Goal: Task Accomplishment & Management: Manage account settings

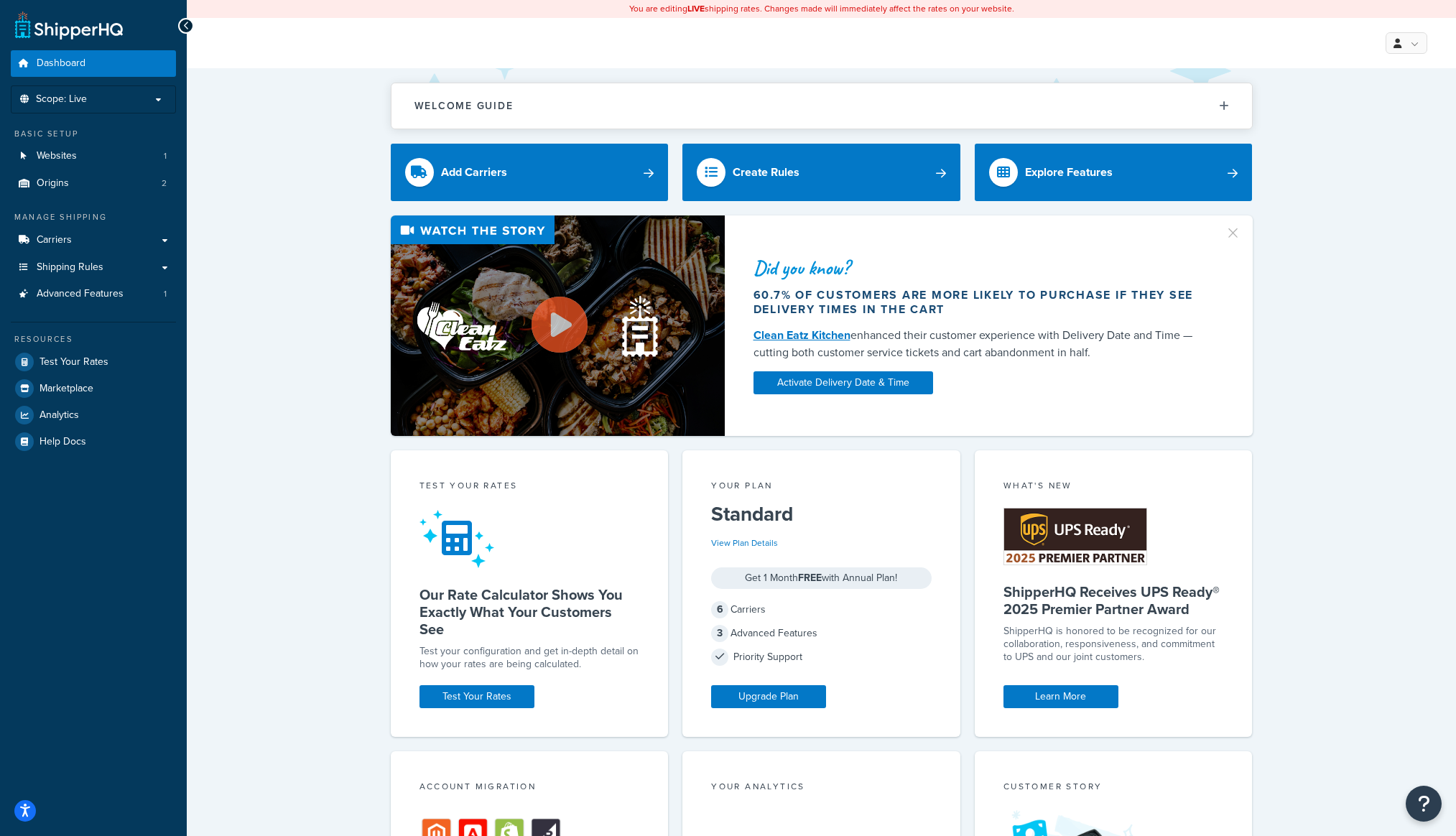
click at [1389, 31] on div "My Profile Billing Global Settings Contact Us Logout" at bounding box center [821, 42] width 1269 height 50
click at [1396, 47] on icon at bounding box center [1397, 43] width 8 height 9
click at [1357, 122] on link "Global Settings" at bounding box center [1363, 130] width 128 height 29
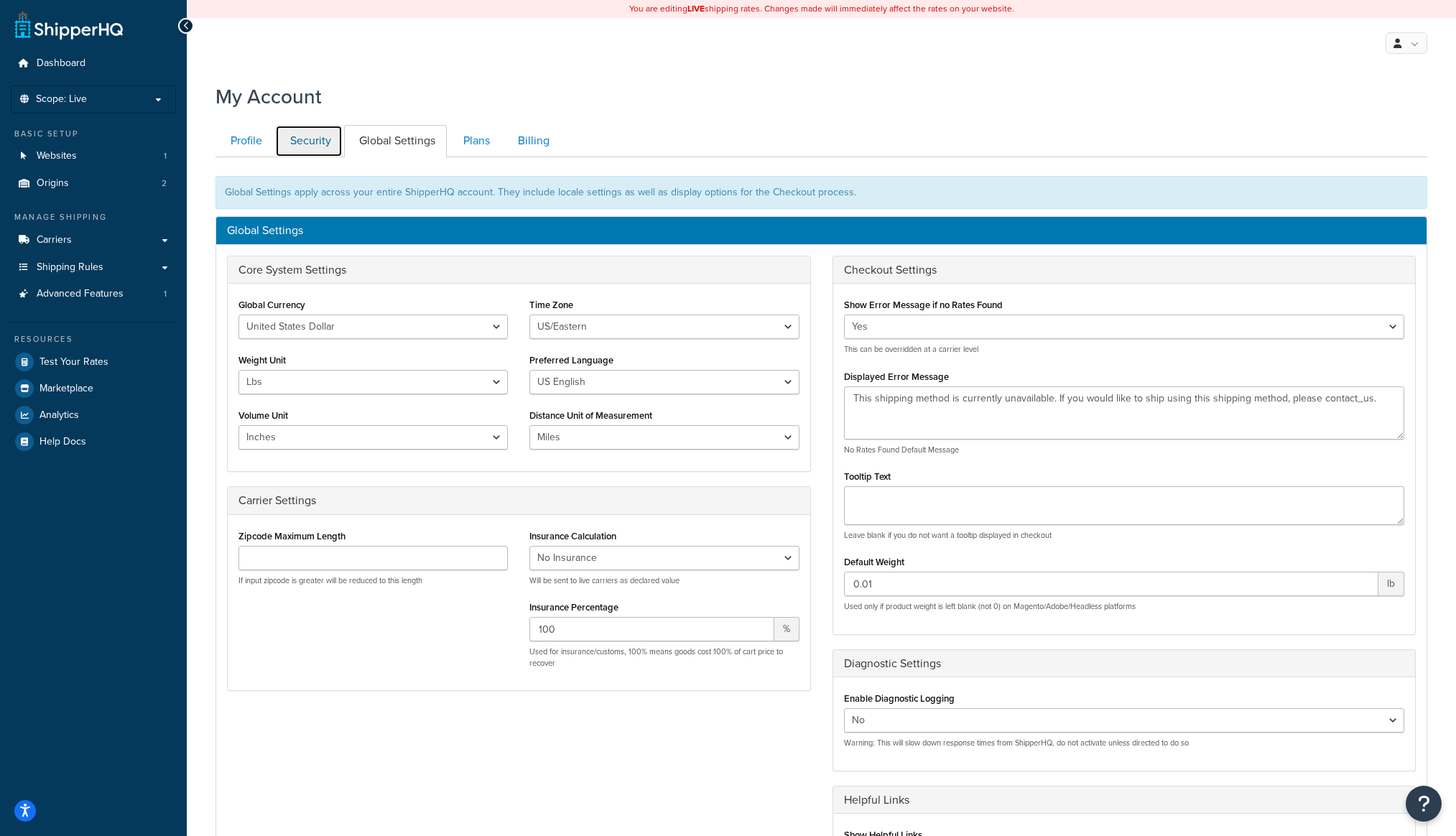
click at [315, 148] on link "Security" at bounding box center [309, 141] width 68 height 32
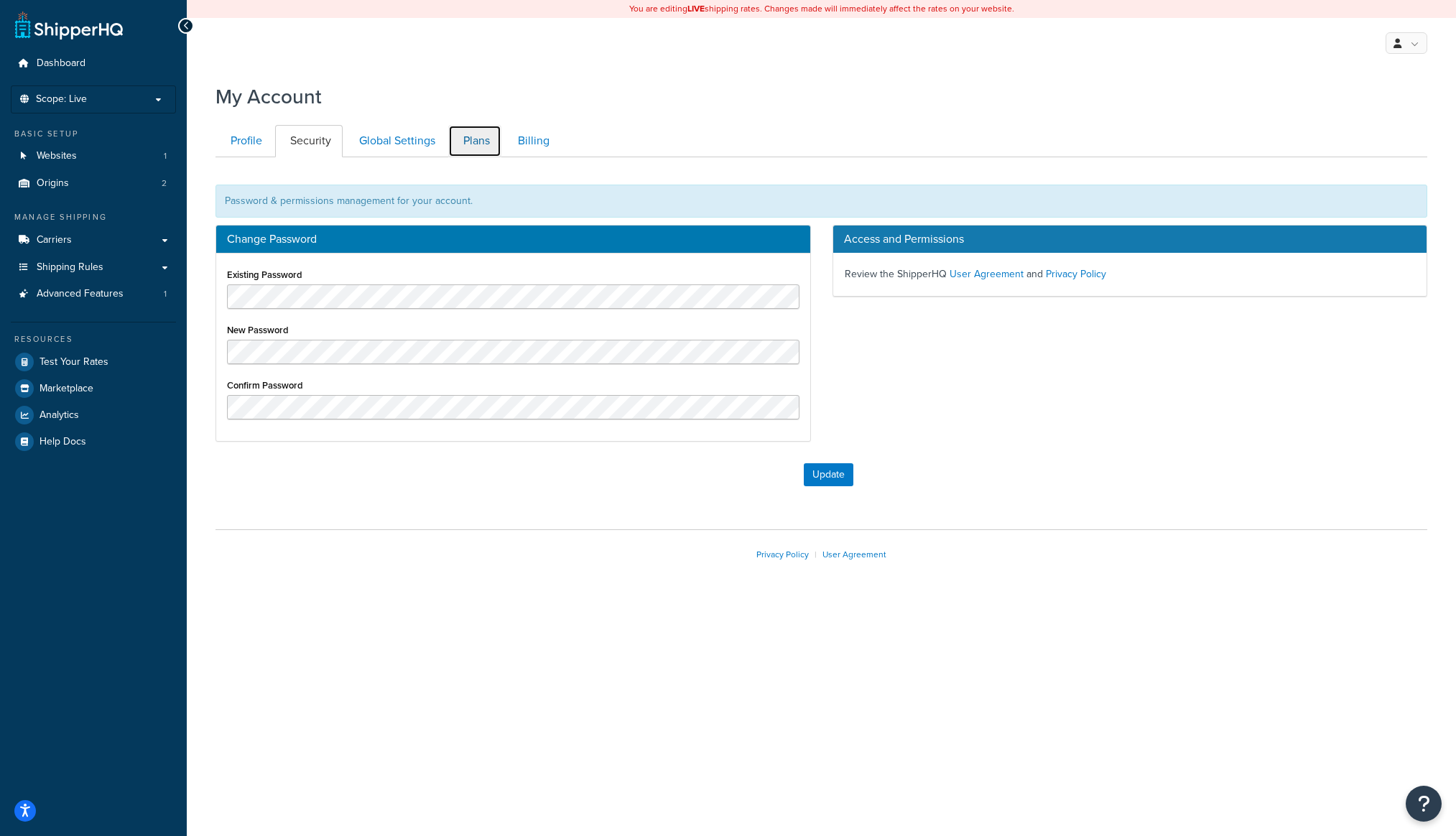
click at [483, 148] on link "Plans" at bounding box center [474, 141] width 54 height 32
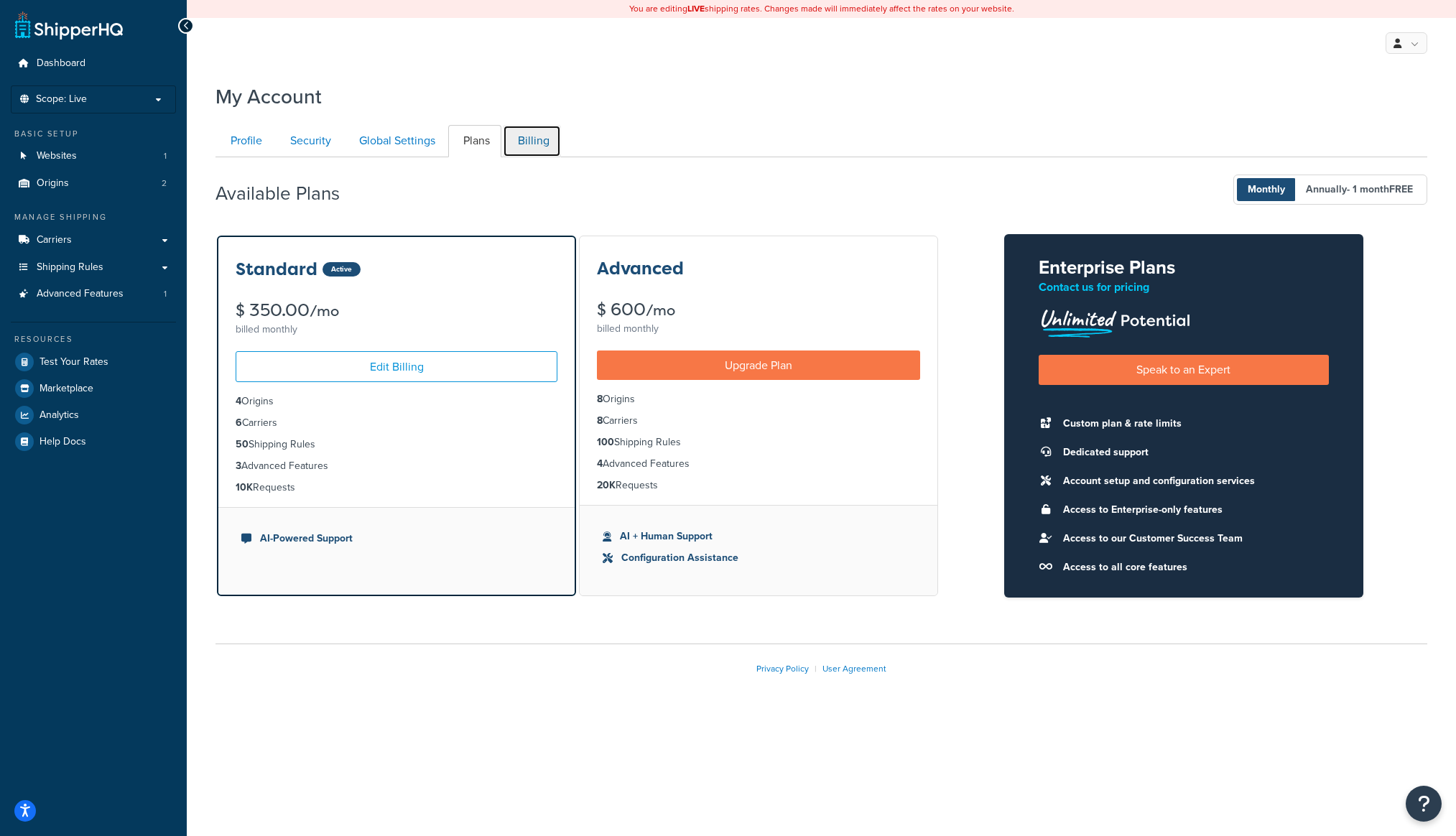
click at [530, 147] on link "Billing" at bounding box center [532, 141] width 58 height 32
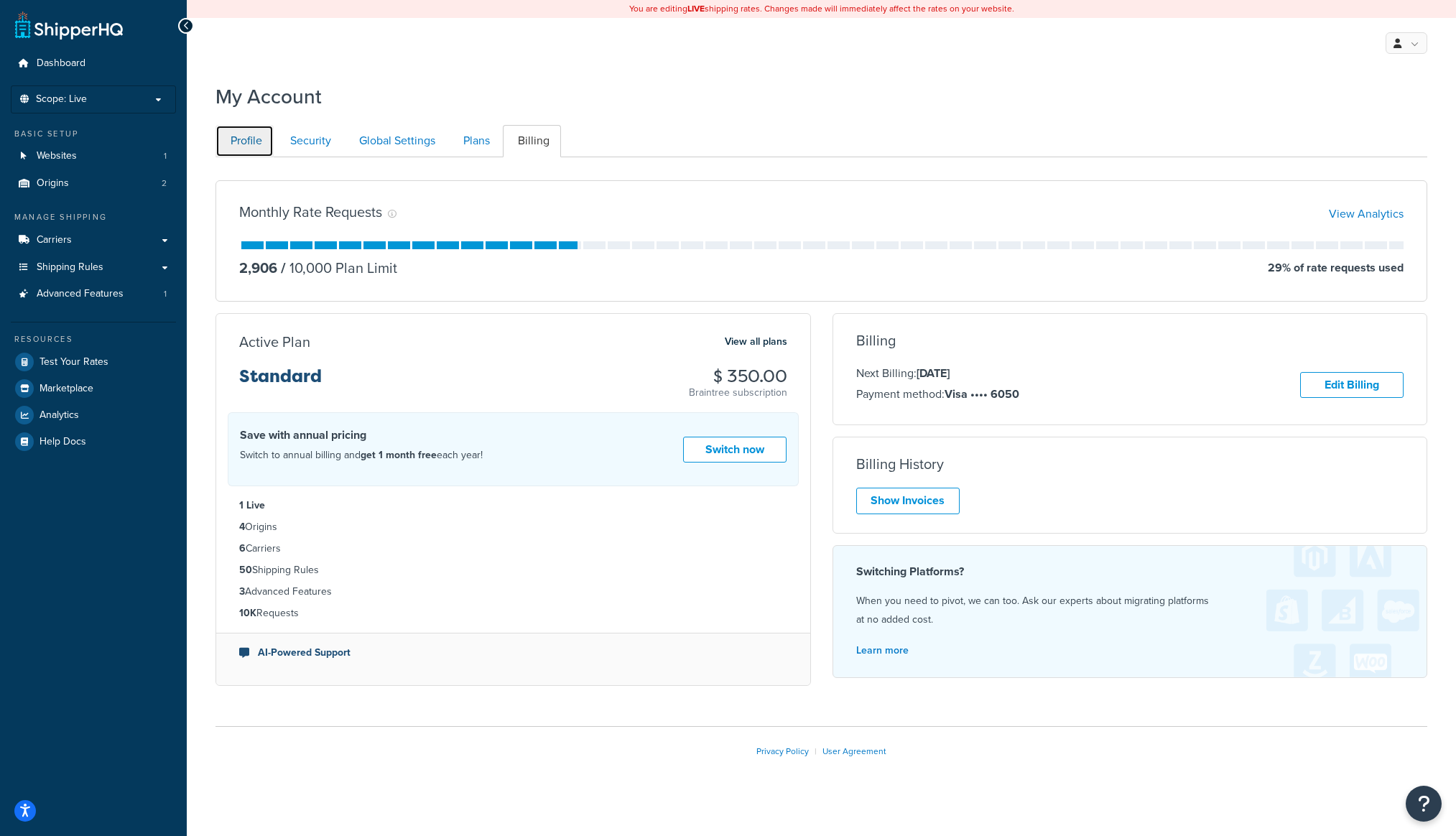
click at [261, 150] on link "Profile" at bounding box center [245, 141] width 58 height 32
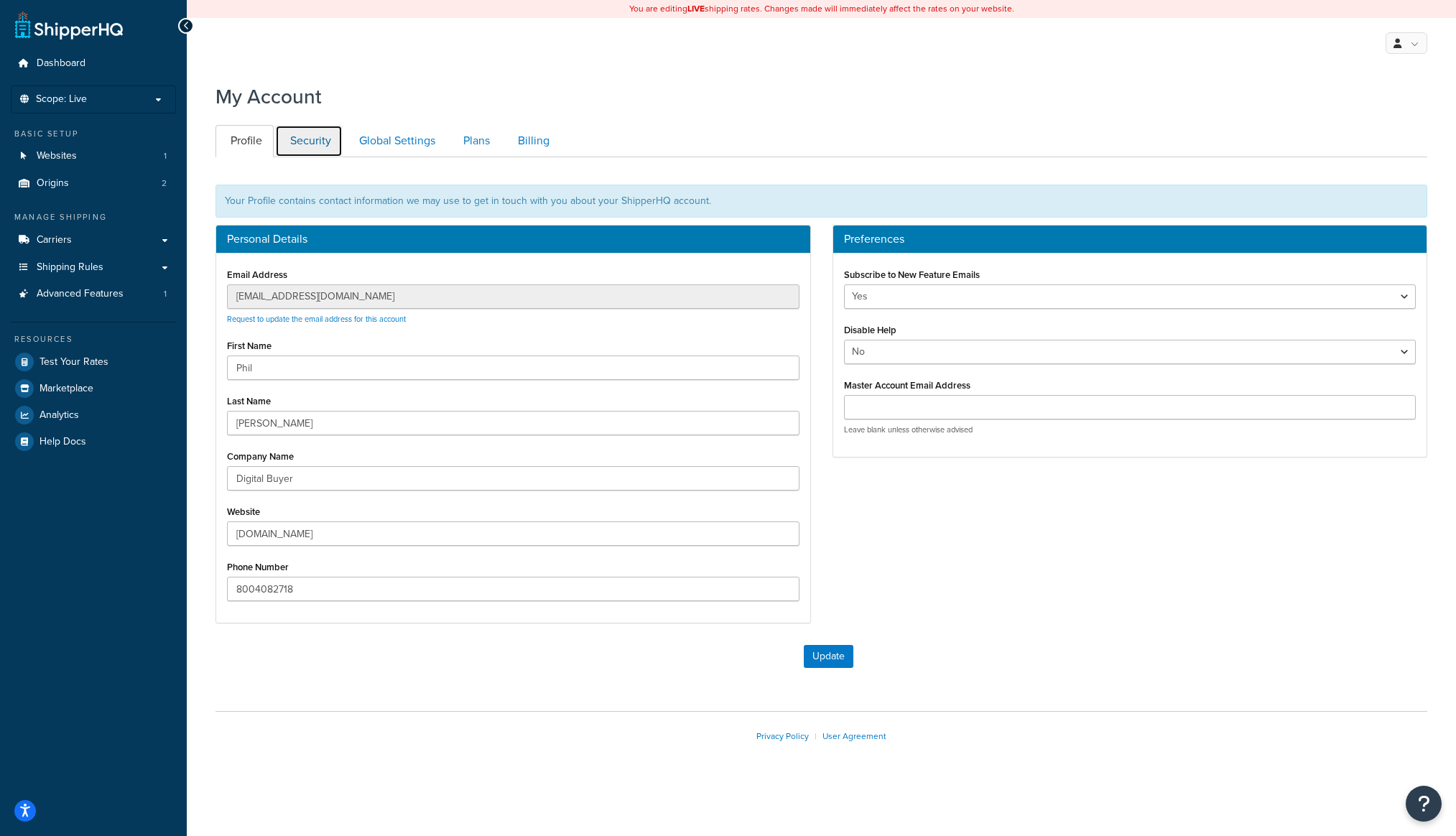
click at [306, 144] on link "Security" at bounding box center [309, 141] width 68 height 32
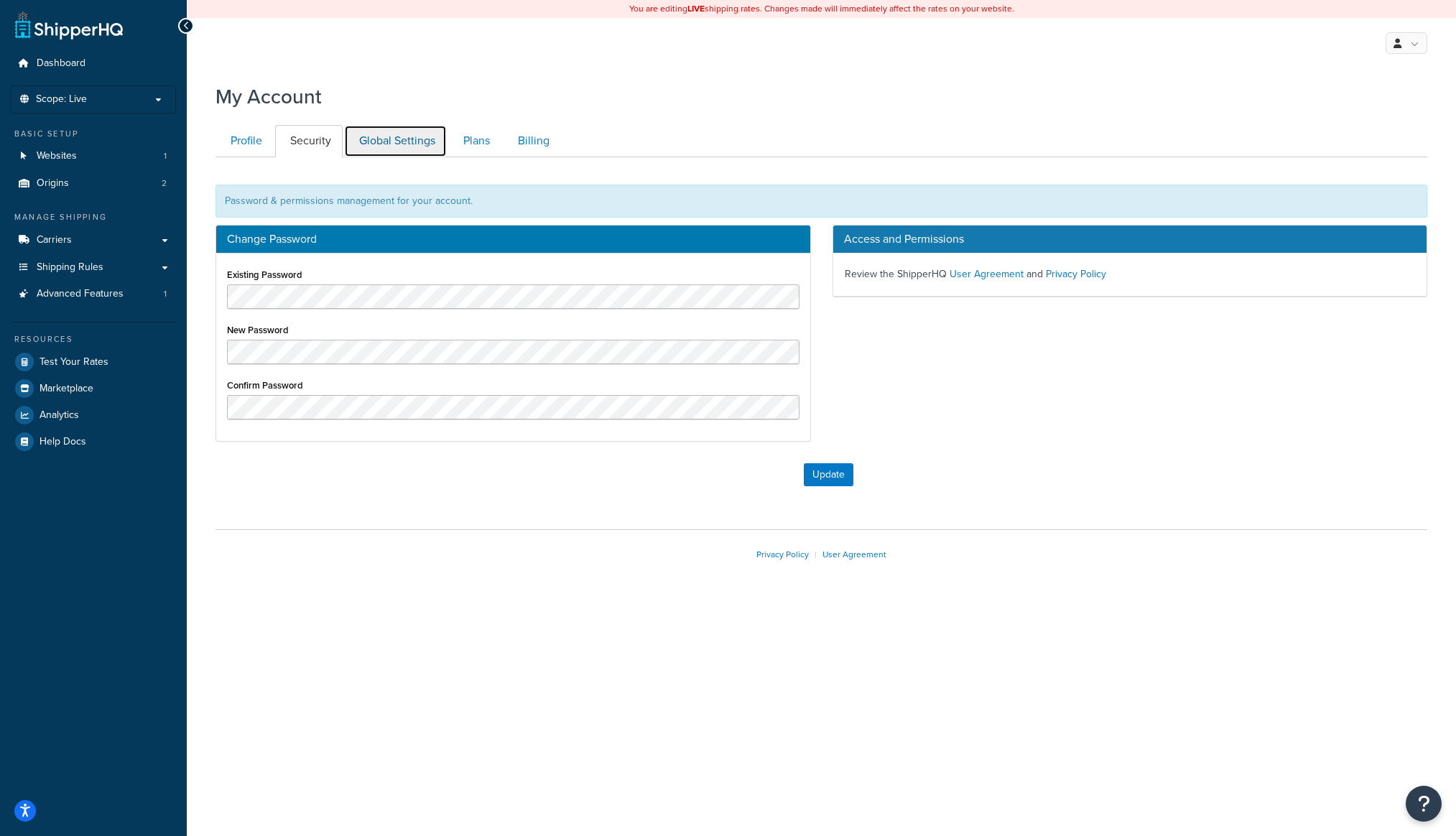
click at [364, 144] on link "Global Settings" at bounding box center [395, 141] width 103 height 32
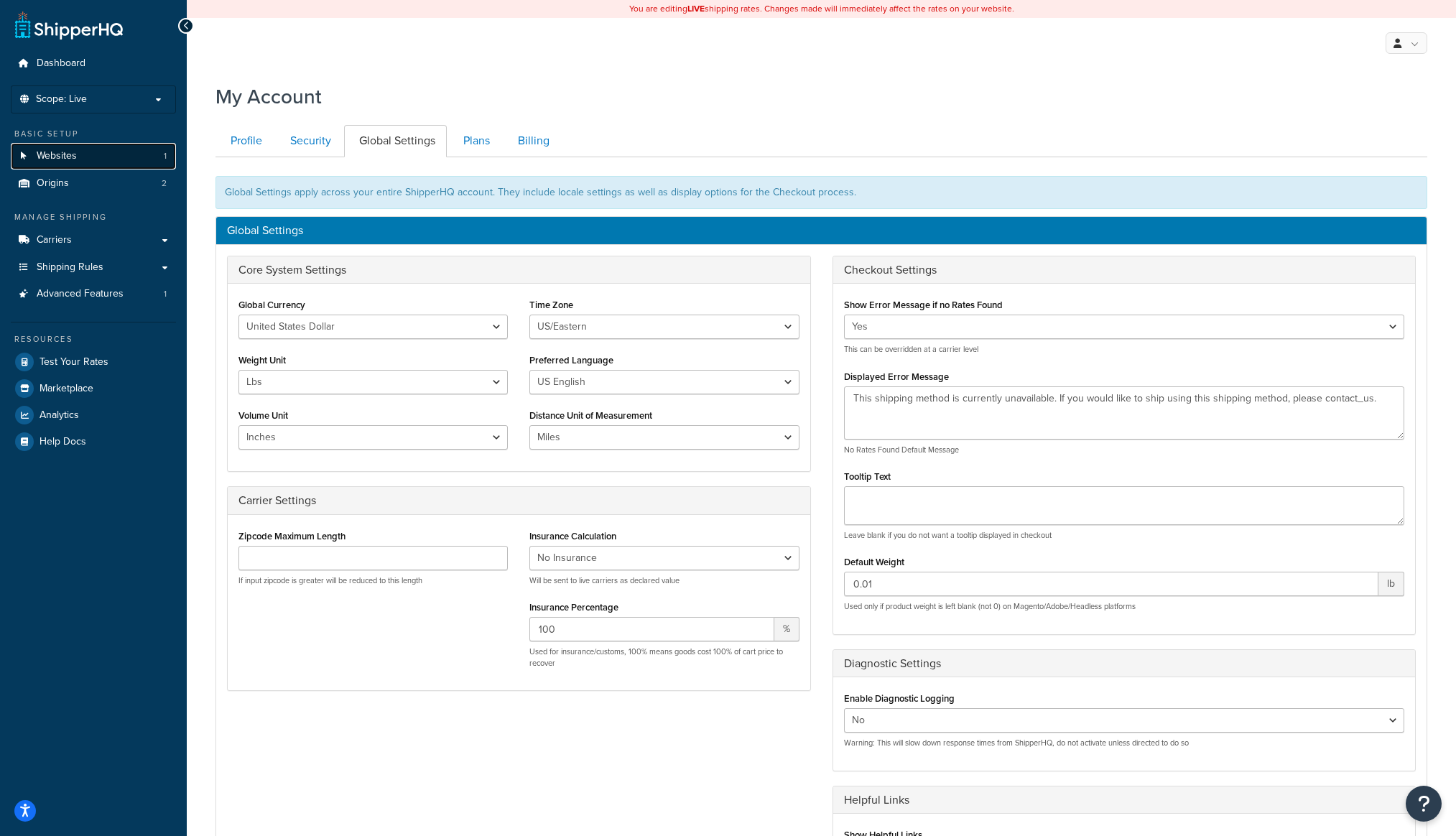
click at [99, 163] on link "Websites 1" at bounding box center [93, 156] width 166 height 26
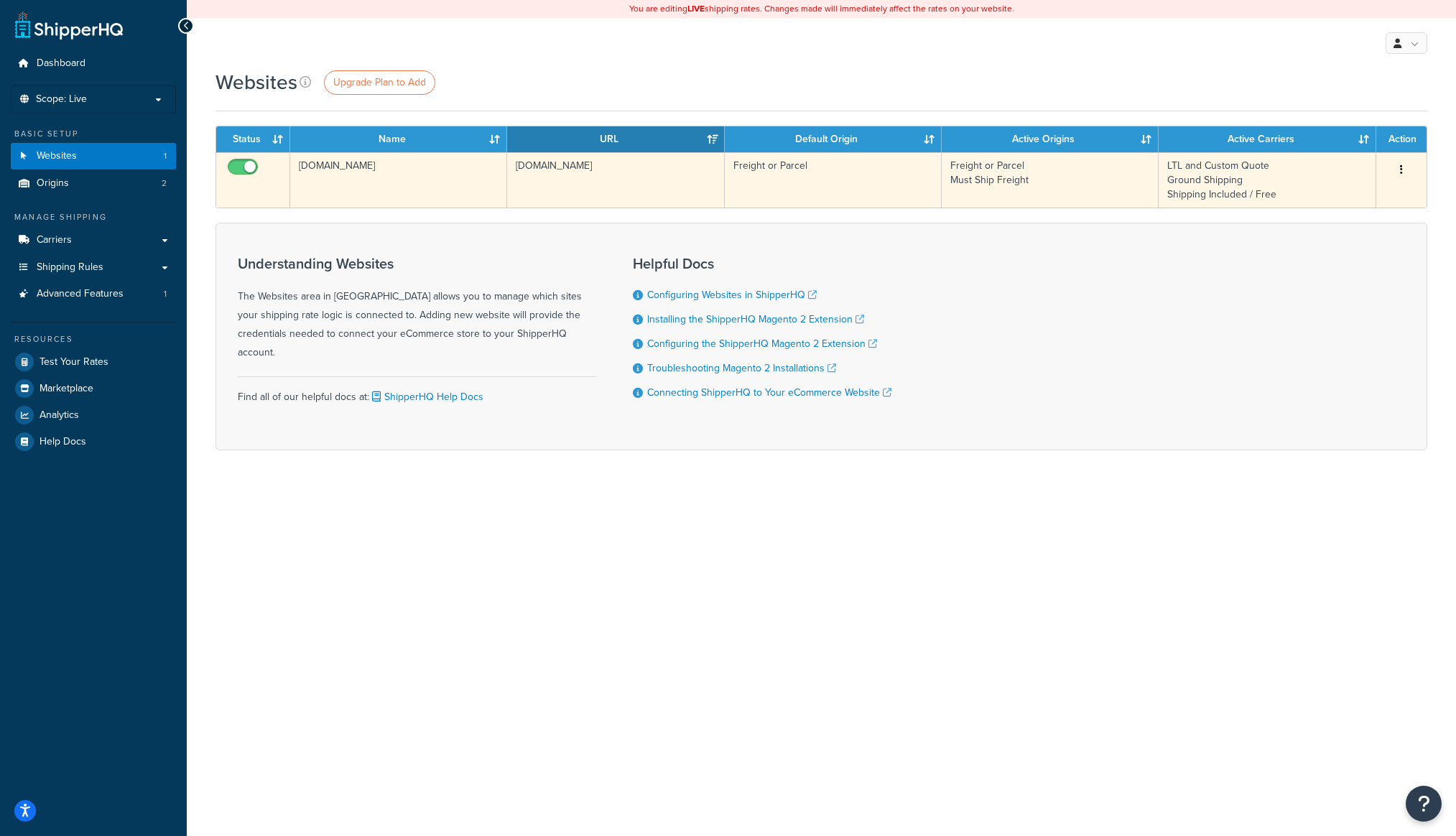
click at [416, 195] on td "[DOMAIN_NAME]" at bounding box center [398, 180] width 217 height 55
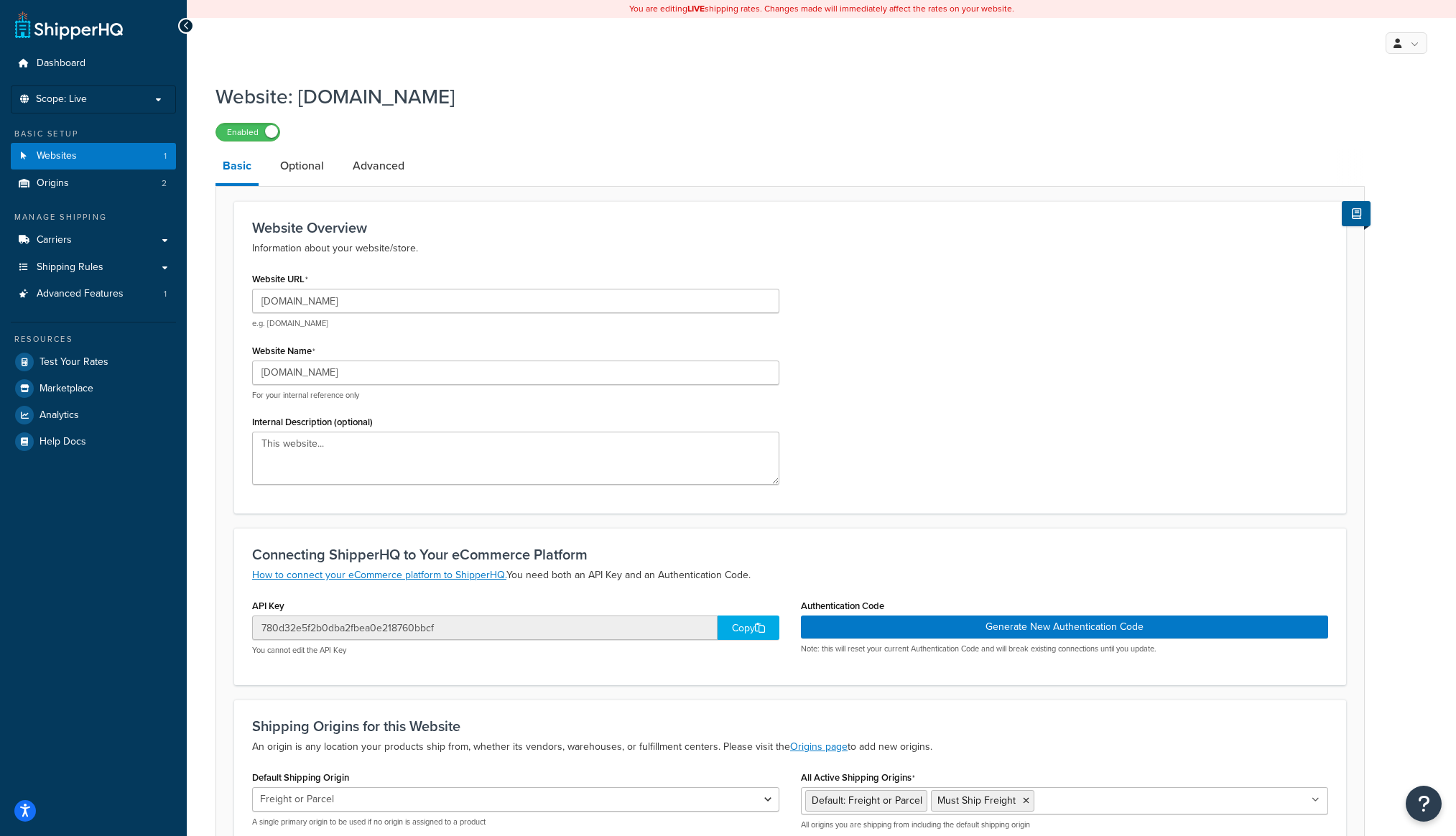
scroll to position [156, 0]
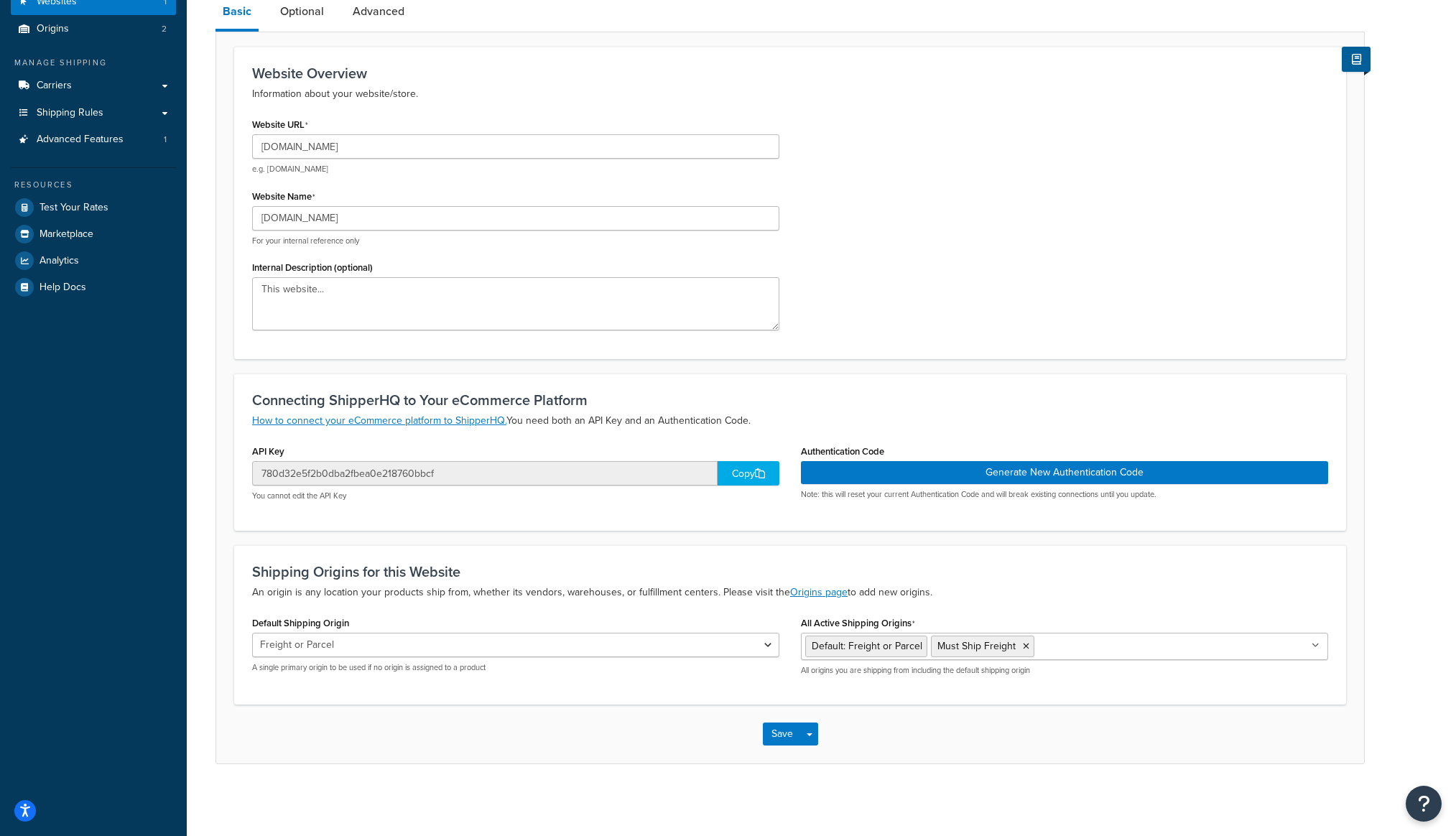
click at [753, 476] on div "Copy" at bounding box center [749, 473] width 62 height 24
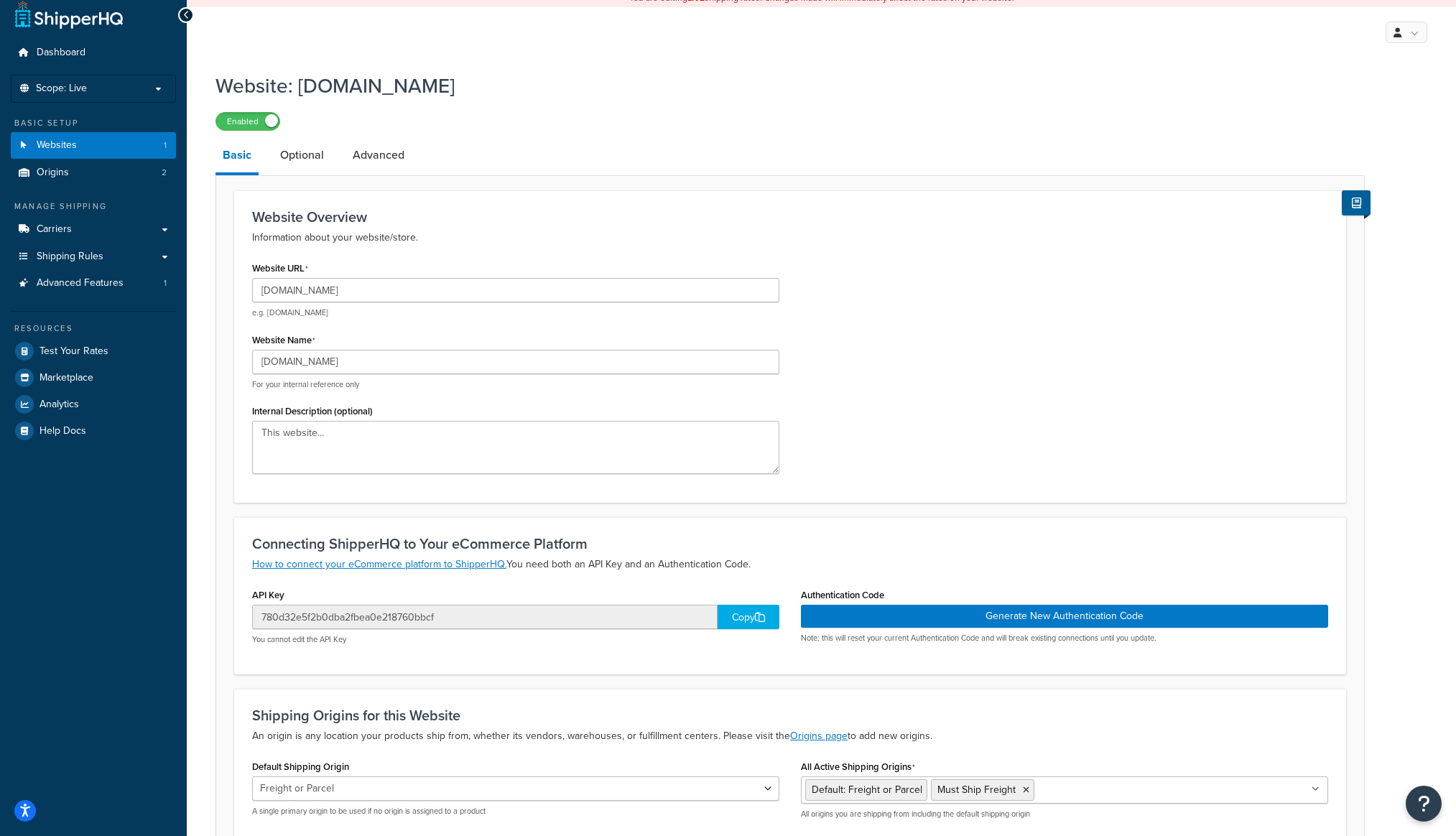
scroll to position [0, 0]
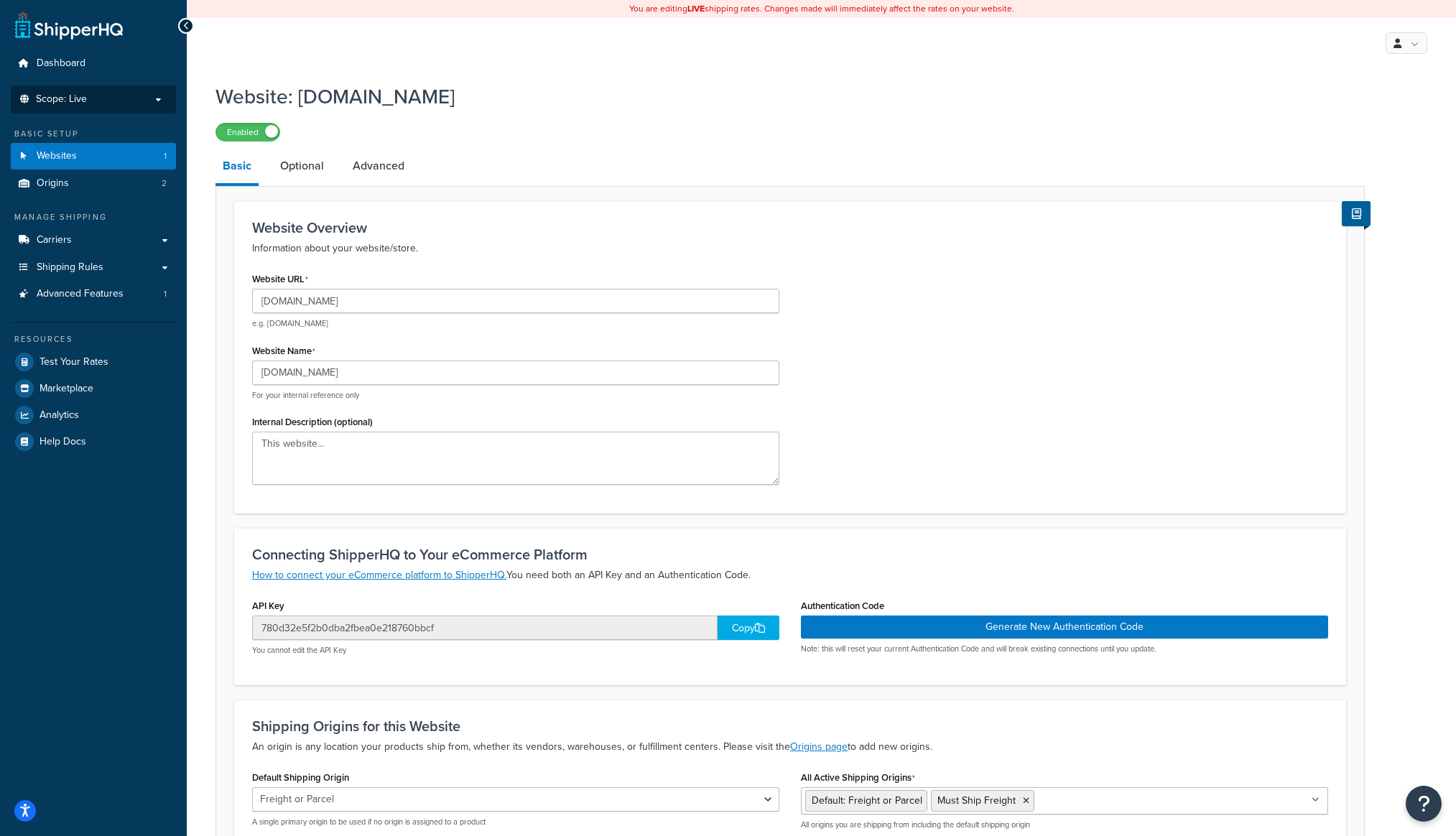
click at [116, 97] on p "Scope: Live" at bounding box center [93, 99] width 152 height 12
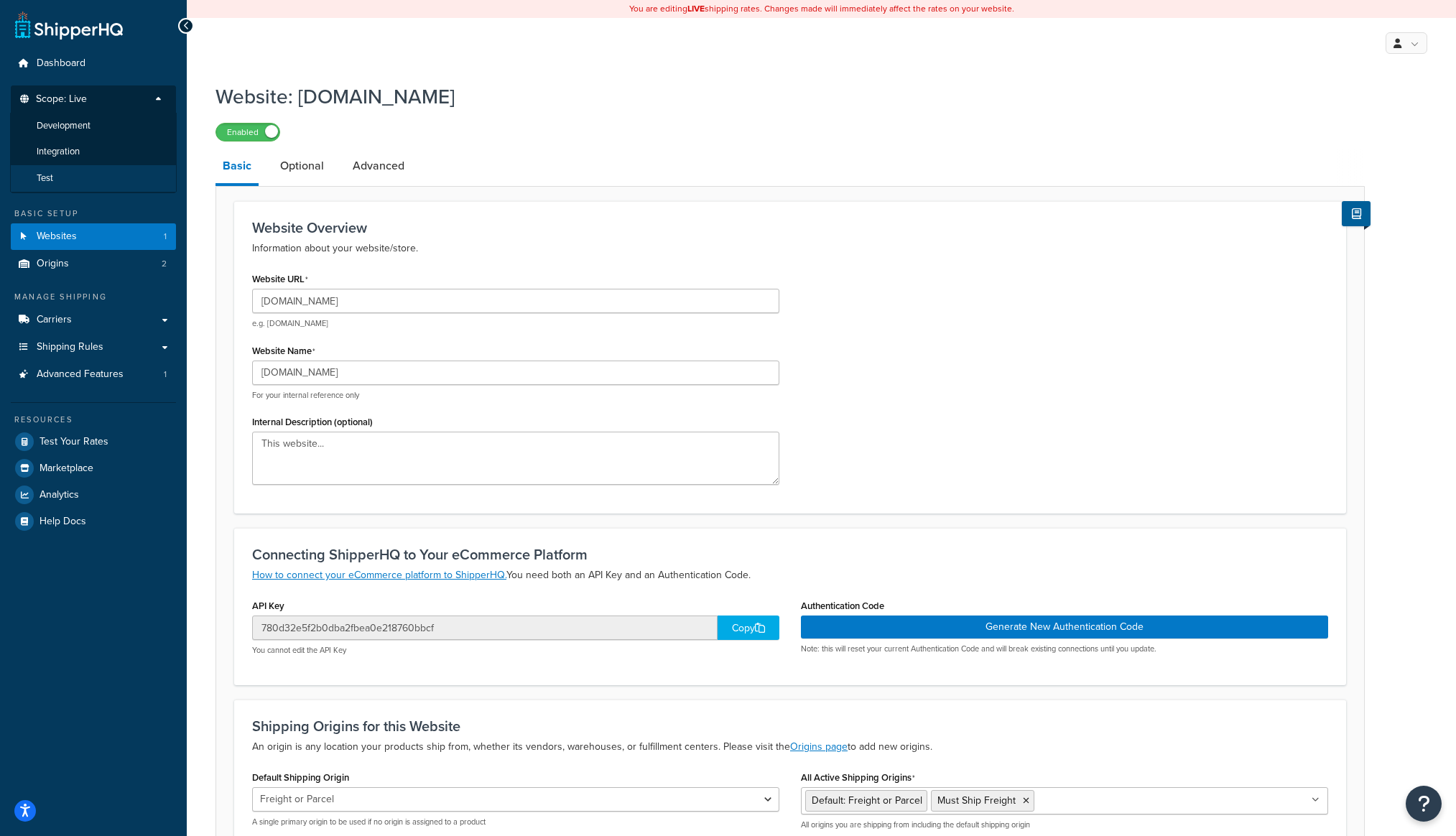
click at [112, 174] on li "Test" at bounding box center [93, 179] width 166 height 26
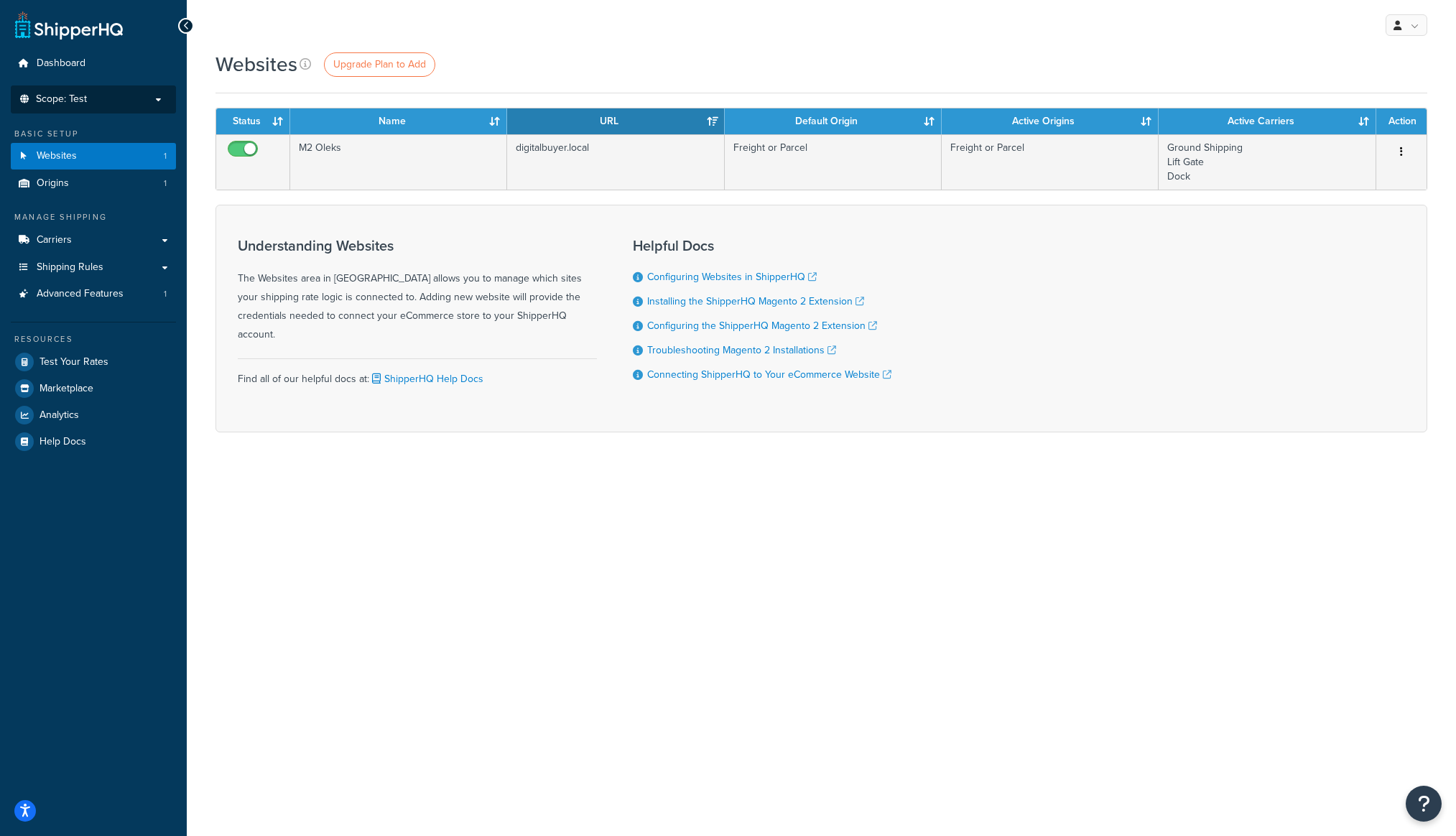
click at [131, 102] on p "Scope: Test" at bounding box center [93, 99] width 152 height 12
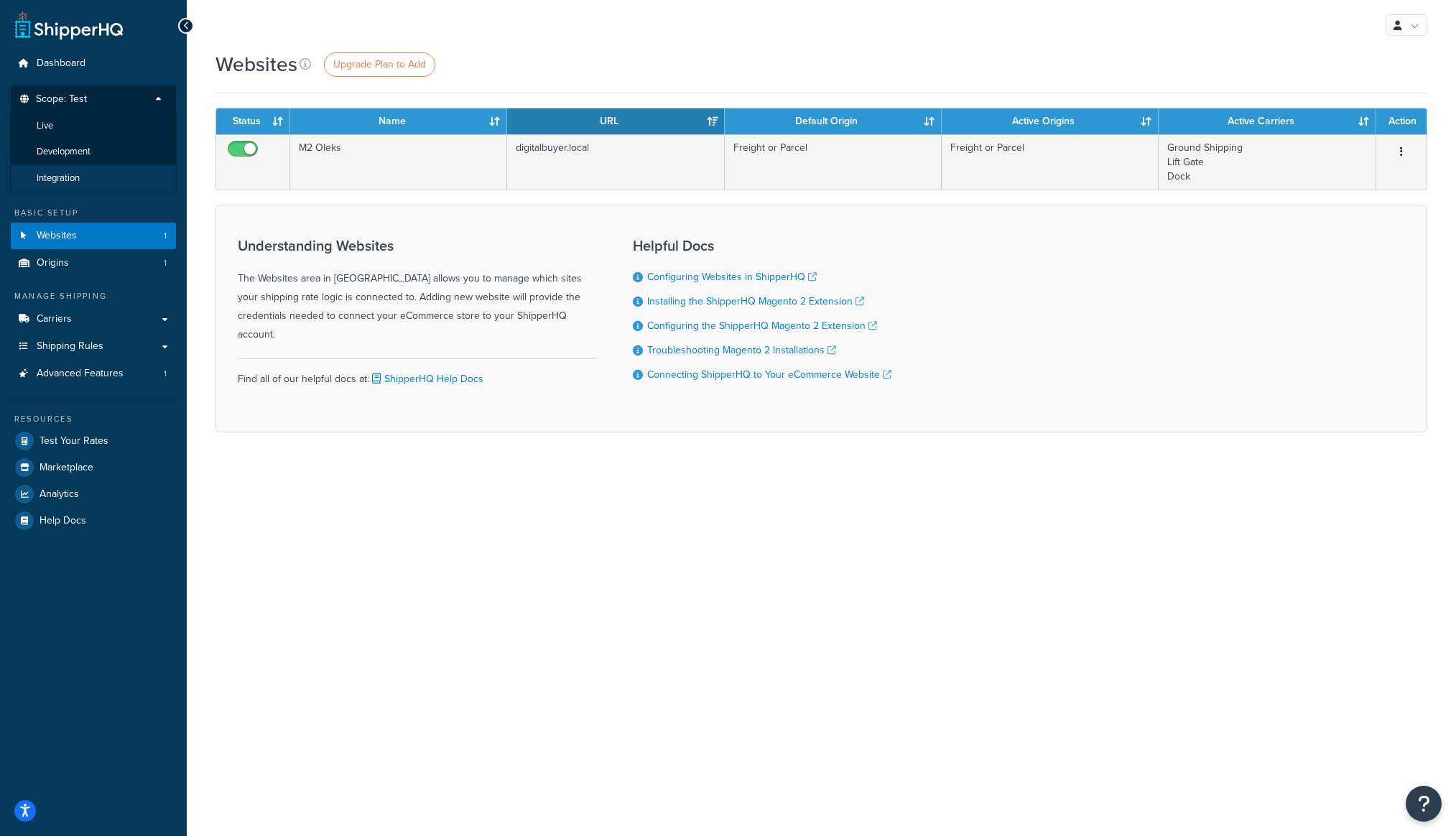
click at [123, 175] on li "Integration" at bounding box center [93, 179] width 166 height 26
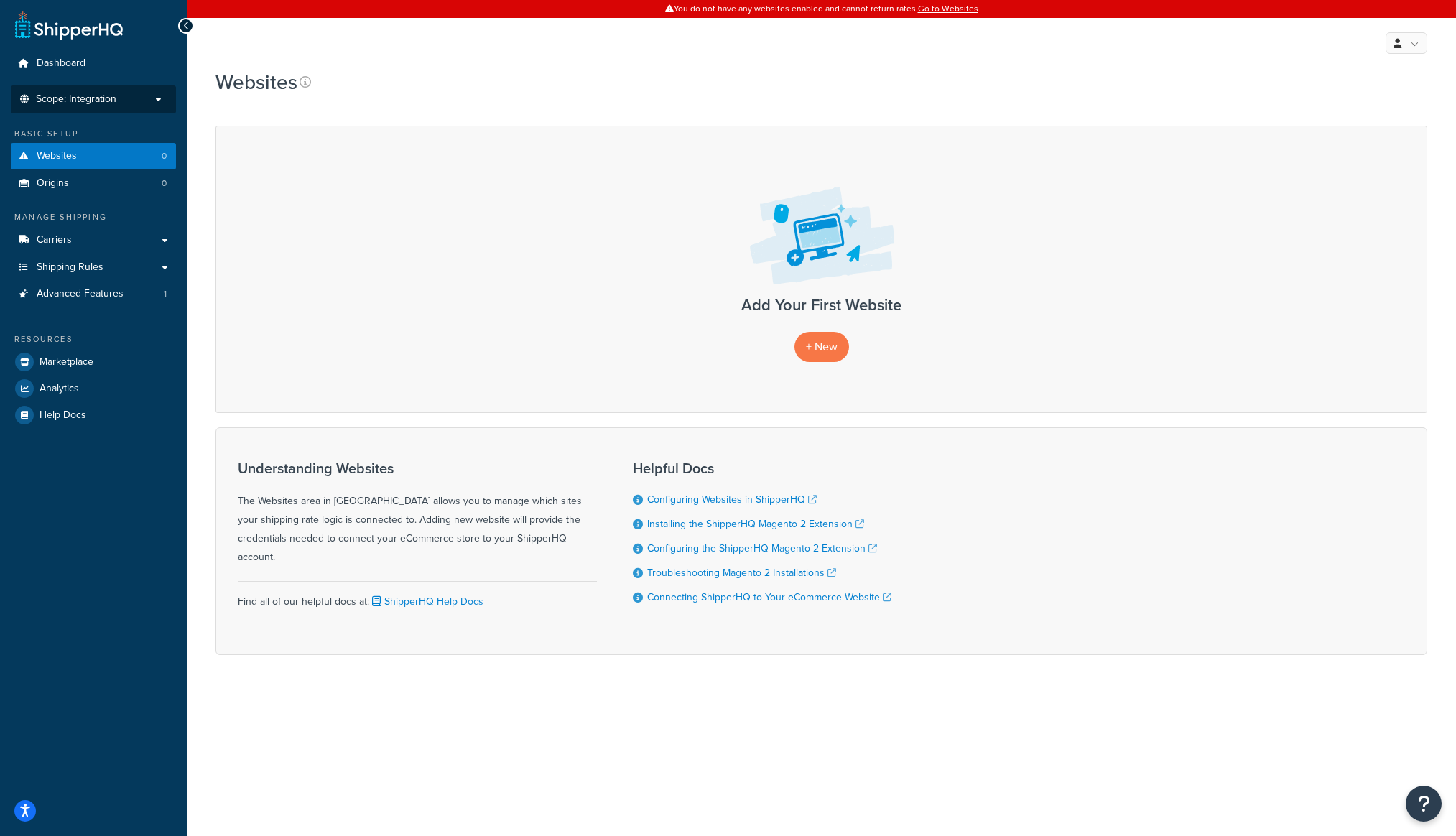
click at [148, 95] on p "Scope: Integration" at bounding box center [93, 99] width 152 height 12
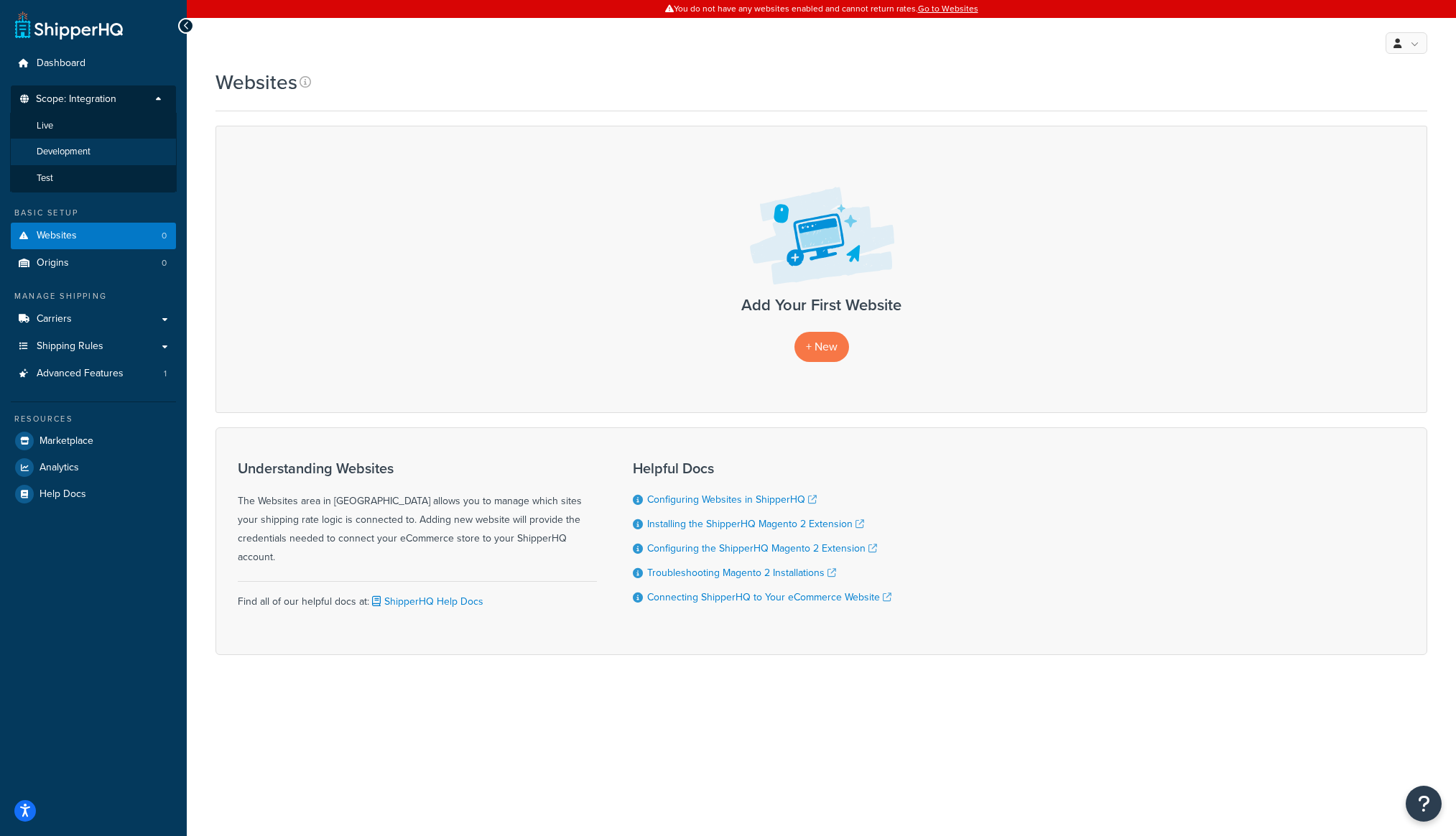
click at [146, 147] on li "Development" at bounding box center [93, 151] width 166 height 26
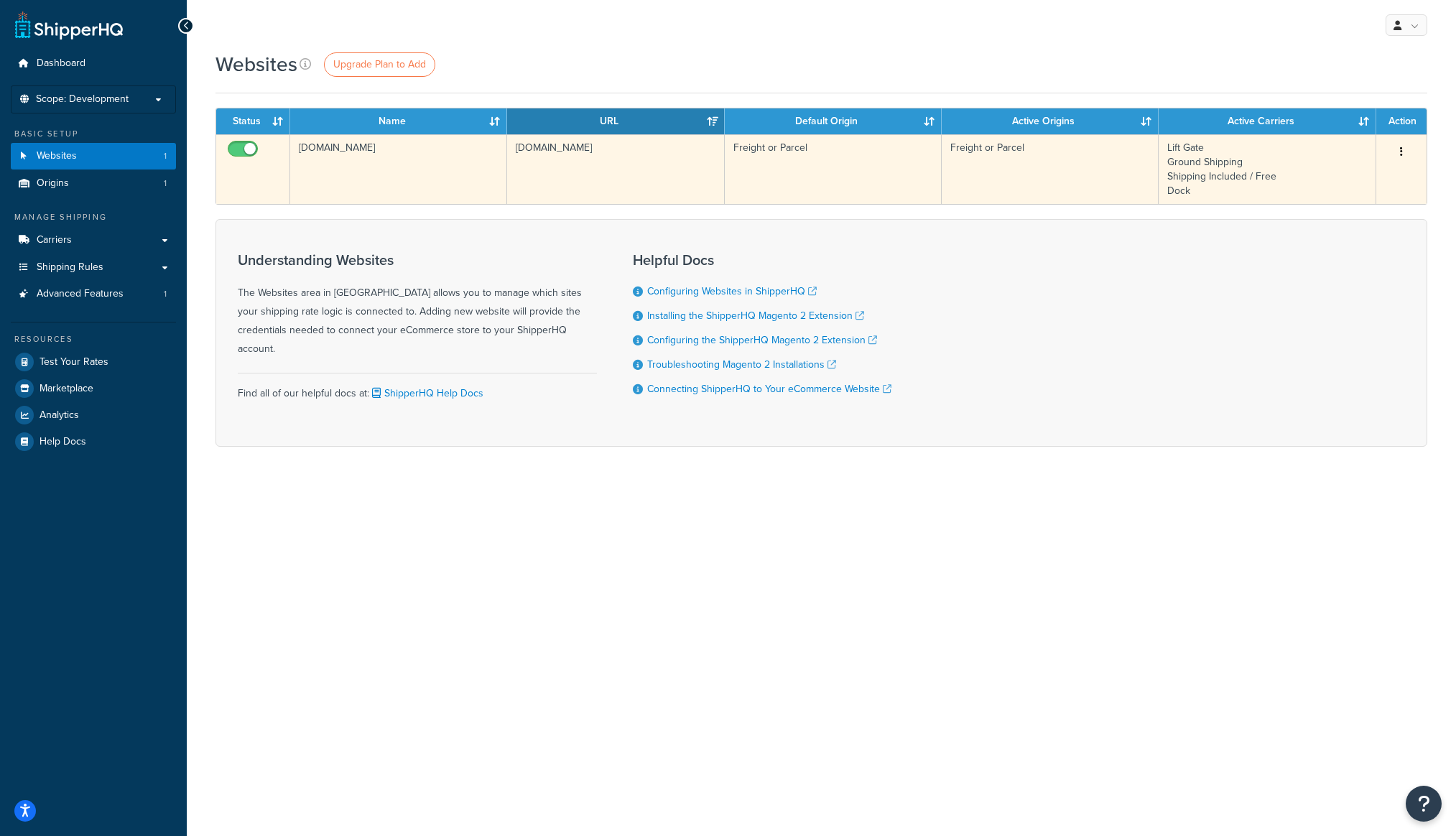
click at [419, 182] on td "[DOMAIN_NAME]" at bounding box center [398, 169] width 217 height 70
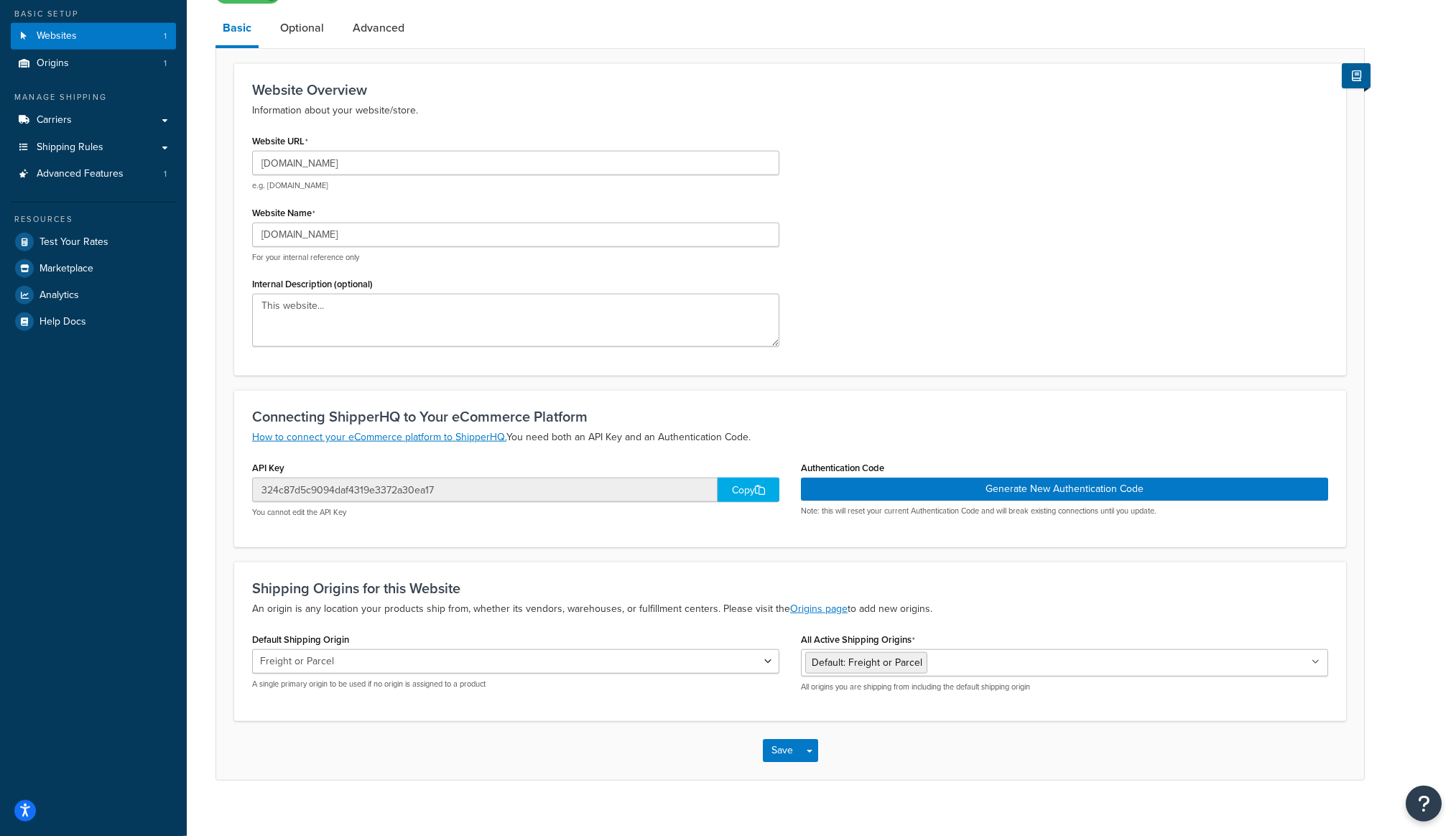
drag, startPoint x: 227, startPoint y: 435, endPoint x: 229, endPoint y: 444, distance: 9.2
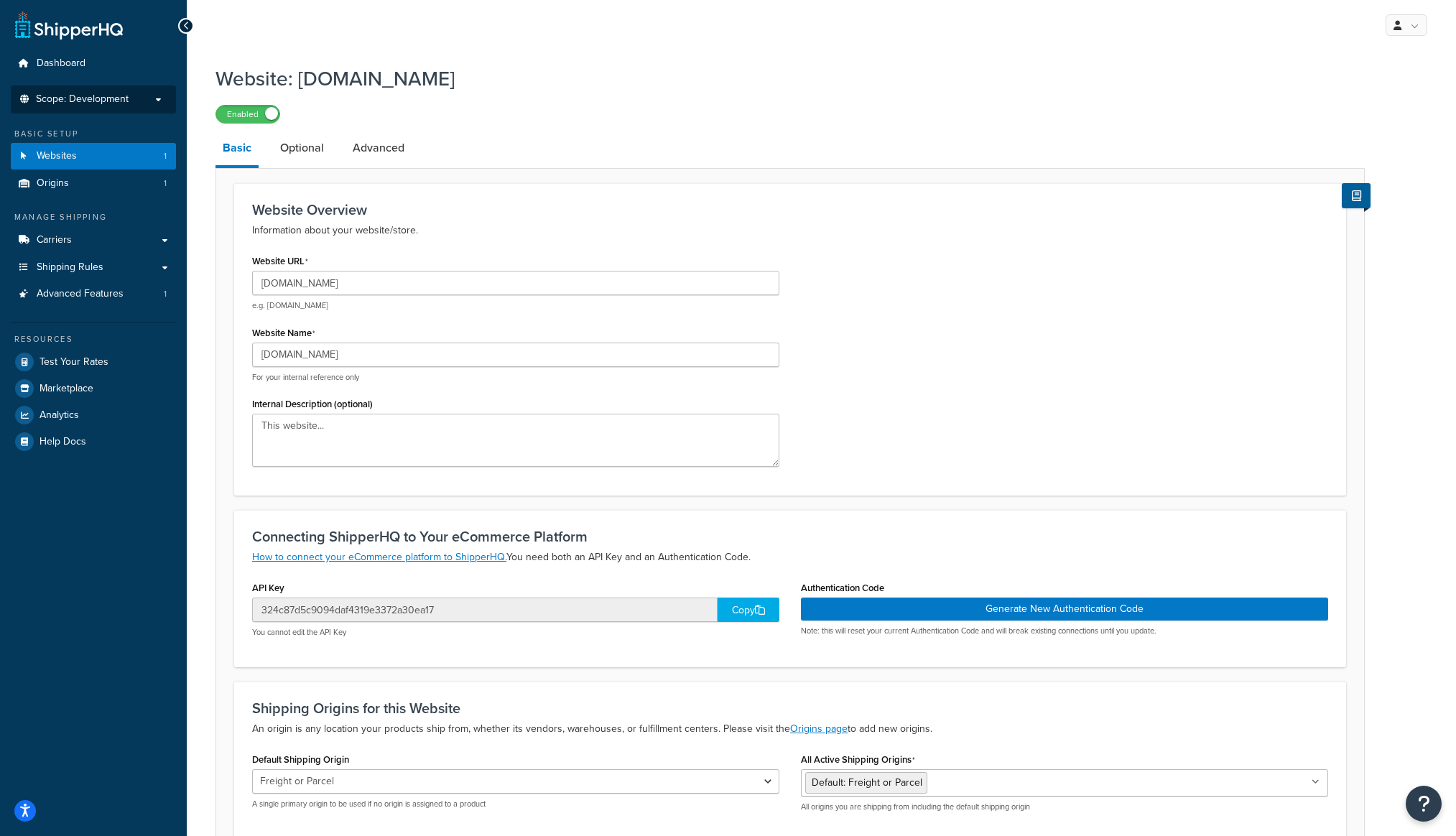
click at [135, 100] on p "Scope: Development" at bounding box center [93, 99] width 152 height 12
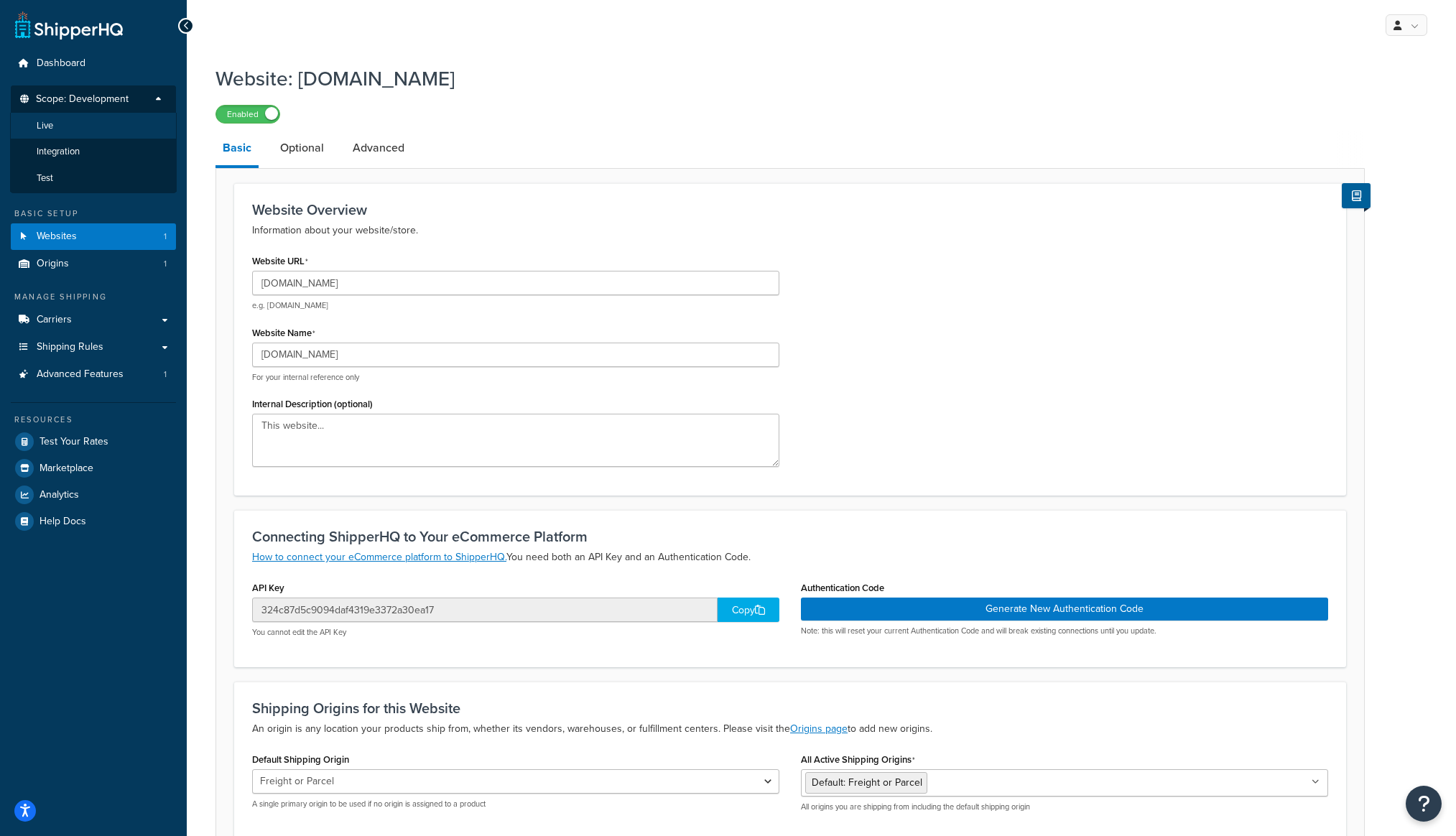
click at [130, 135] on li "Live" at bounding box center [93, 126] width 166 height 26
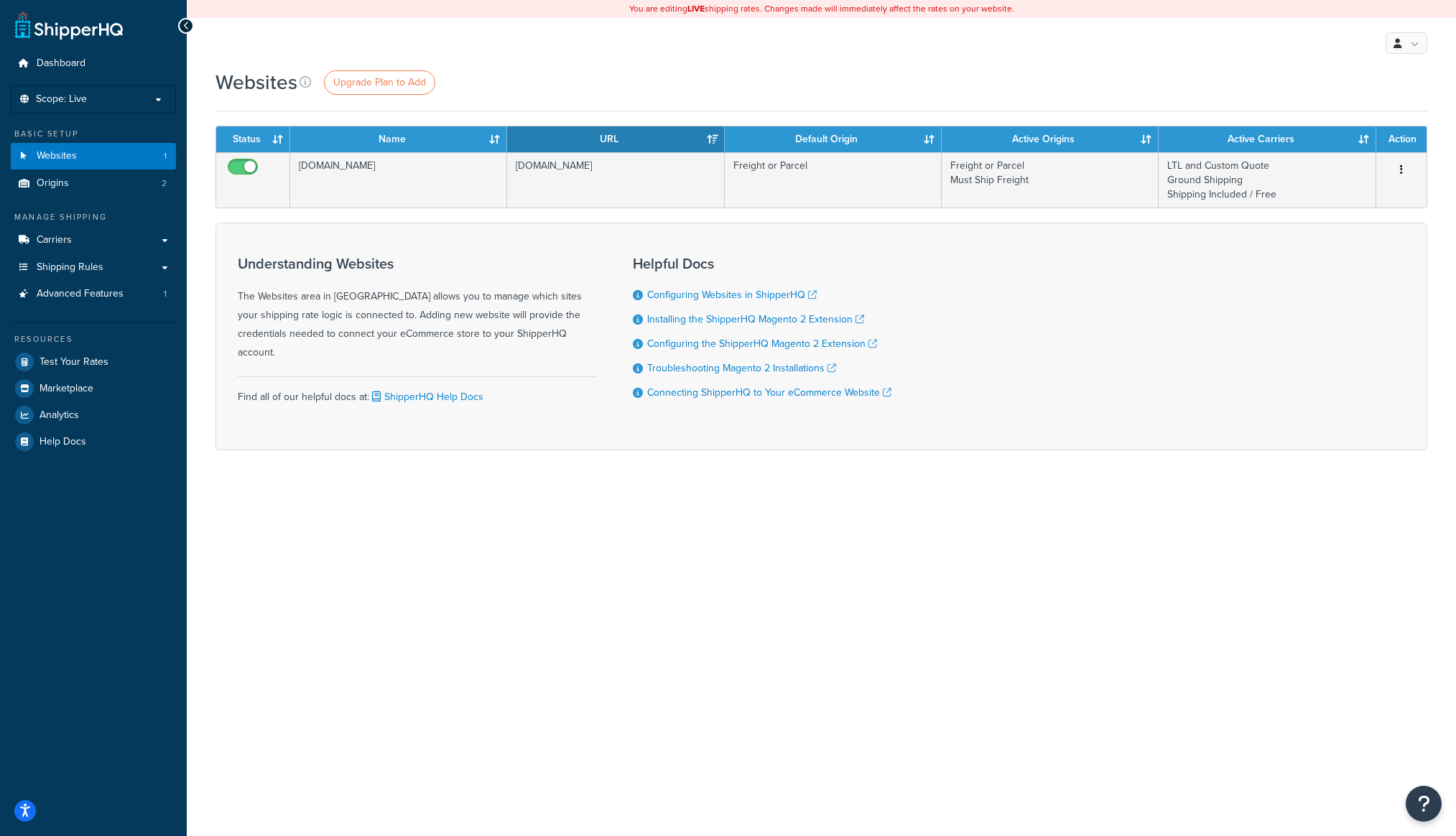
click at [198, 330] on div "Websites Upgrade Plan to Add Contact Us Send Us A Message Contact Information N…" at bounding box center [821, 285] width 1269 height 433
click at [114, 96] on p "Scope: Live" at bounding box center [93, 99] width 152 height 12
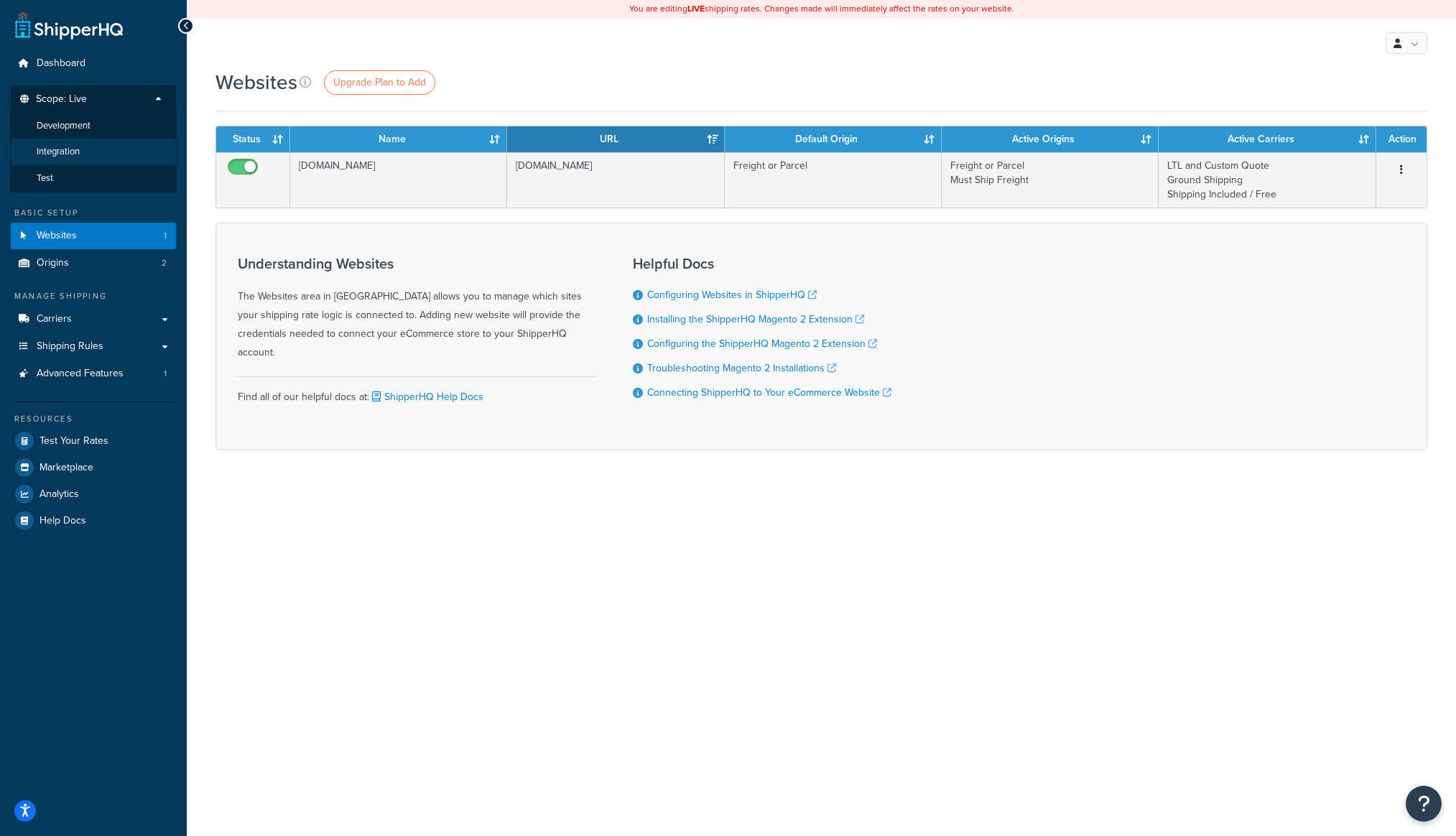
click at [127, 160] on li "Integration" at bounding box center [93, 151] width 166 height 26
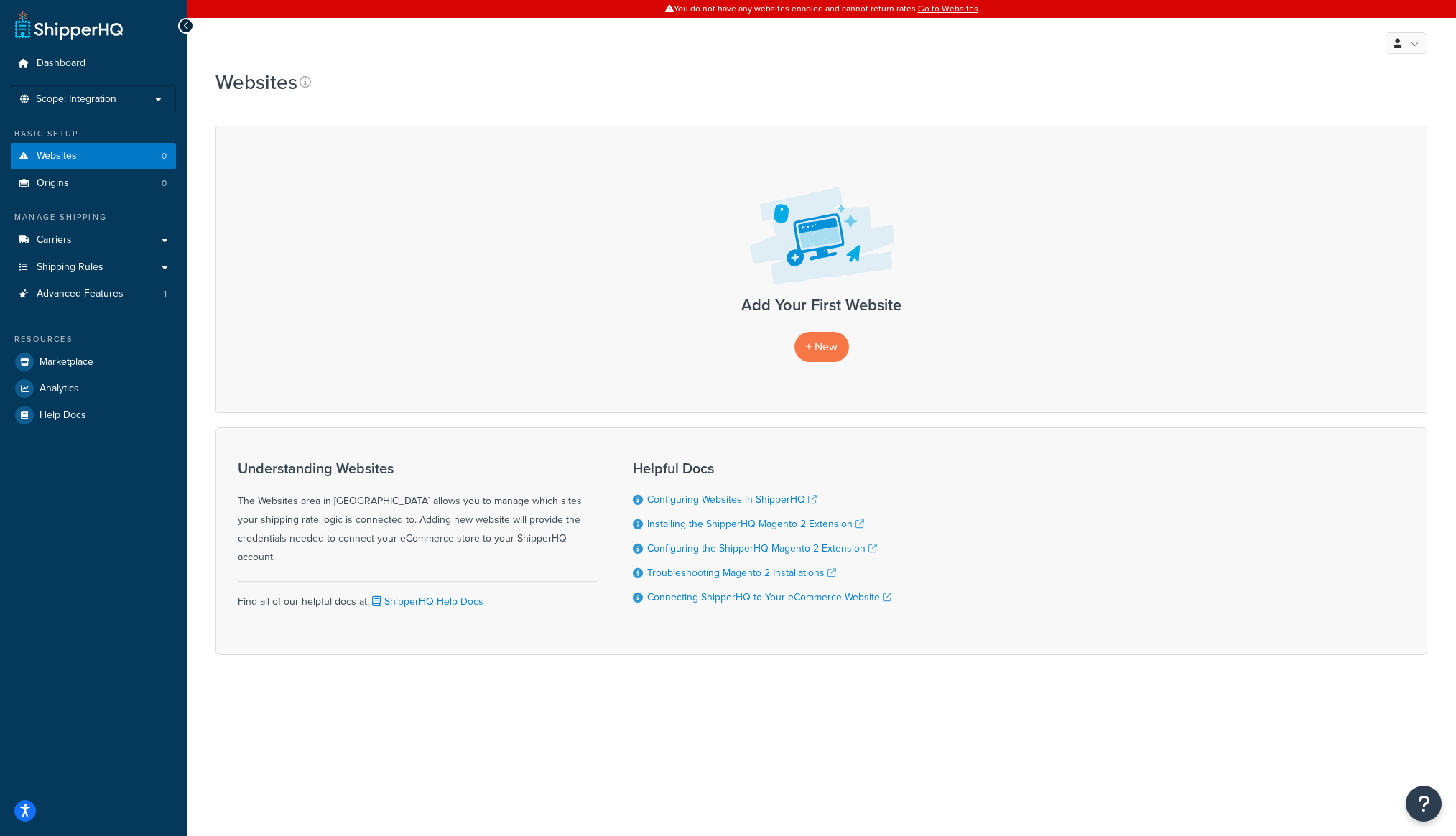
click at [211, 552] on div "Websites Contact Us Send Us A Message Contact Information Name * Email * Compan…" at bounding box center [821, 386] width 1269 height 637
click at [1401, 32] on link at bounding box center [1406, 42] width 41 height 22
click at [1420, 802] on icon "Open Resource Center" at bounding box center [1424, 803] width 14 height 20
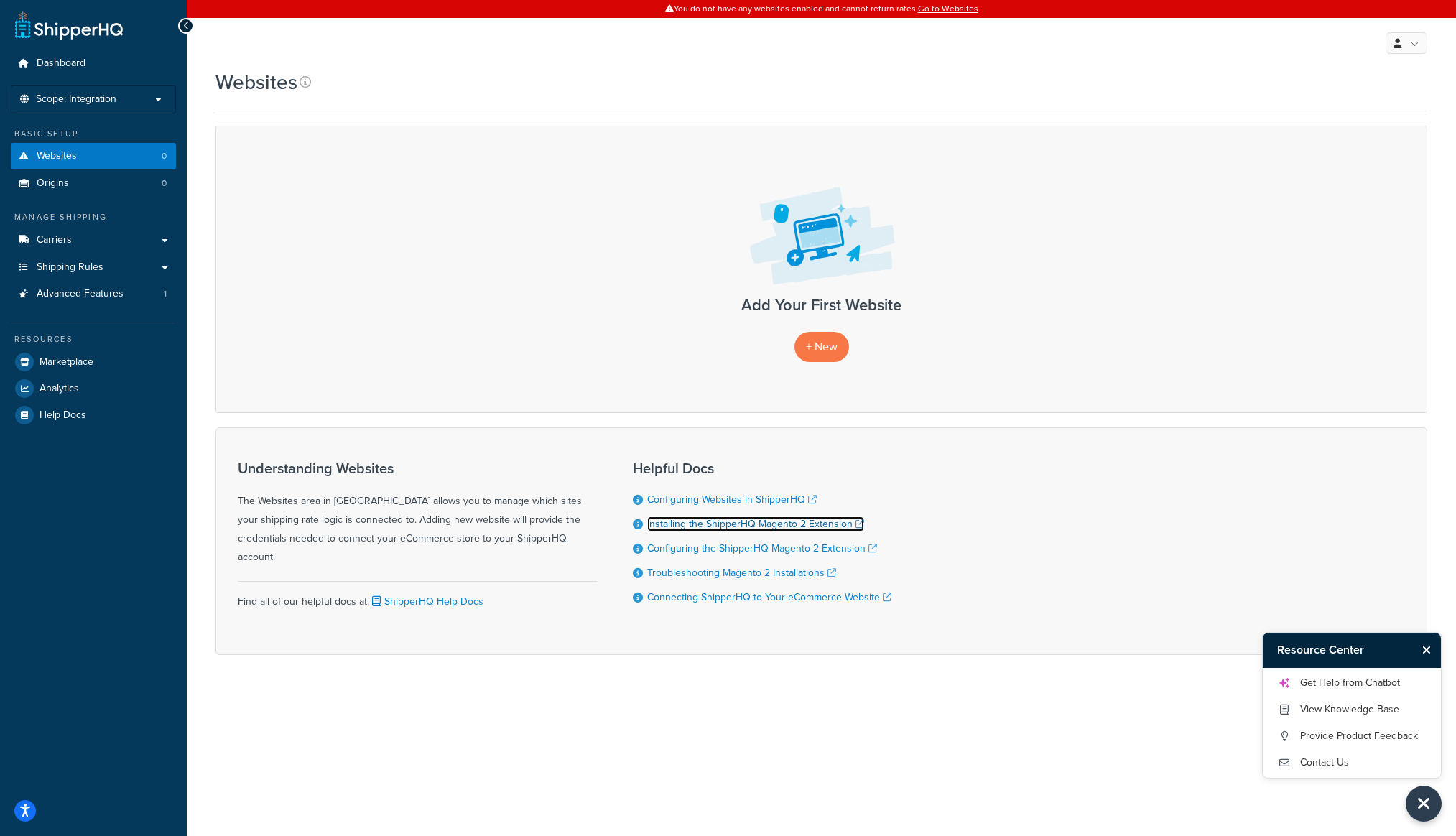
click at [861, 523] on link "Installing the ShipperHQ Magento 2 Extension" at bounding box center [755, 524] width 217 height 15
click at [817, 348] on span "+ New" at bounding box center [822, 347] width 32 height 17
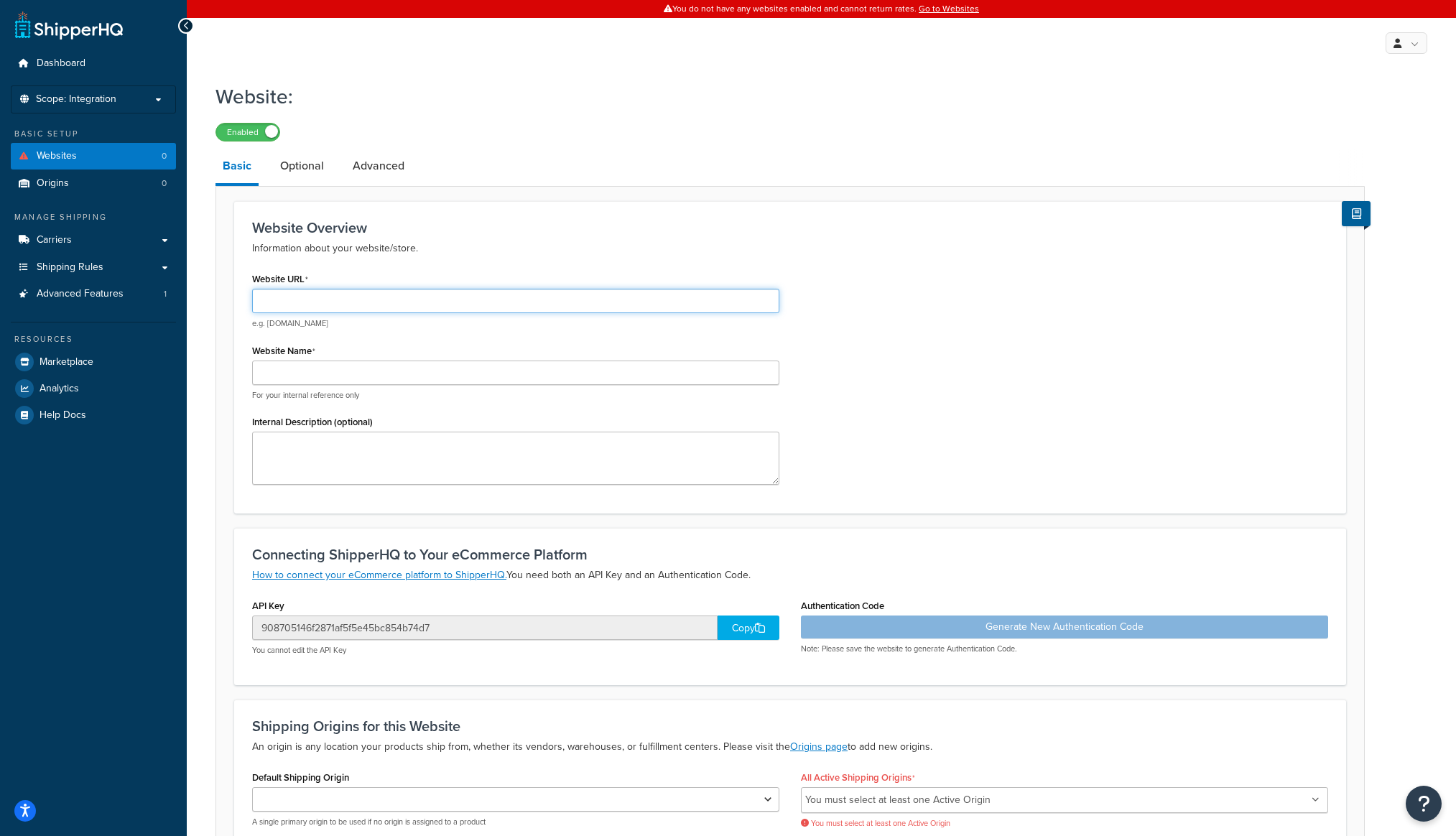
click at [369, 303] on input "Website URL" at bounding box center [515, 301] width 527 height 24
paste input "https://magento-1348900-4954843.cloudwaysapps.com"
type input "https://magento-1348900-4954843.cloudwaysapps.com"
click at [370, 378] on input "Website Name" at bounding box center [515, 372] width 527 height 24
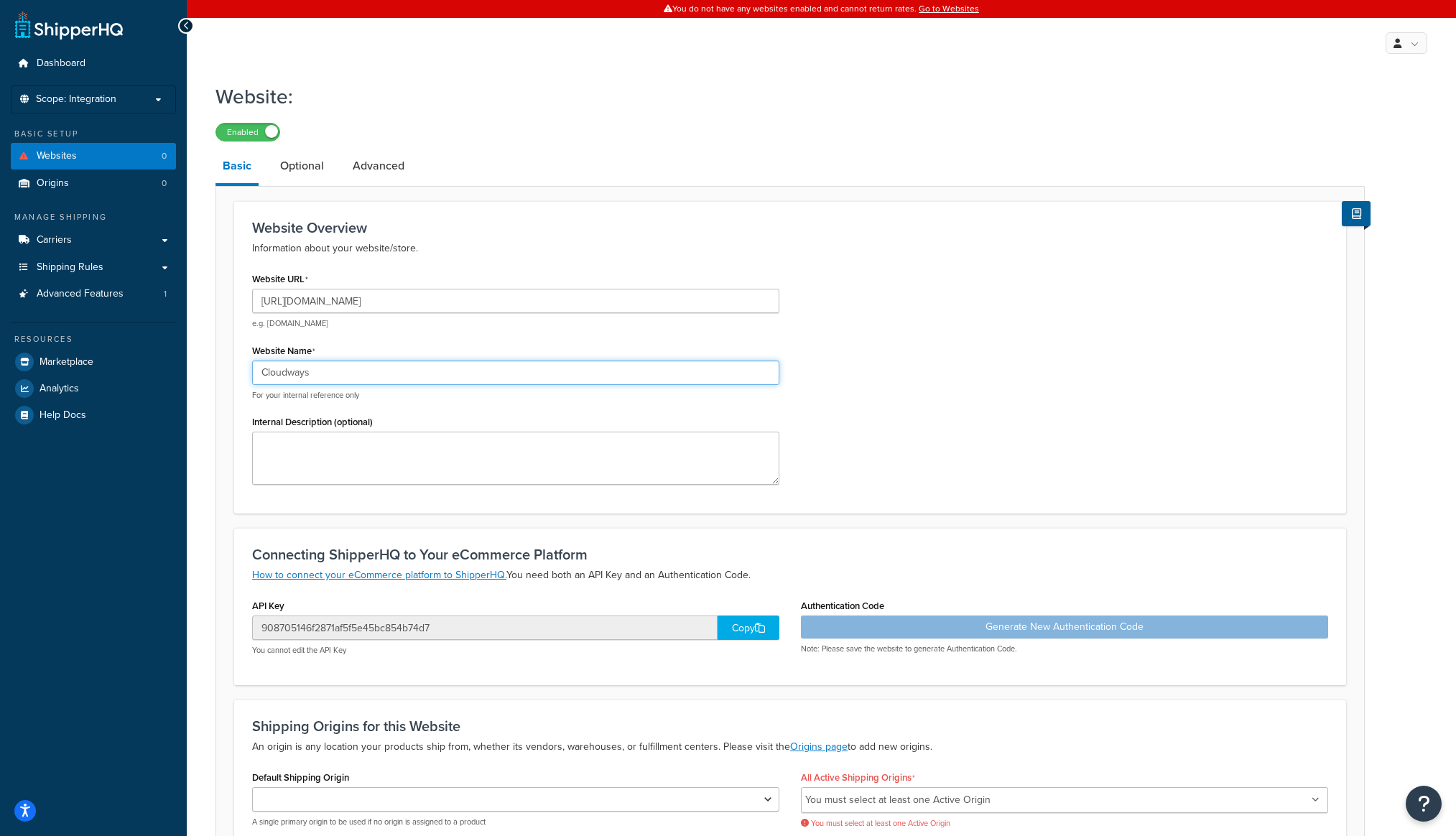
type input "Cloudways"
click at [768, 613] on div "API Key 908705146f2871af5f5e45bc854b74d7 Copy You cannot edit the API Key" at bounding box center [515, 625] width 527 height 60
click at [752, 628] on div "Copy" at bounding box center [749, 627] width 62 height 24
click at [1020, 625] on div "Generate New Authentication Code Note: Please save the website to generate Auth…" at bounding box center [1064, 634] width 527 height 39
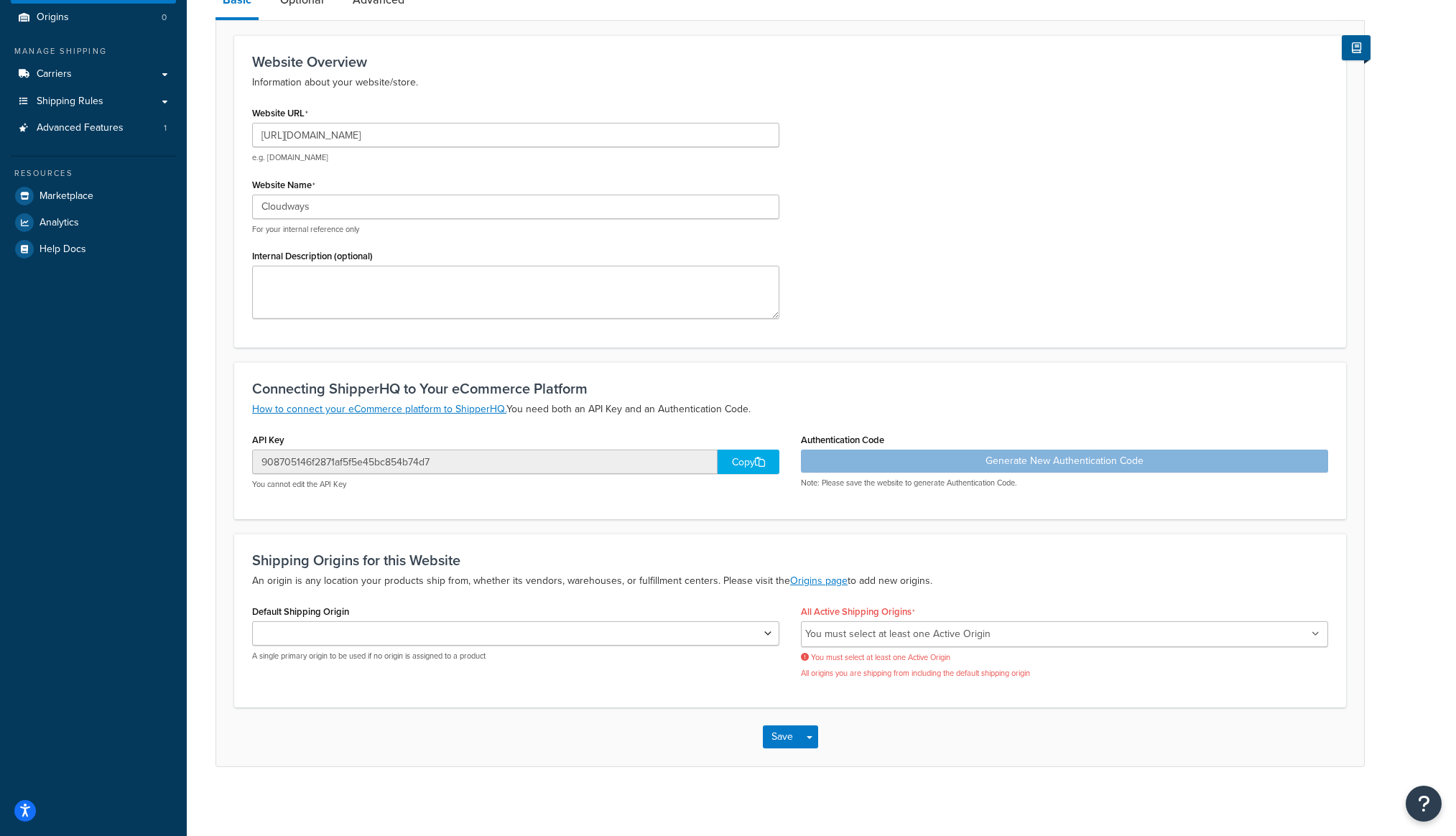
scroll to position [170, 0]
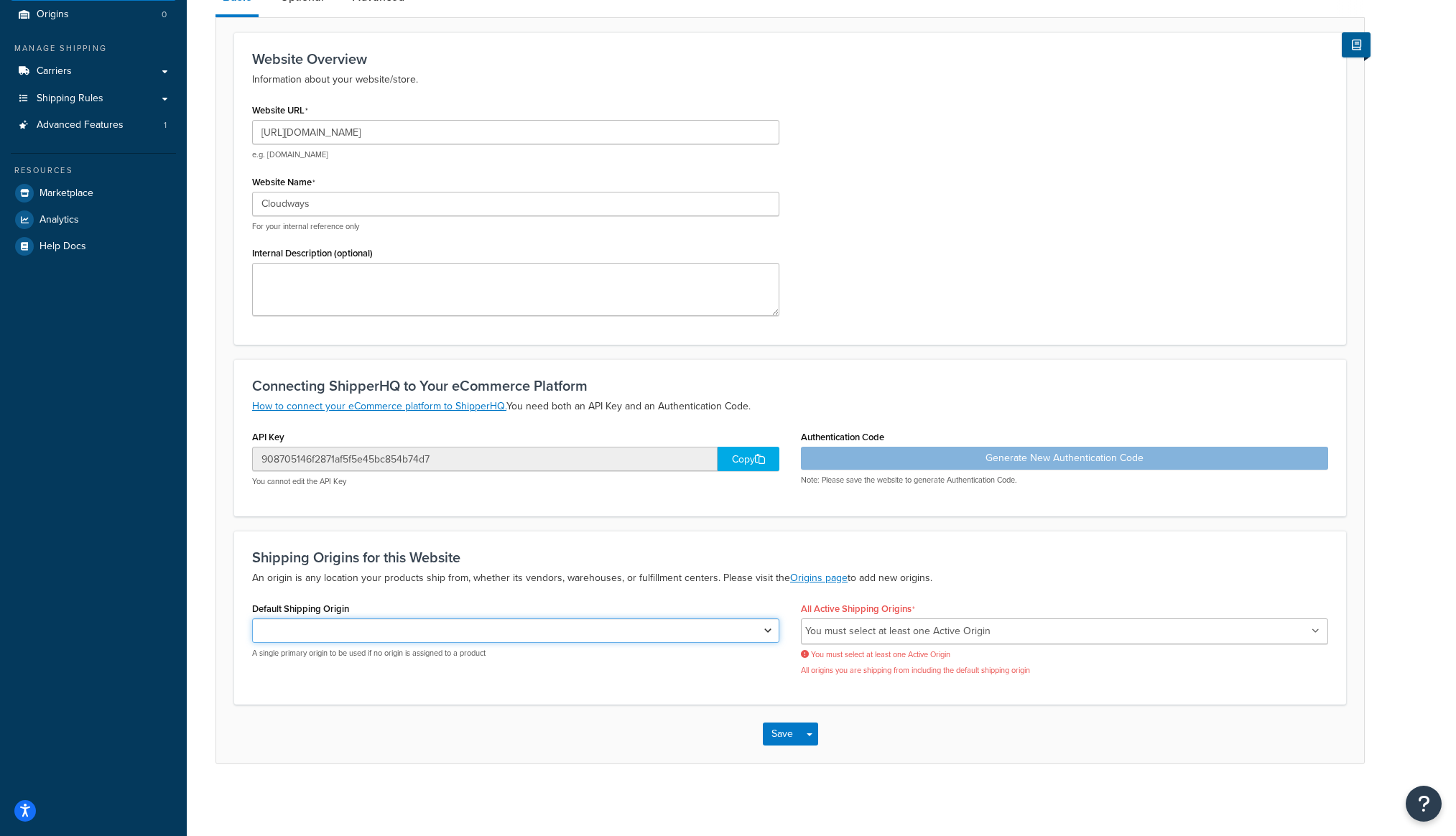
click at [252, 618] on select "Default Shipping Origin" at bounding box center [515, 630] width 527 height 24
drag, startPoint x: 440, startPoint y: 640, endPoint x: 788, endPoint y: 731, distance: 359.7
click at [788, 731] on button "Save" at bounding box center [782, 733] width 39 height 23
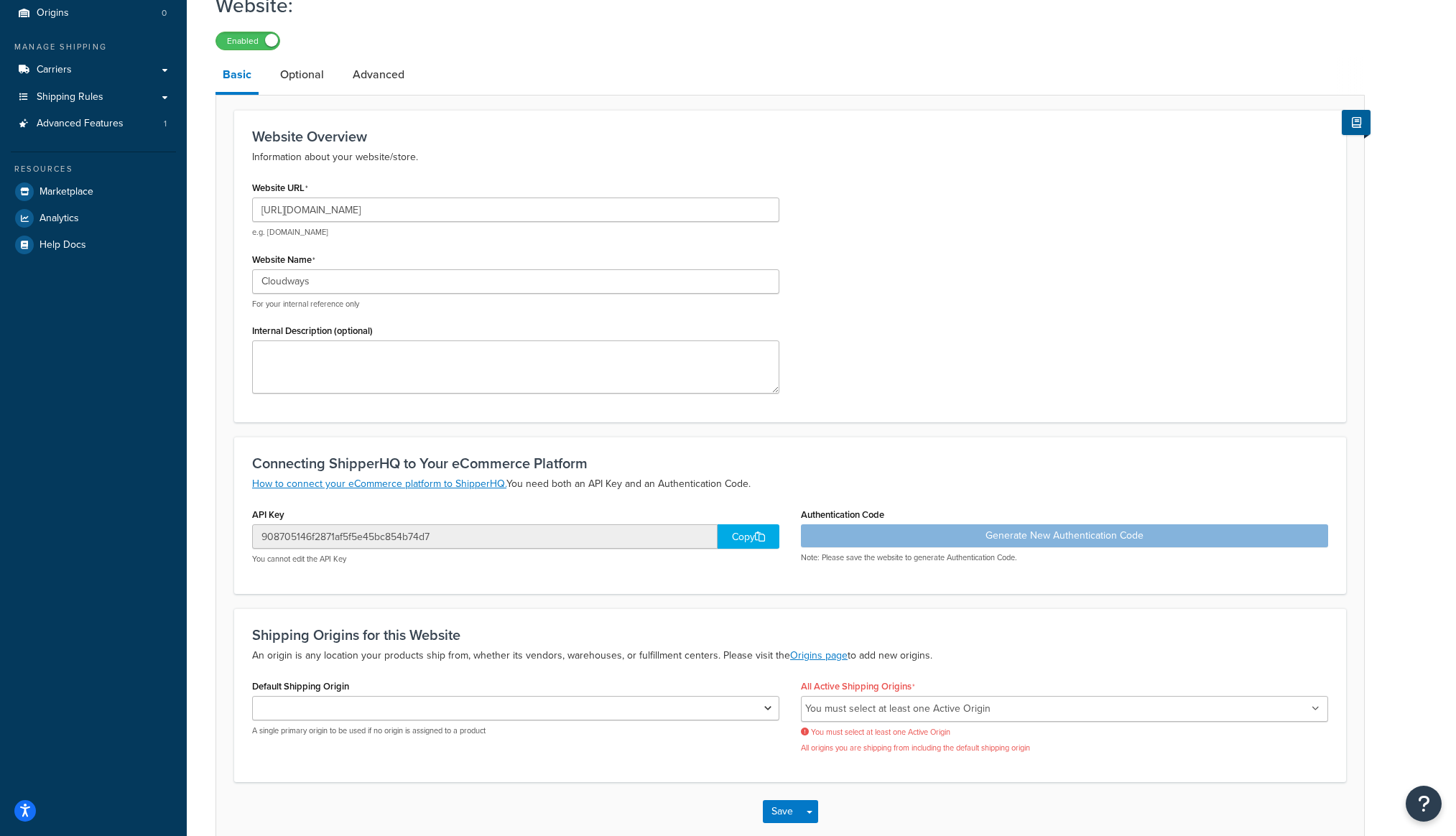
click at [899, 716] on li "You must select at least one Active Origin" at bounding box center [897, 708] width 185 height 20
click at [899, 711] on li "You must select at least one Active Origin" at bounding box center [897, 708] width 185 height 20
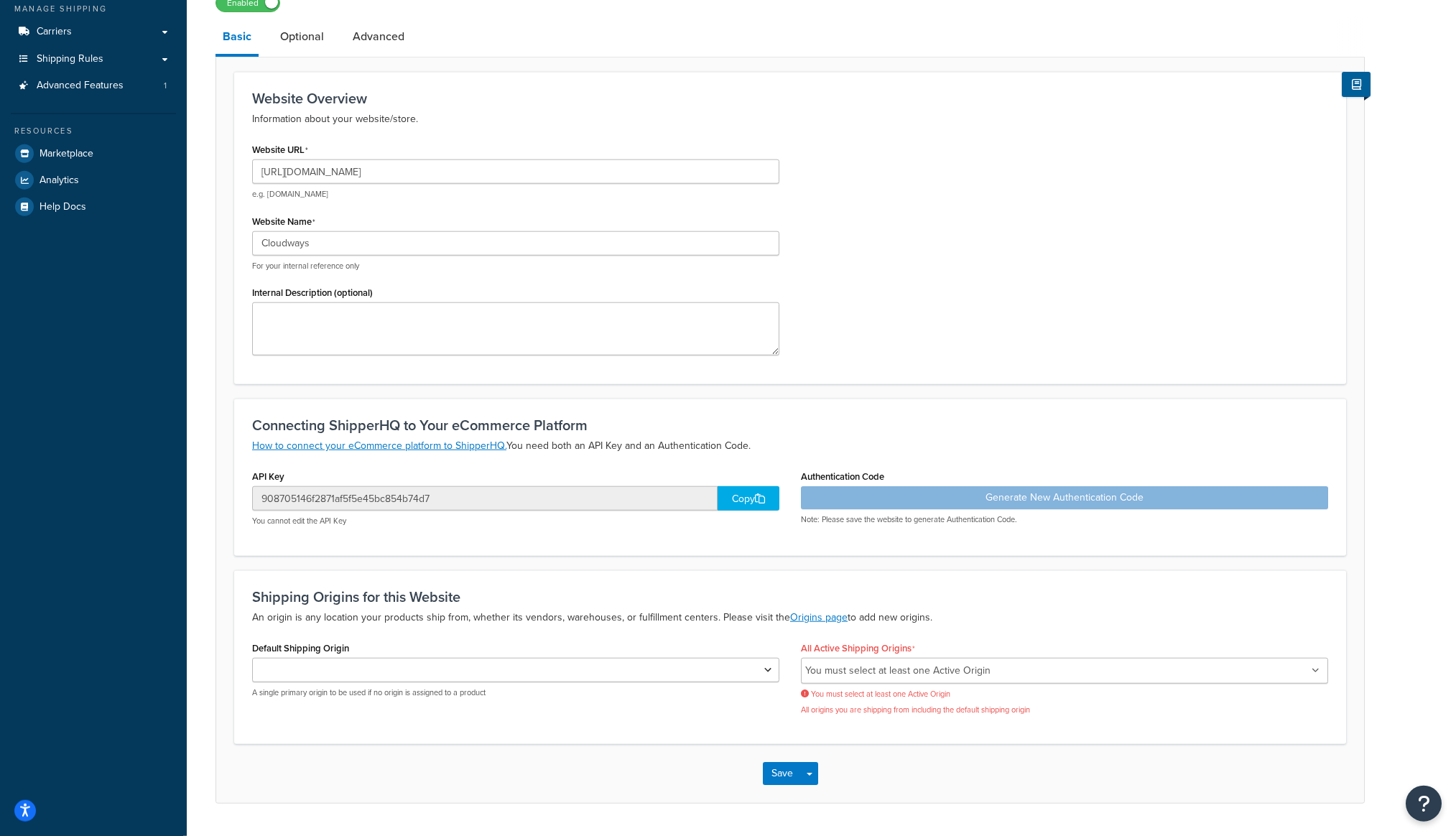
scroll to position [249, 0]
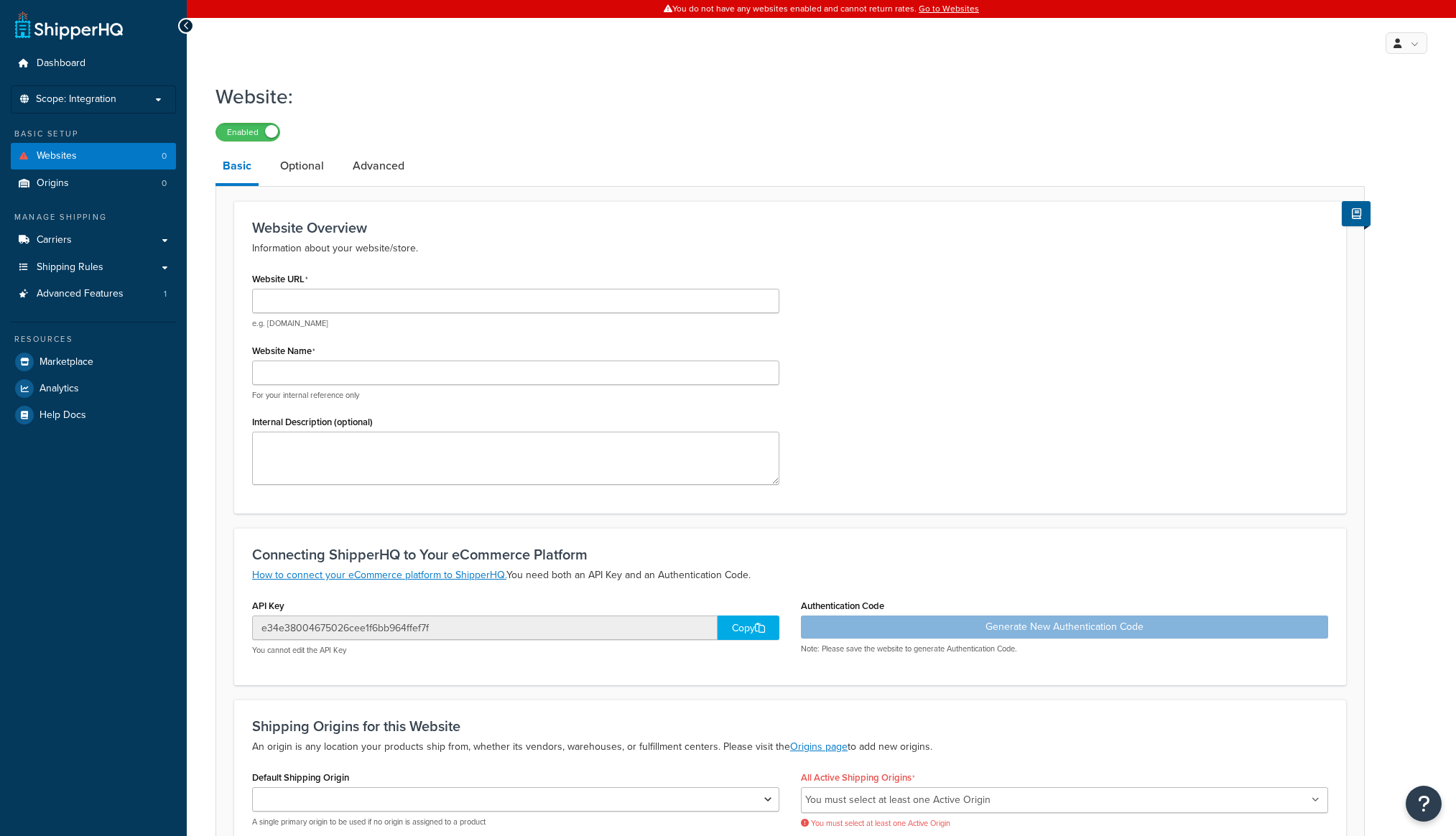
scroll to position [170, 0]
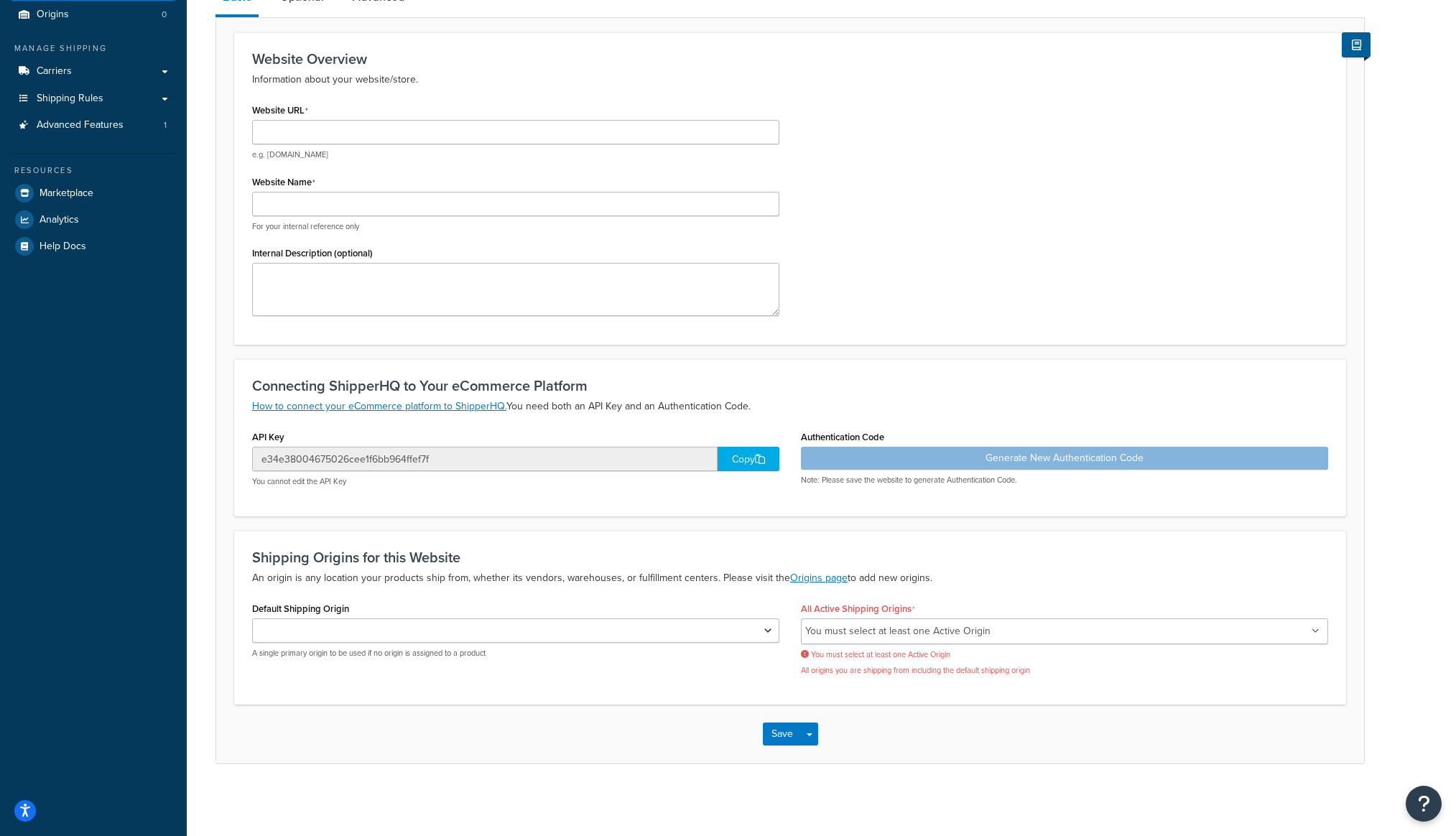
click at [863, 628] on li "You must select at least one Active Origin" at bounding box center [897, 630] width 185 height 20
click at [252, 618] on select "Default Shipping Origin" at bounding box center [515, 630] width 527 height 24
click at [360, 628] on select "Default Shipping Origin" at bounding box center [515, 630] width 527 height 24
click at [252, 618] on select "Default Shipping Origin" at bounding box center [515, 630] width 527 height 24
click at [340, 661] on div "Default Shipping Origin A single primary origin to be used if no origin is assi…" at bounding box center [515, 634] width 548 height 71
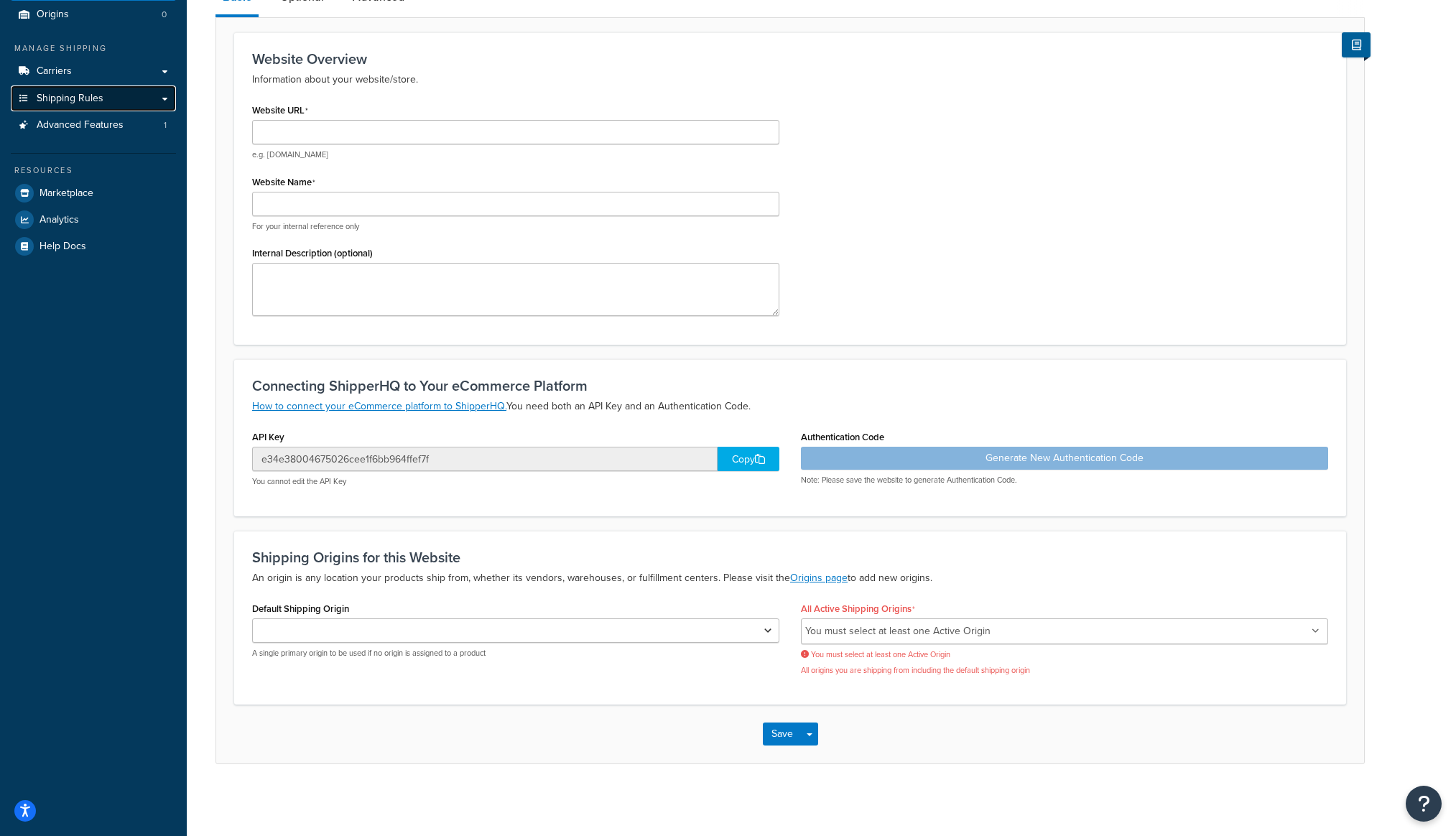
click at [137, 105] on link "Shipping Rules" at bounding box center [93, 99] width 166 height 26
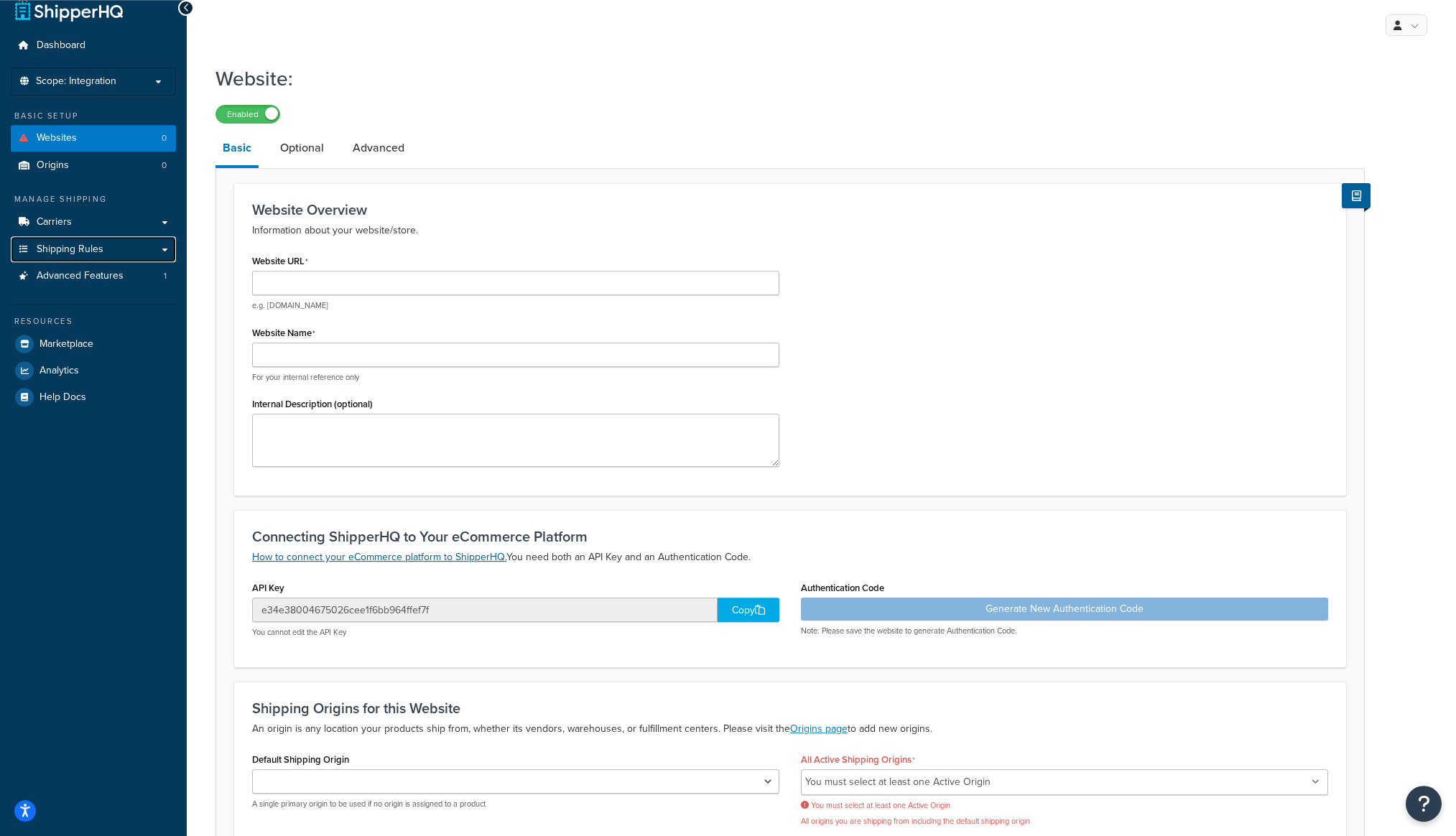
scroll to position [0, 0]
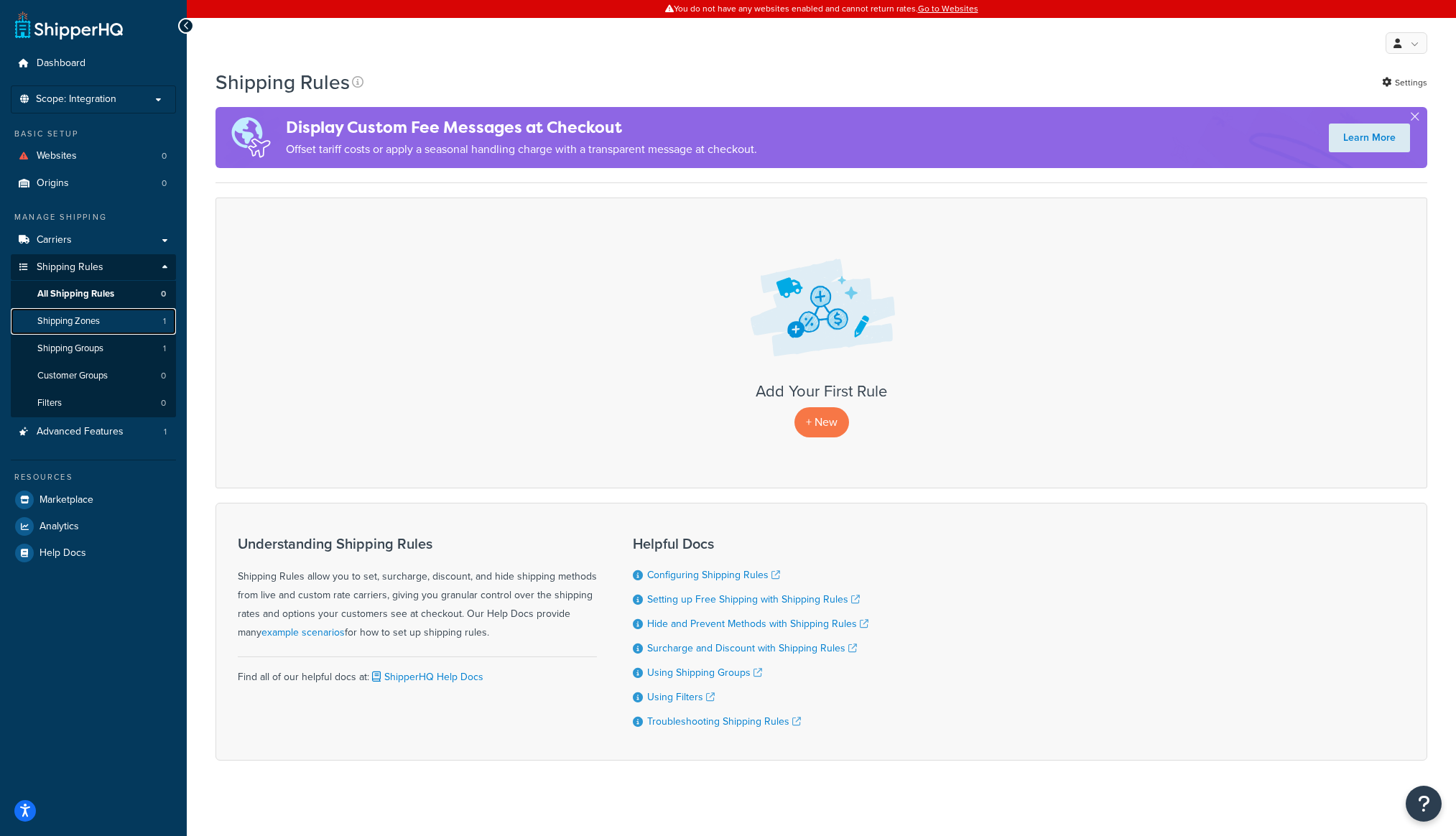
click at [123, 326] on link "Shipping Zones 1" at bounding box center [93, 322] width 166 height 26
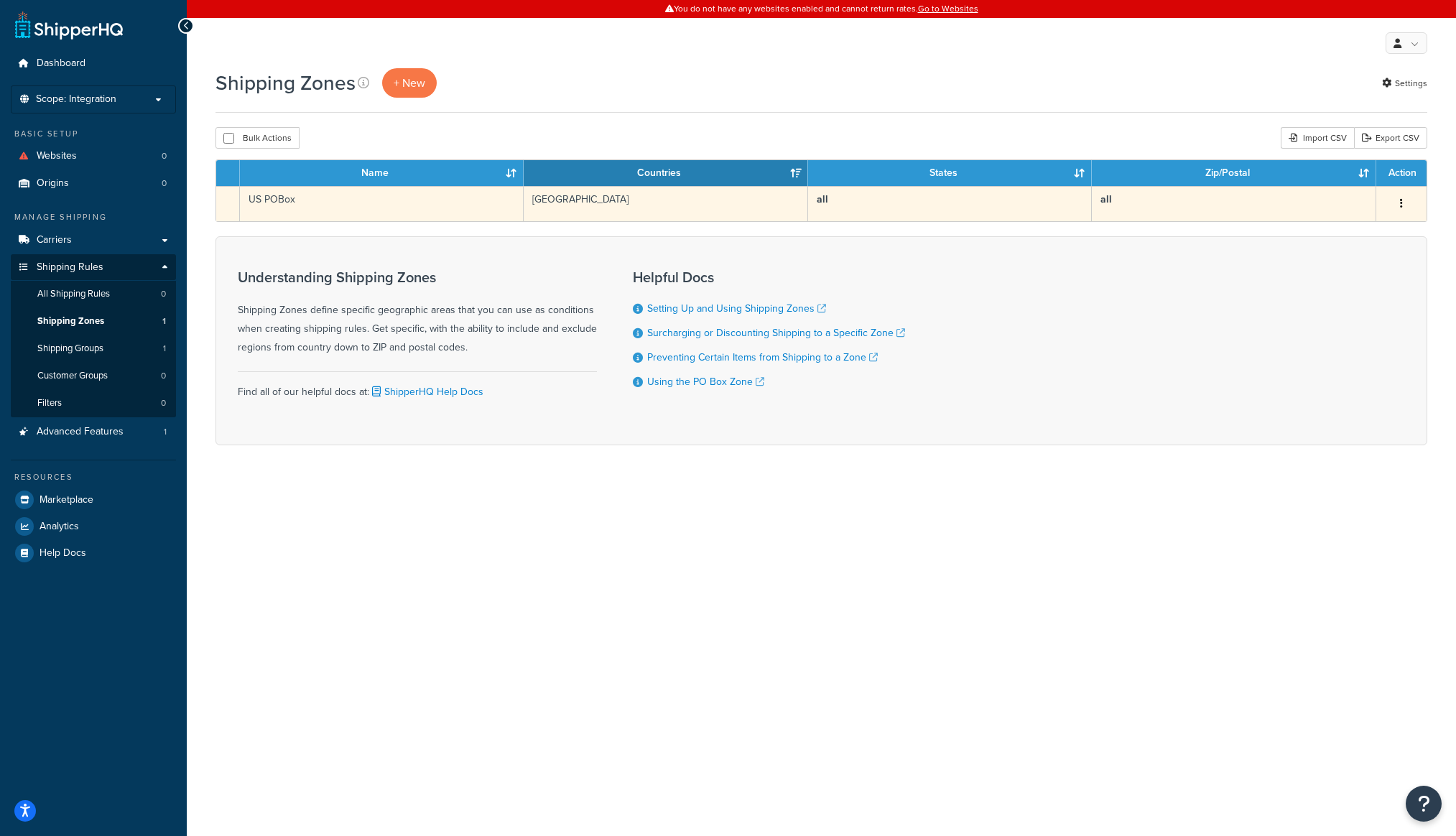
click at [1401, 205] on icon "button" at bounding box center [1401, 203] width 3 height 10
click at [377, 205] on td "US POBox" at bounding box center [382, 203] width 284 height 35
click at [310, 197] on td "US POBox" at bounding box center [382, 203] width 284 height 35
click at [1401, 204] on icon "button" at bounding box center [1401, 203] width 3 height 10
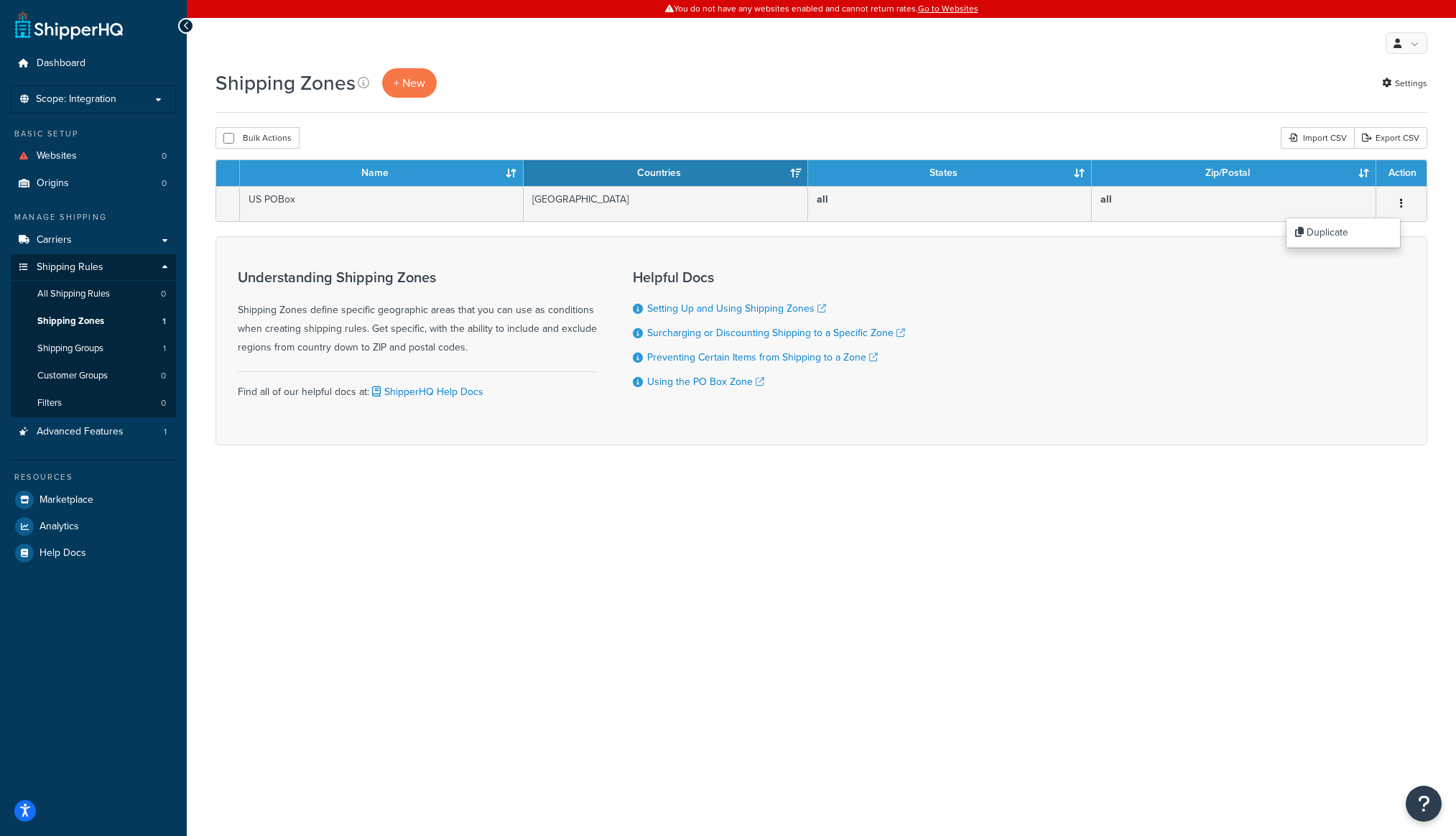
click at [193, 257] on div "Shipping Zones + New Settings Bulk Actions Duplicate [GEOGRAPHIC_DATA] Import C…" at bounding box center [821, 282] width 1269 height 427
click at [71, 184] on link "Origins 0" at bounding box center [93, 183] width 166 height 26
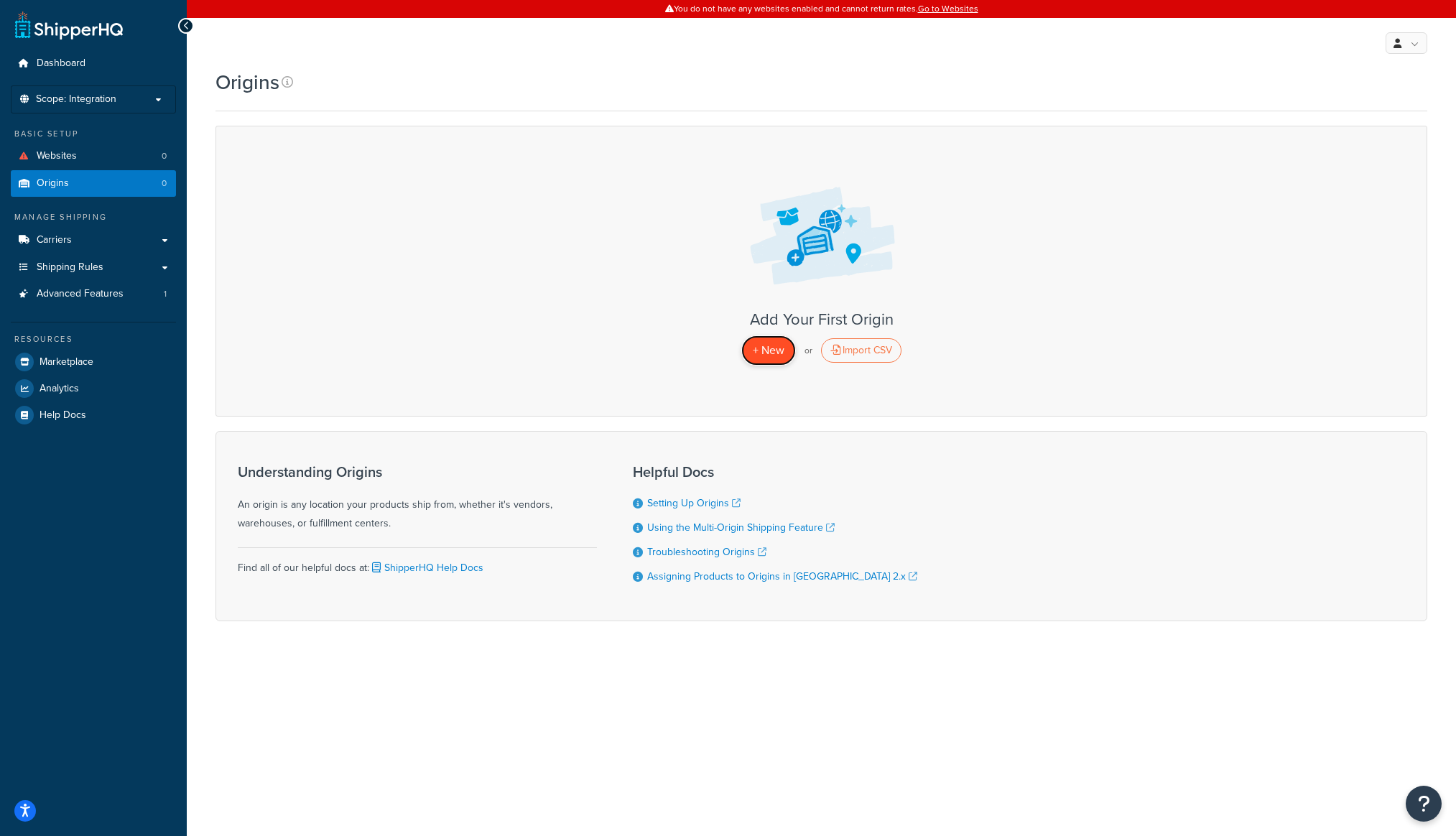
click at [781, 354] on span "+ New" at bounding box center [768, 350] width 32 height 17
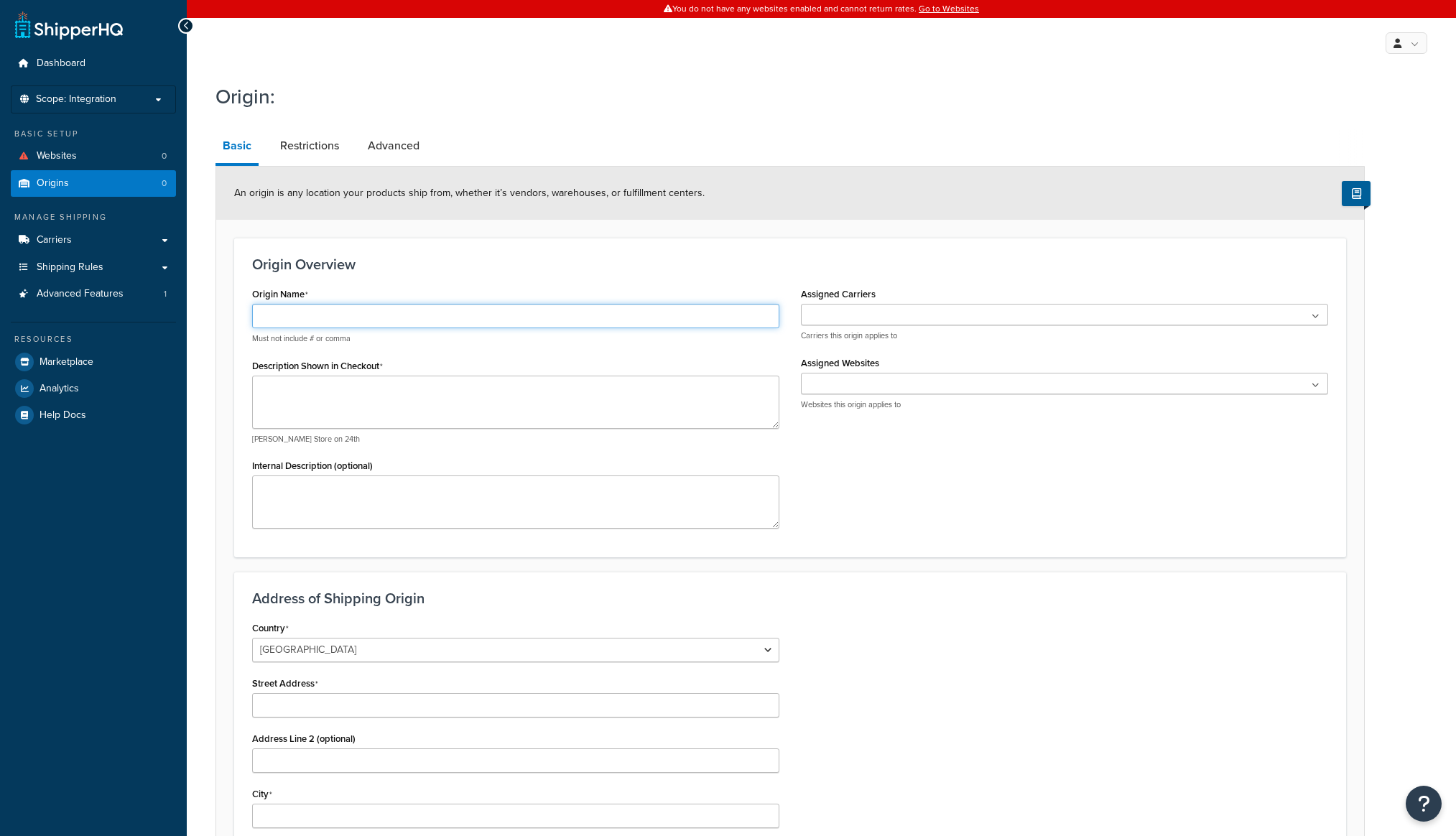
click at [554, 322] on input "Origin Name" at bounding box center [515, 316] width 527 height 24
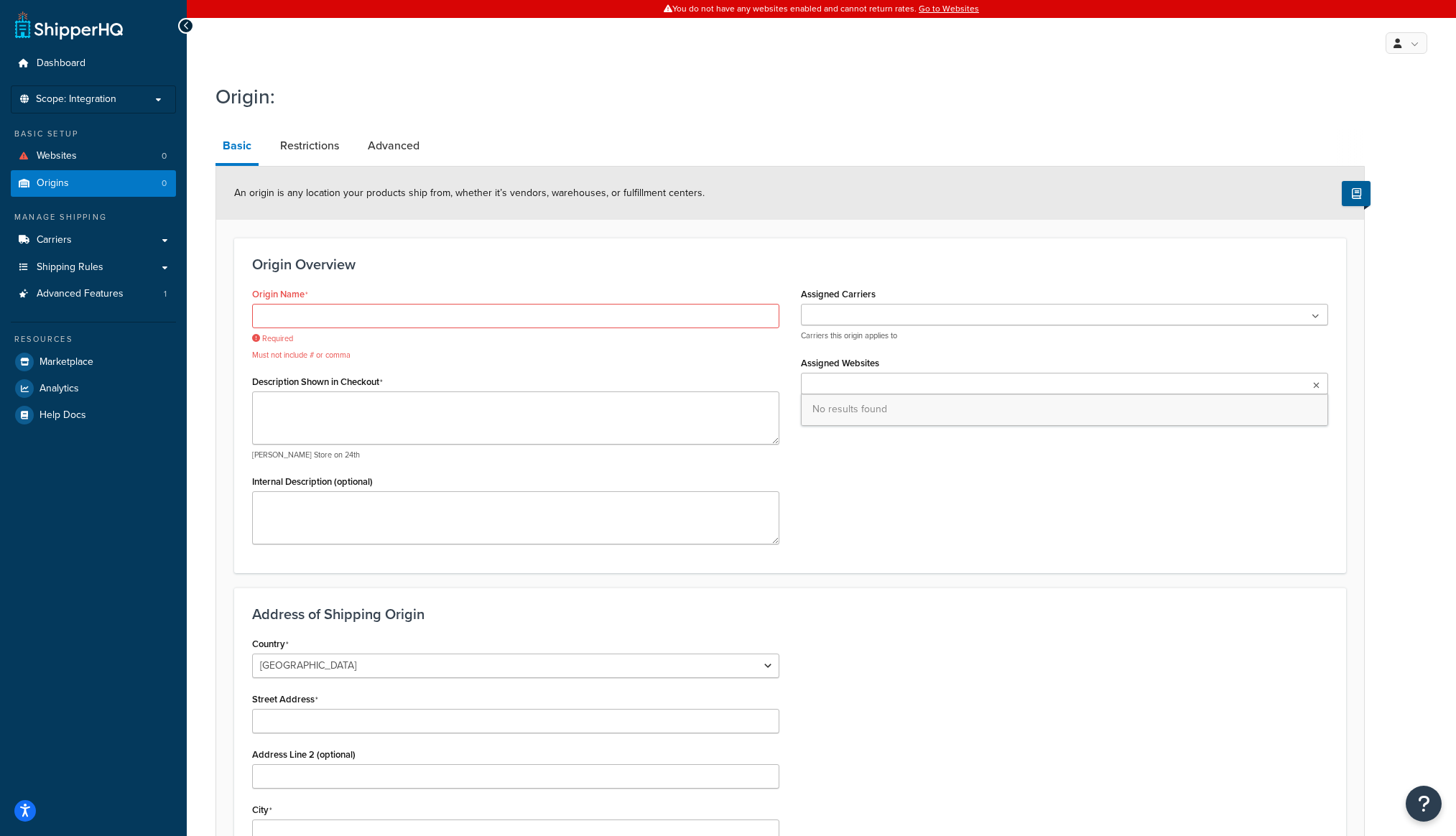
click at [923, 392] on ul at bounding box center [1064, 383] width 527 height 22
click at [890, 312] on ul at bounding box center [1064, 314] width 527 height 22
click at [506, 277] on div "Origin Overview Origin Name Required Must not include # or comma Description Sh…" at bounding box center [790, 405] width 1112 height 336
click at [374, 308] on input "Origin Name" at bounding box center [515, 316] width 527 height 24
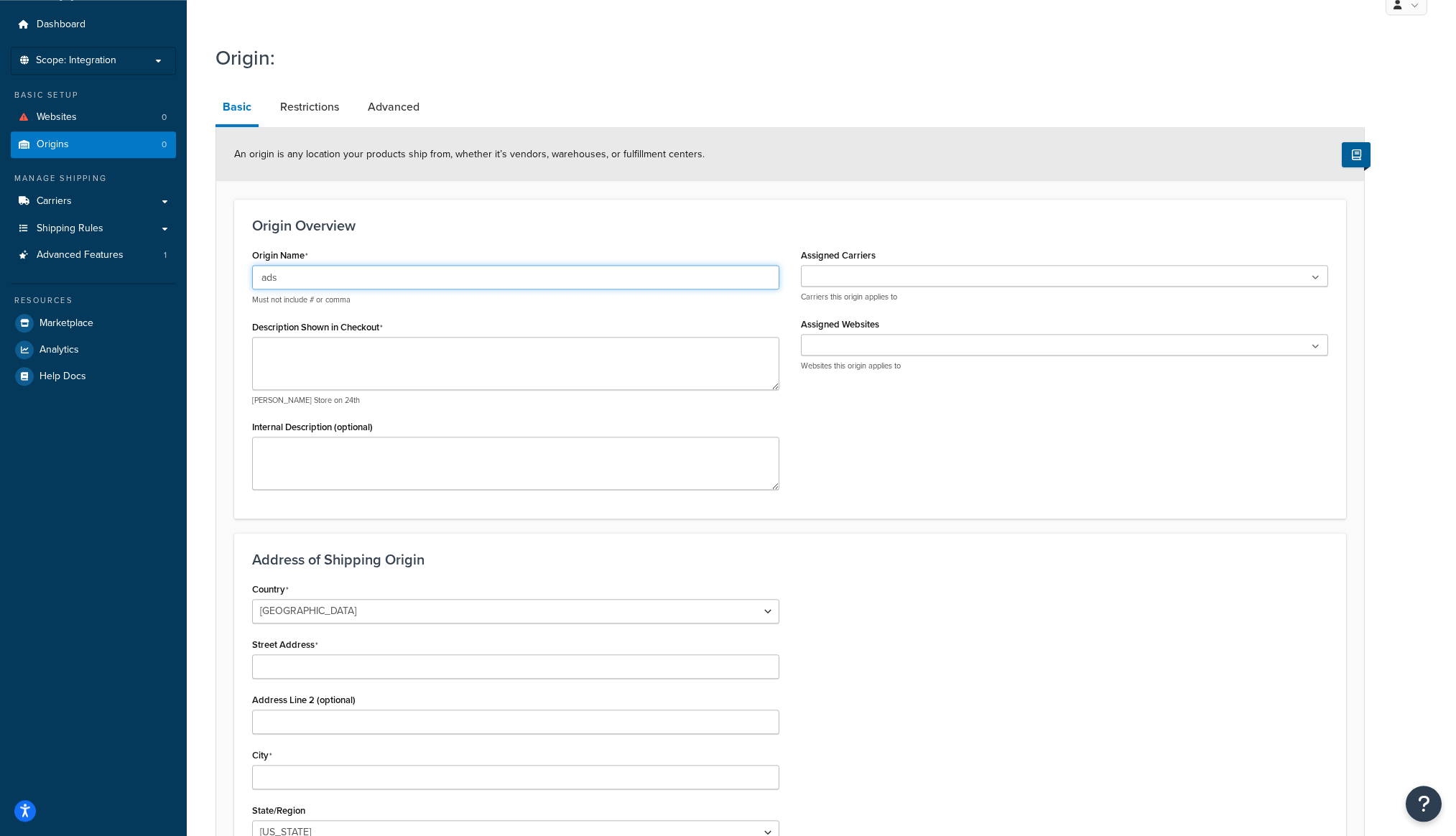
scroll to position [293, 0]
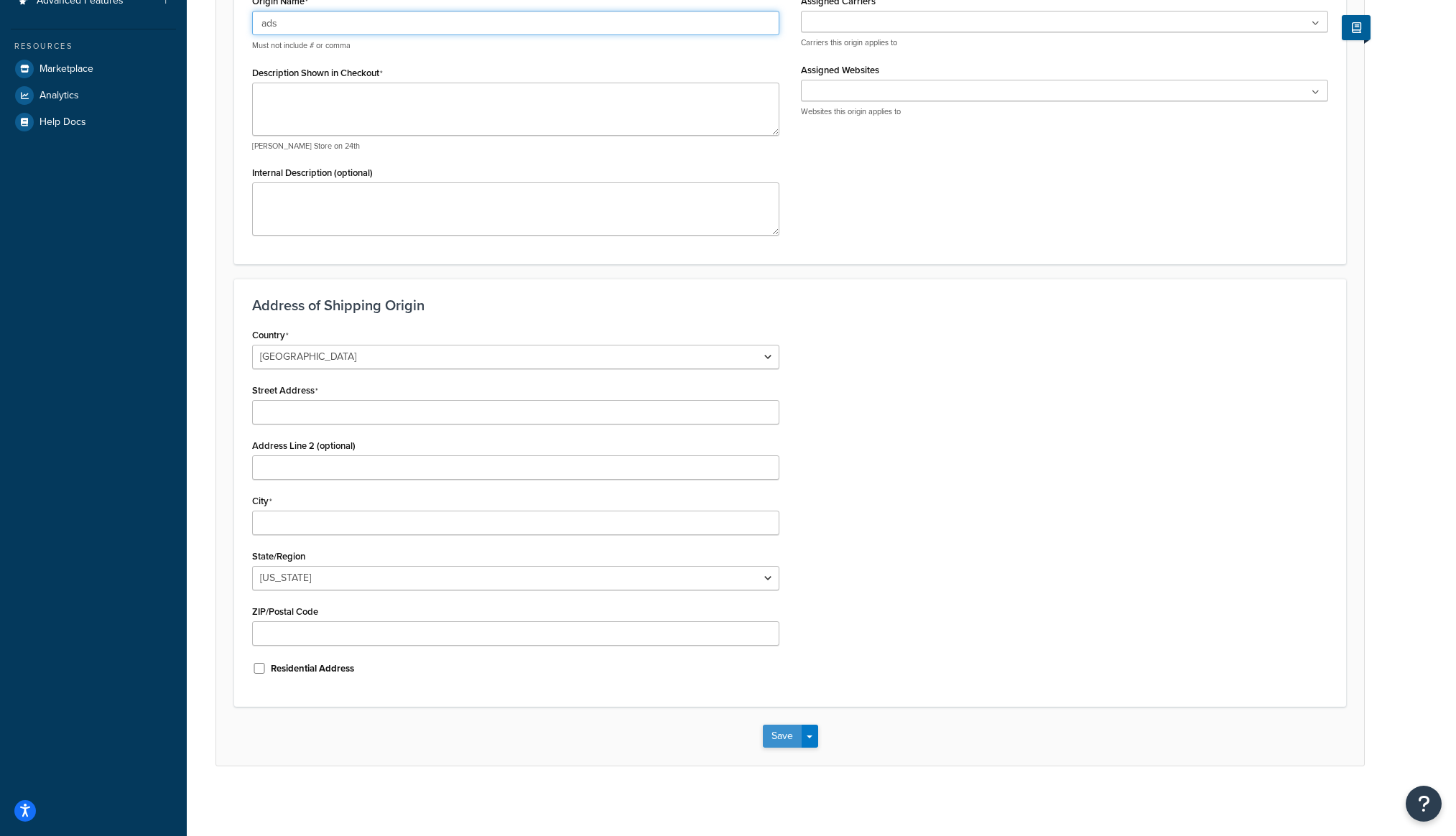
type input "ads"
click at [784, 741] on button "Save" at bounding box center [782, 735] width 39 height 23
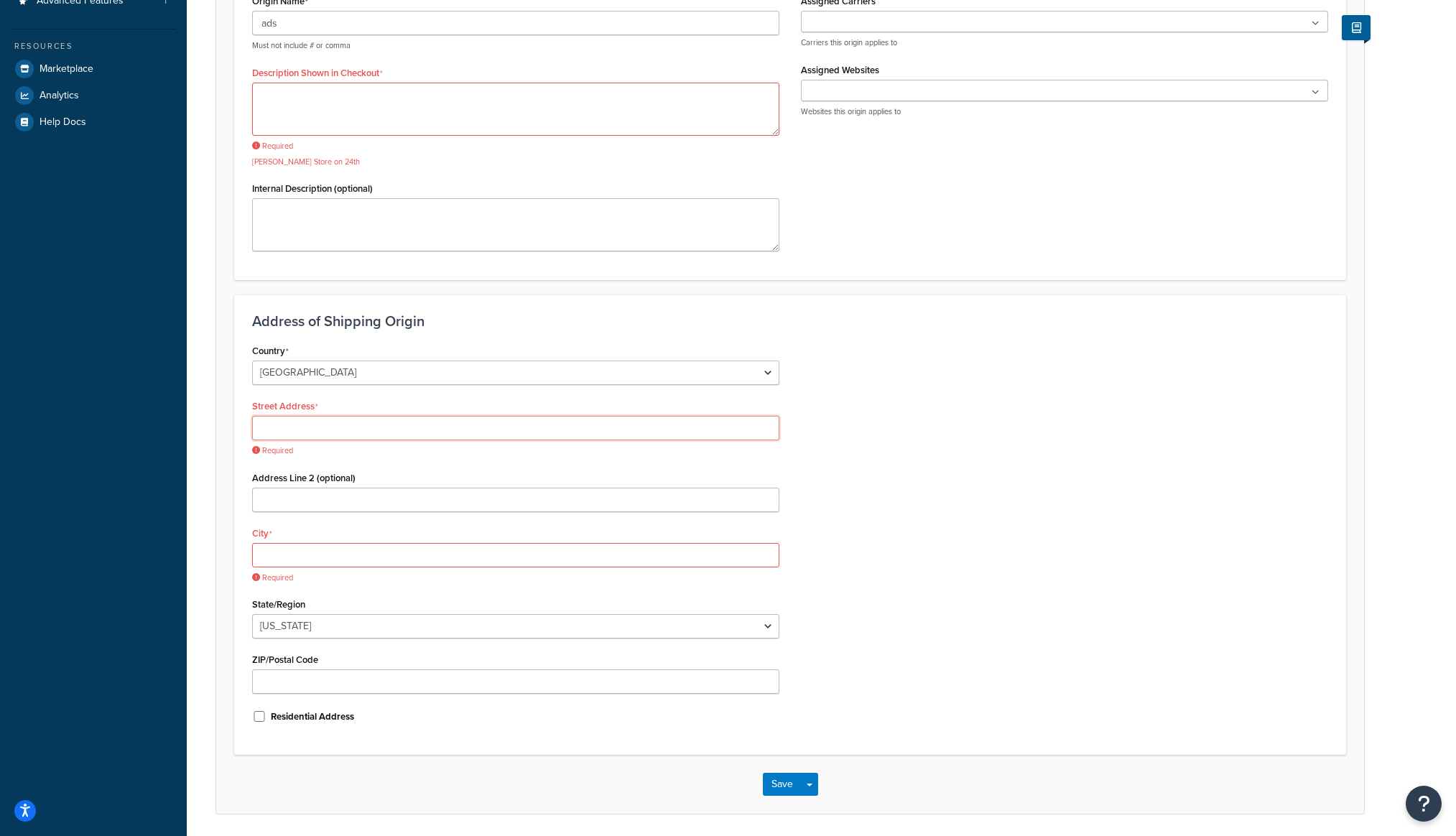
click at [544, 421] on input "Street Address" at bounding box center [515, 428] width 527 height 24
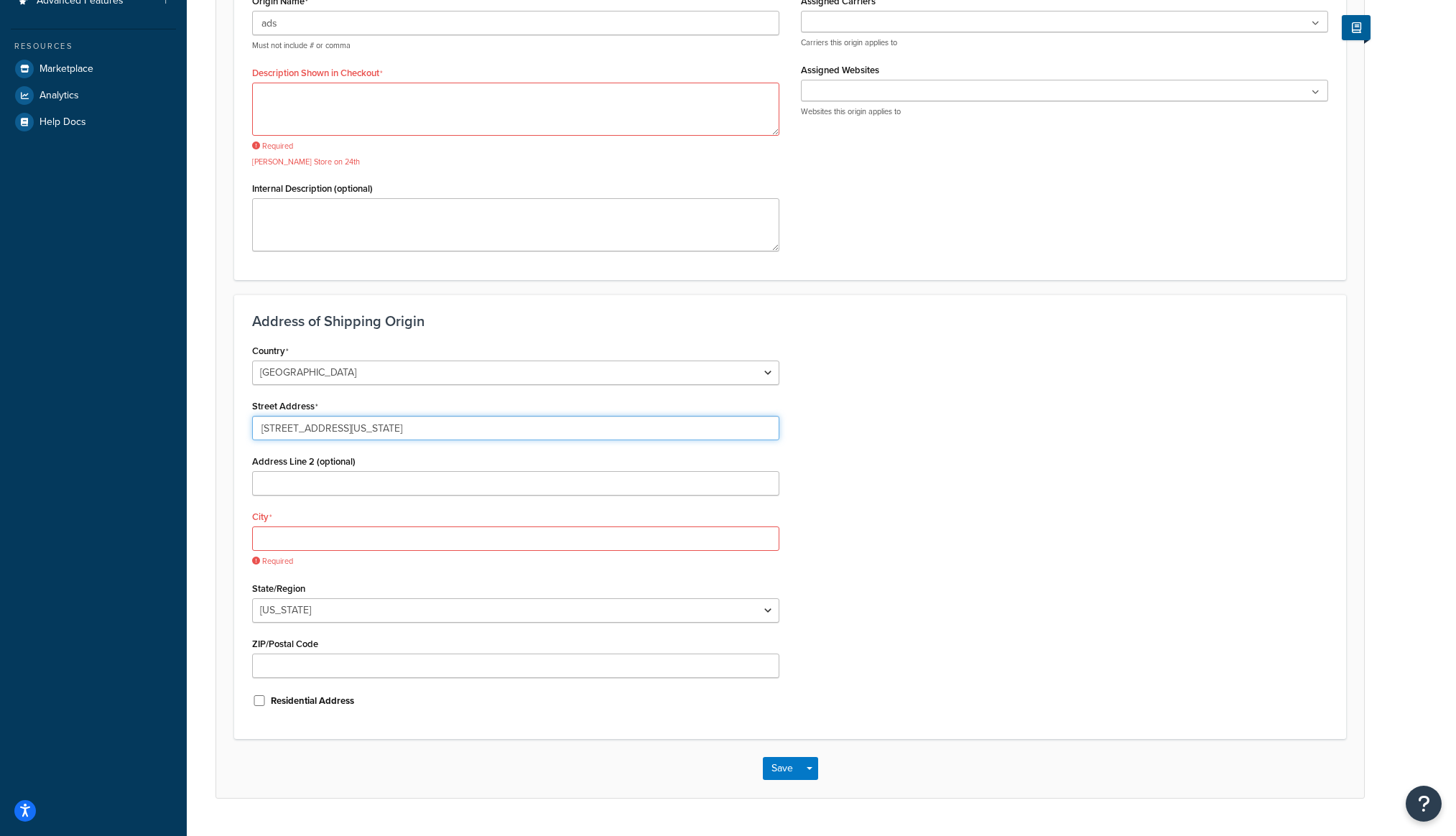
type input "155 W Washington Blvd"
click at [432, 542] on input "City" at bounding box center [515, 539] width 527 height 24
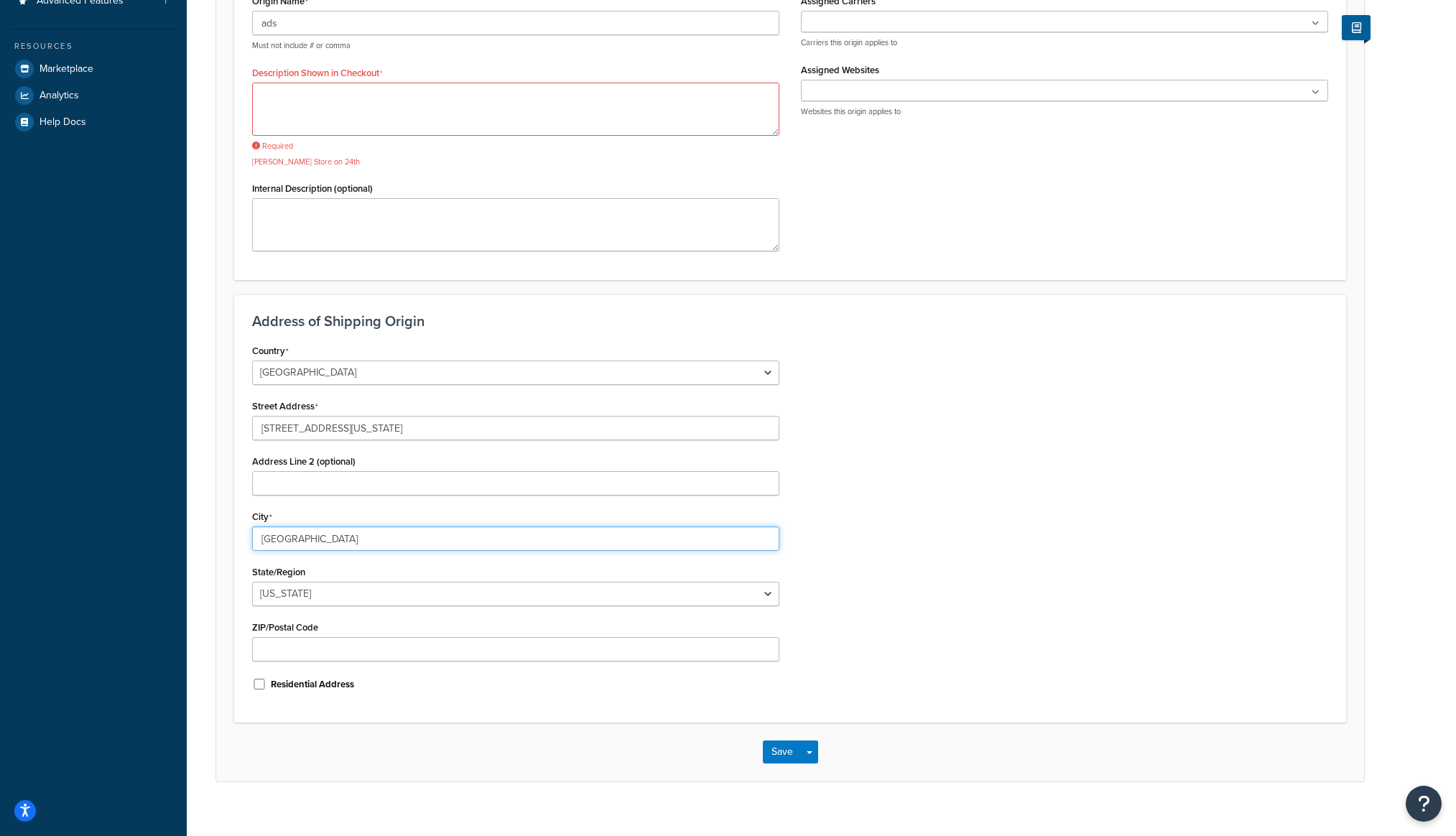
type input "Los Angeles"
click at [252, 581] on select "Alabama Alaska American Samoa Arizona Arkansas Armed Forces Americas Armed Forc…" at bounding box center [515, 593] width 527 height 24
select select "5"
click option "California" at bounding box center [0, 0] width 0 height 0
type input "90015"
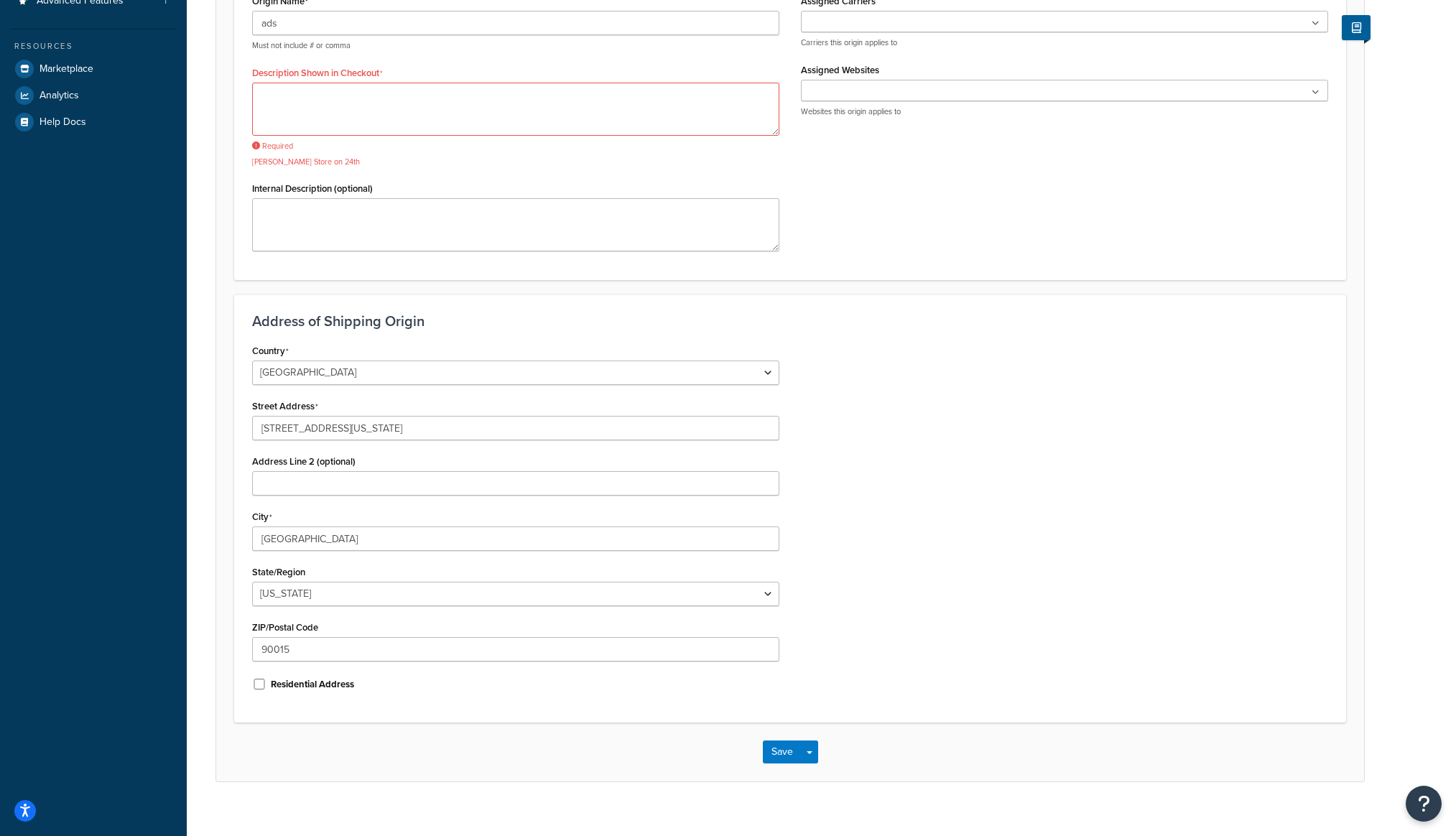
click at [780, 765] on div "Save Save Dropdown Save and Edit Save and Duplicate Save and Create New" at bounding box center [790, 751] width 1147 height 59
click at [784, 747] on button "Save" at bounding box center [782, 751] width 39 height 23
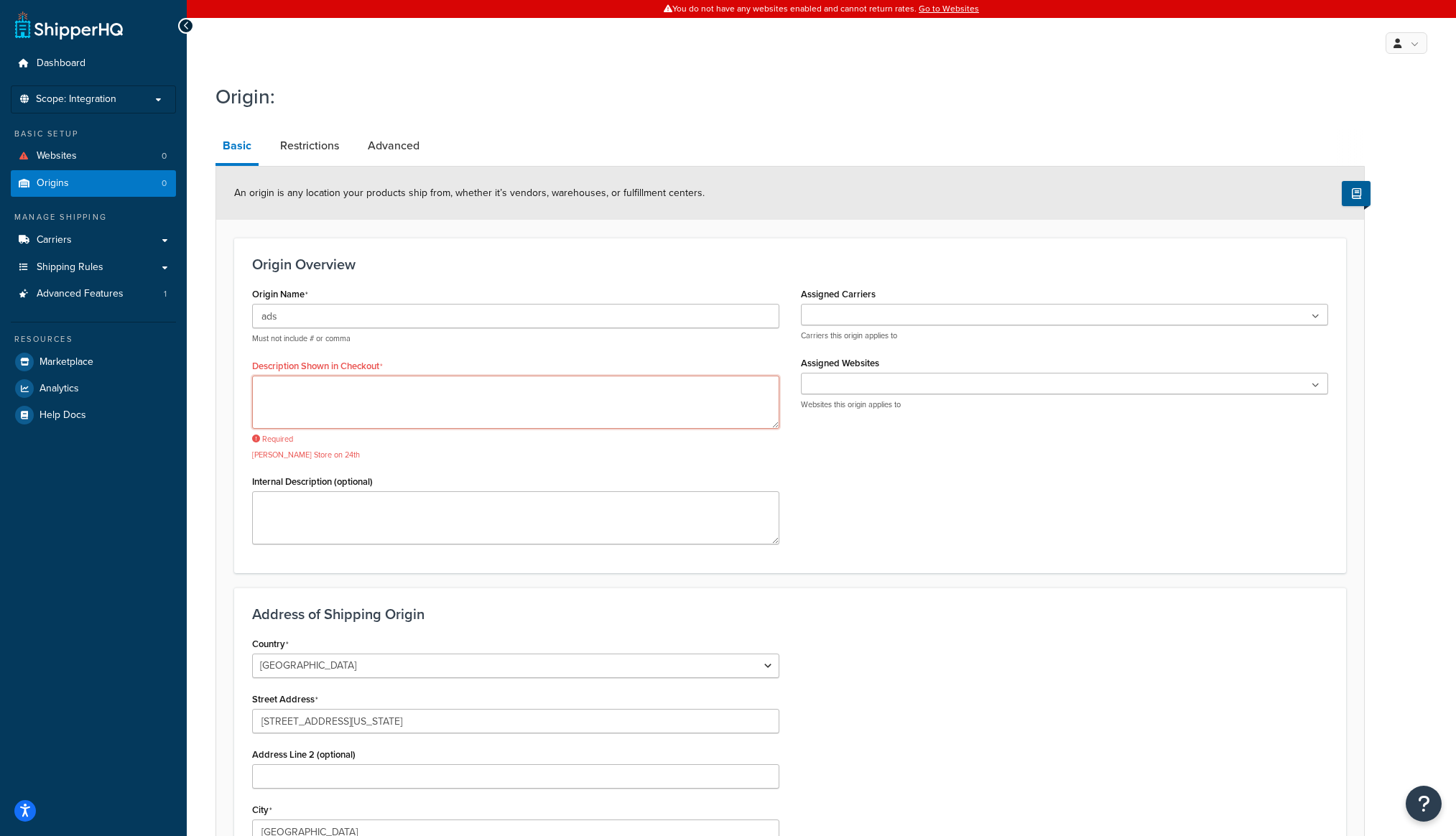
click at [324, 390] on textarea "Description Shown in Checkout" at bounding box center [515, 402] width 527 height 54
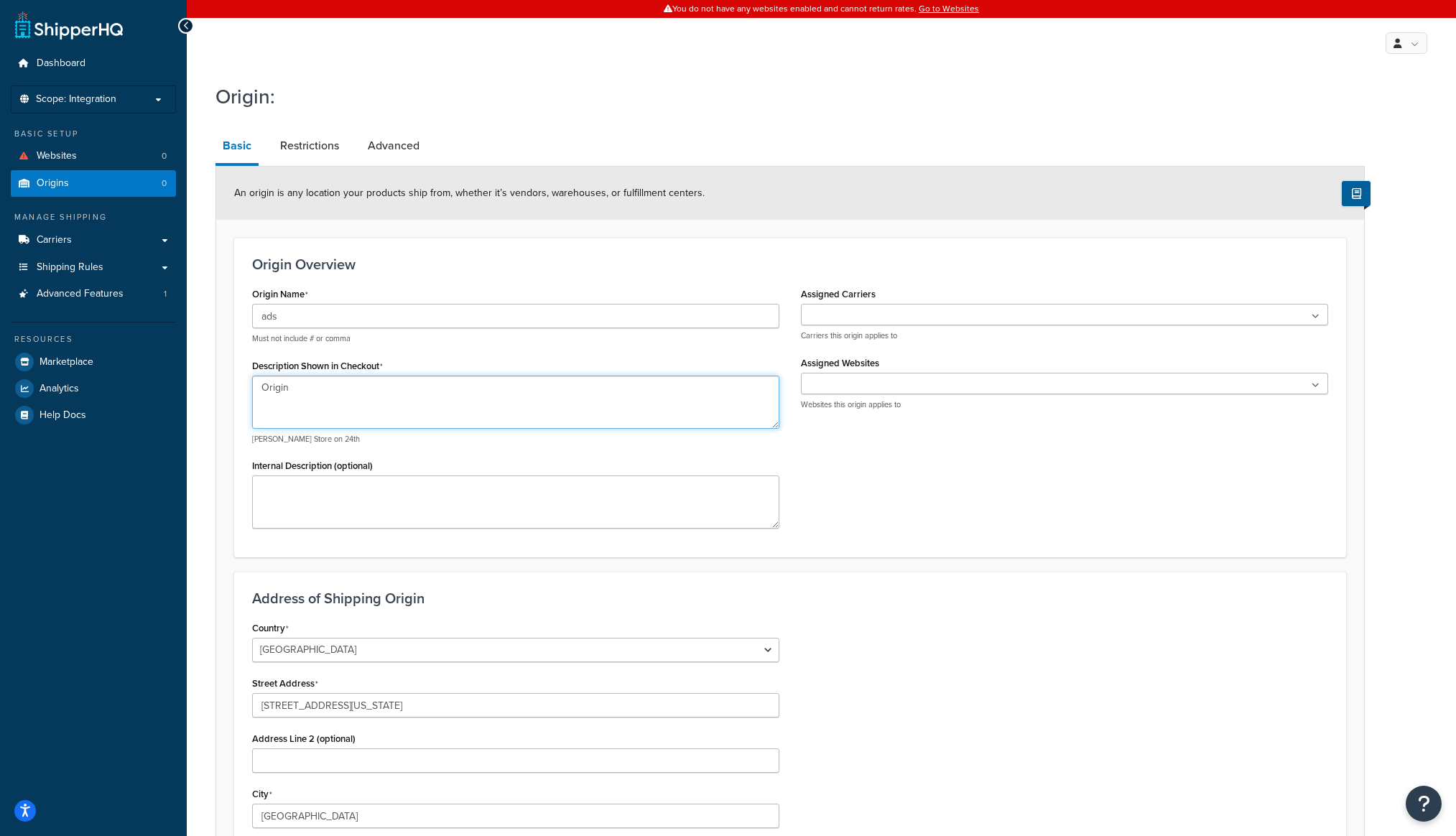
type textarea "Origin"
click at [339, 316] on input "ads" at bounding box center [515, 316] width 527 height 24
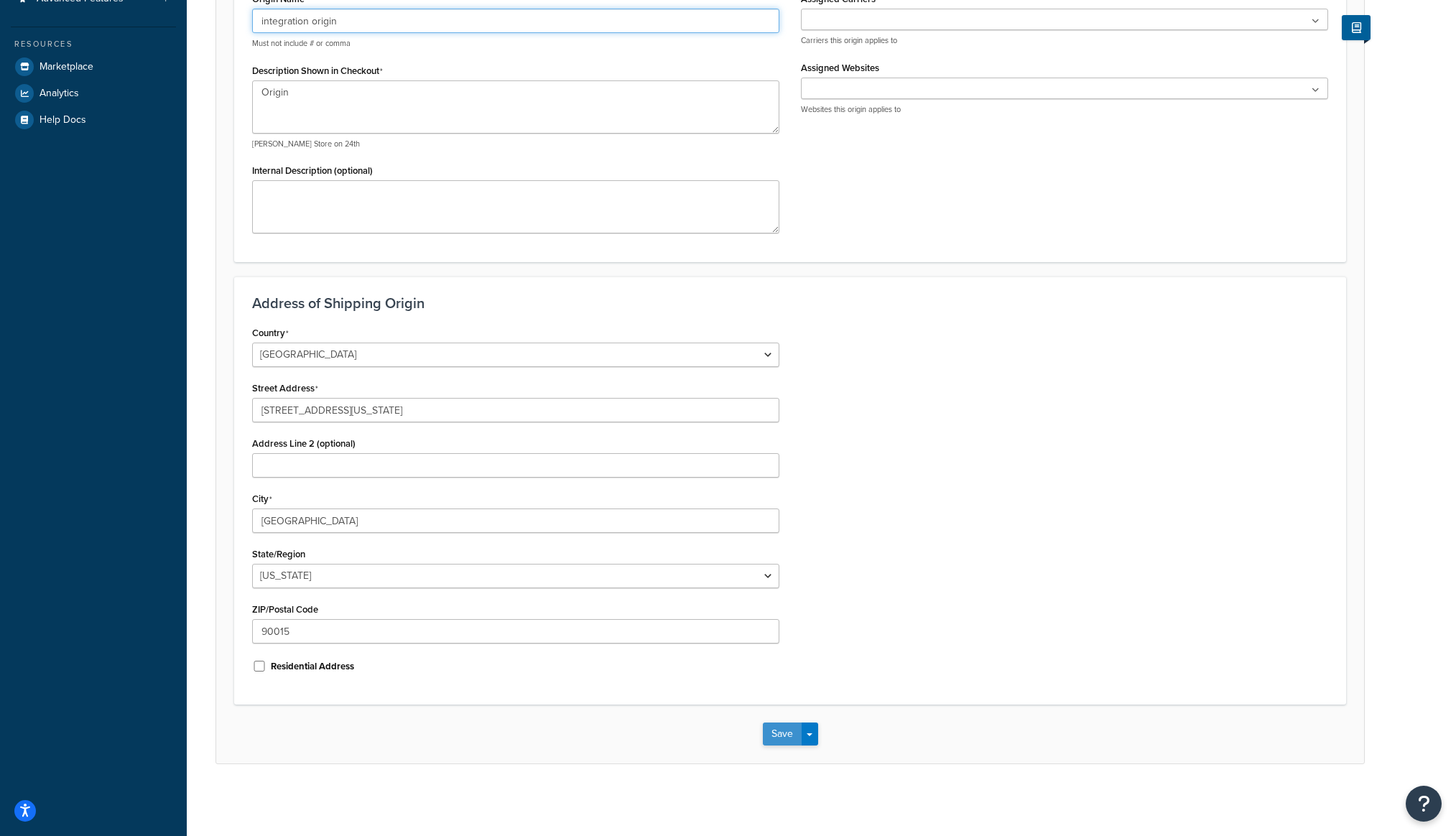
type input "integration origin"
click at [787, 745] on button "Save" at bounding box center [782, 733] width 39 height 23
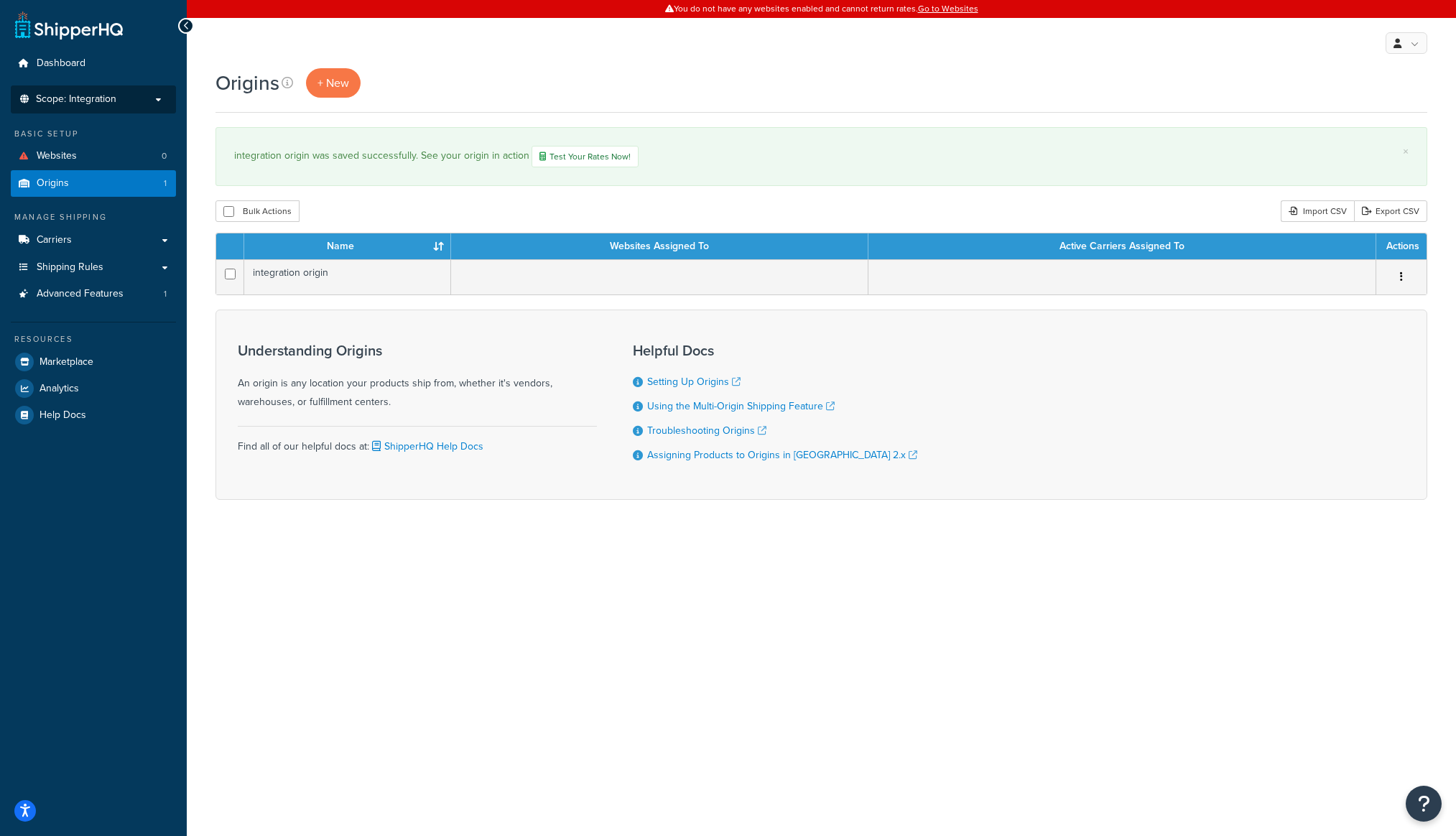
click at [117, 103] on p "Scope: Integration" at bounding box center [93, 99] width 152 height 12
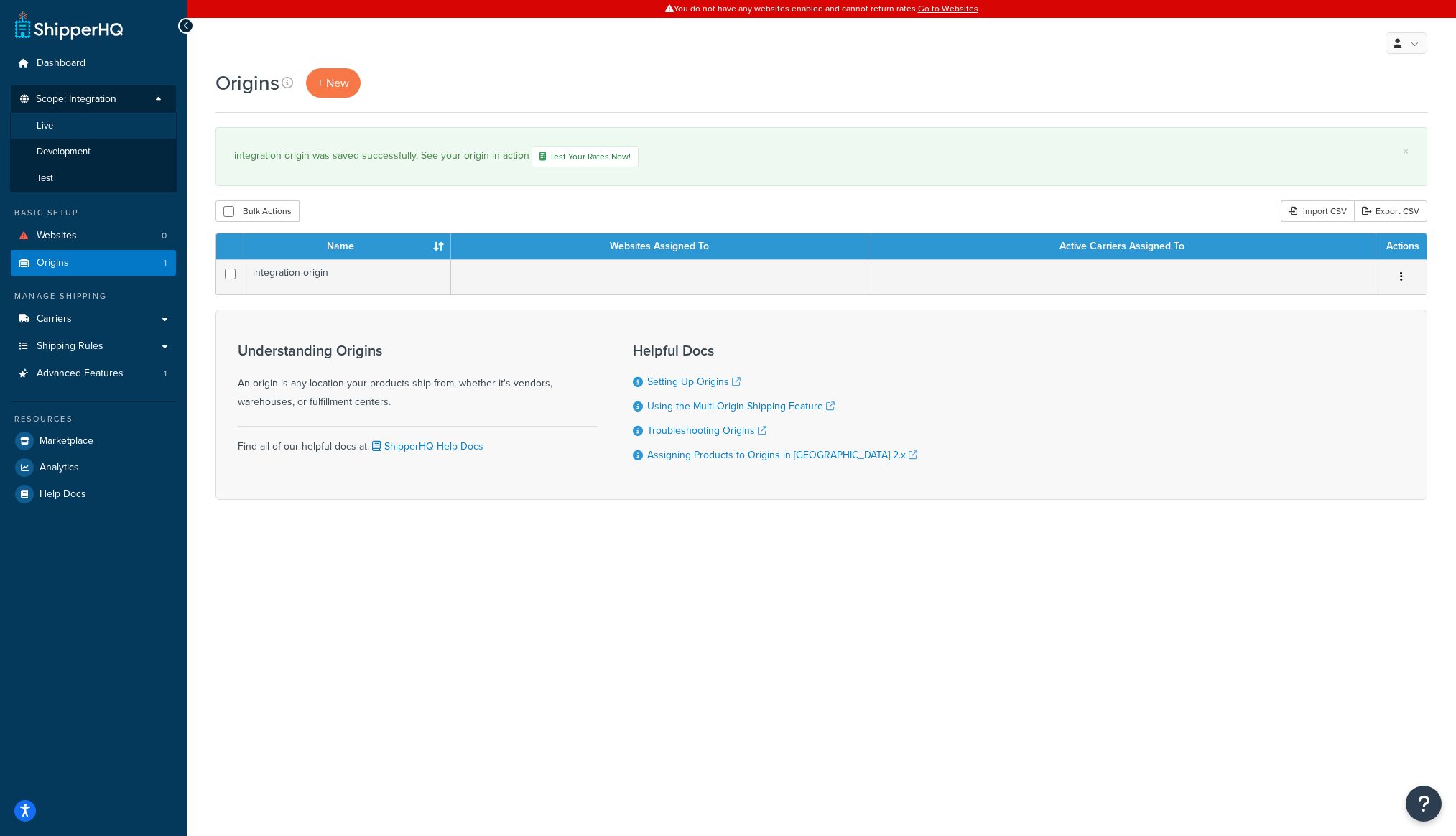
click at [74, 126] on li "Live" at bounding box center [93, 126] width 166 height 26
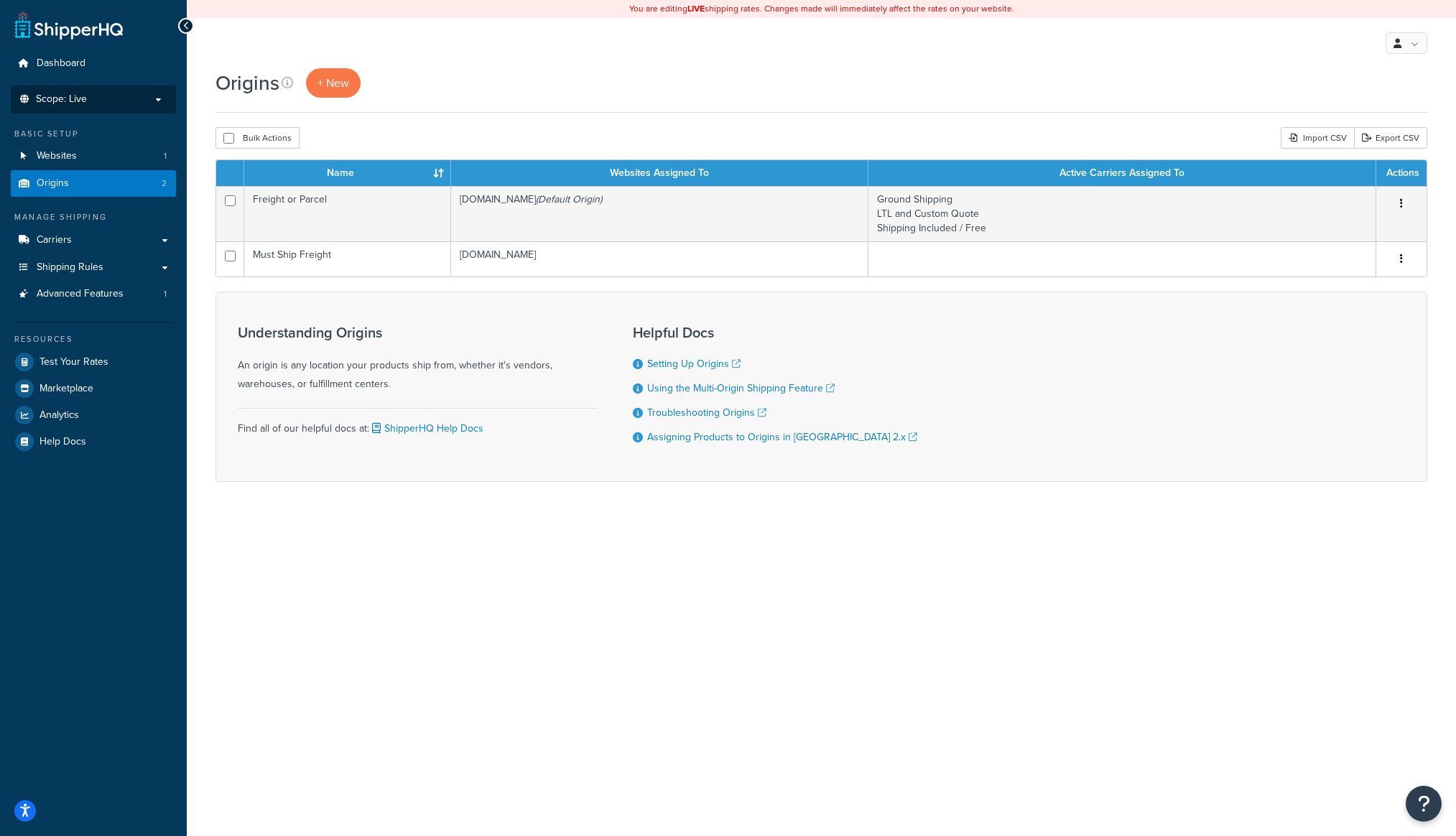
click at [105, 106] on li "Scope: Live Development Integration Test" at bounding box center [93, 100] width 166 height 28
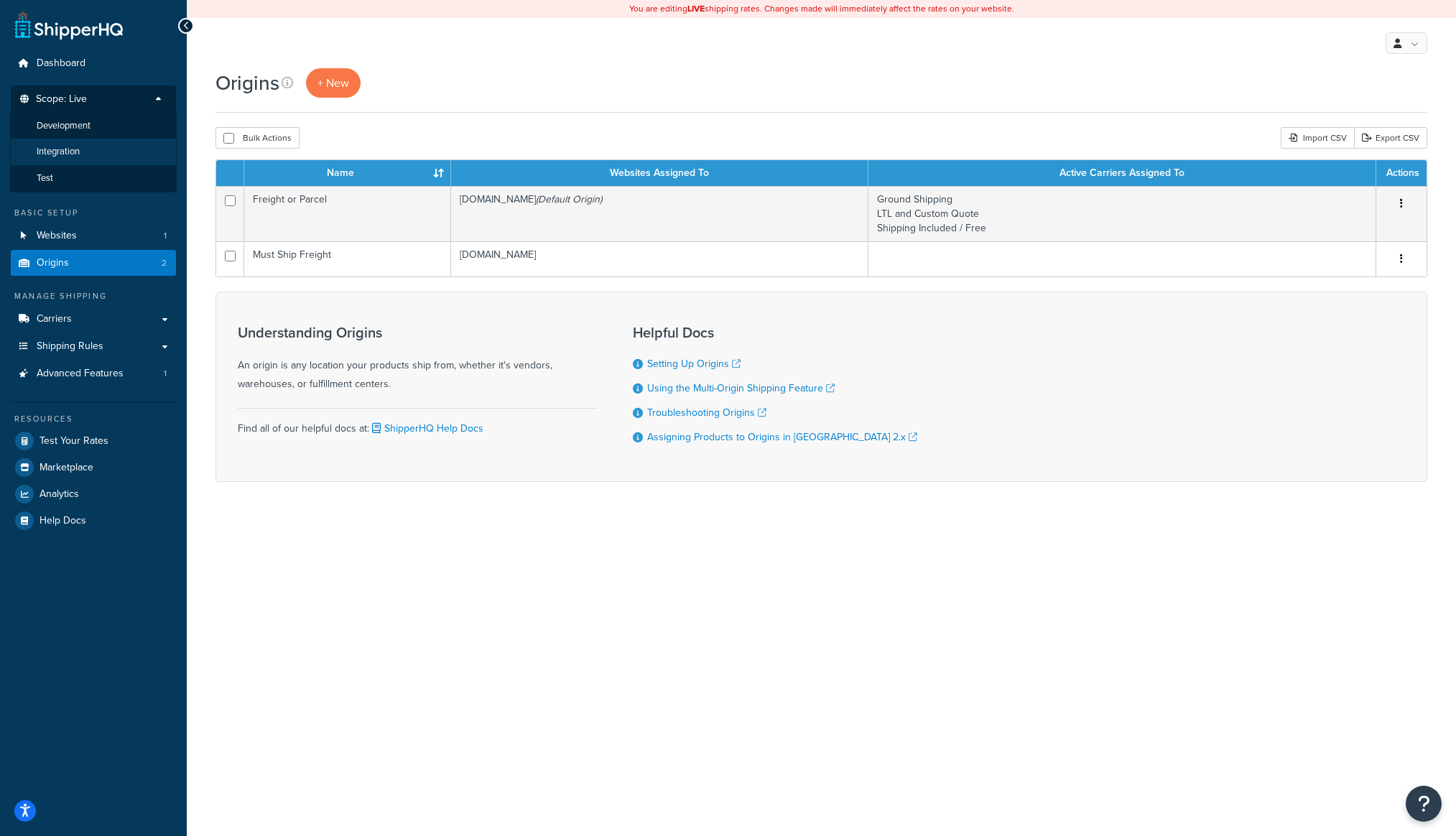
click at [90, 146] on li "Integration" at bounding box center [93, 151] width 166 height 26
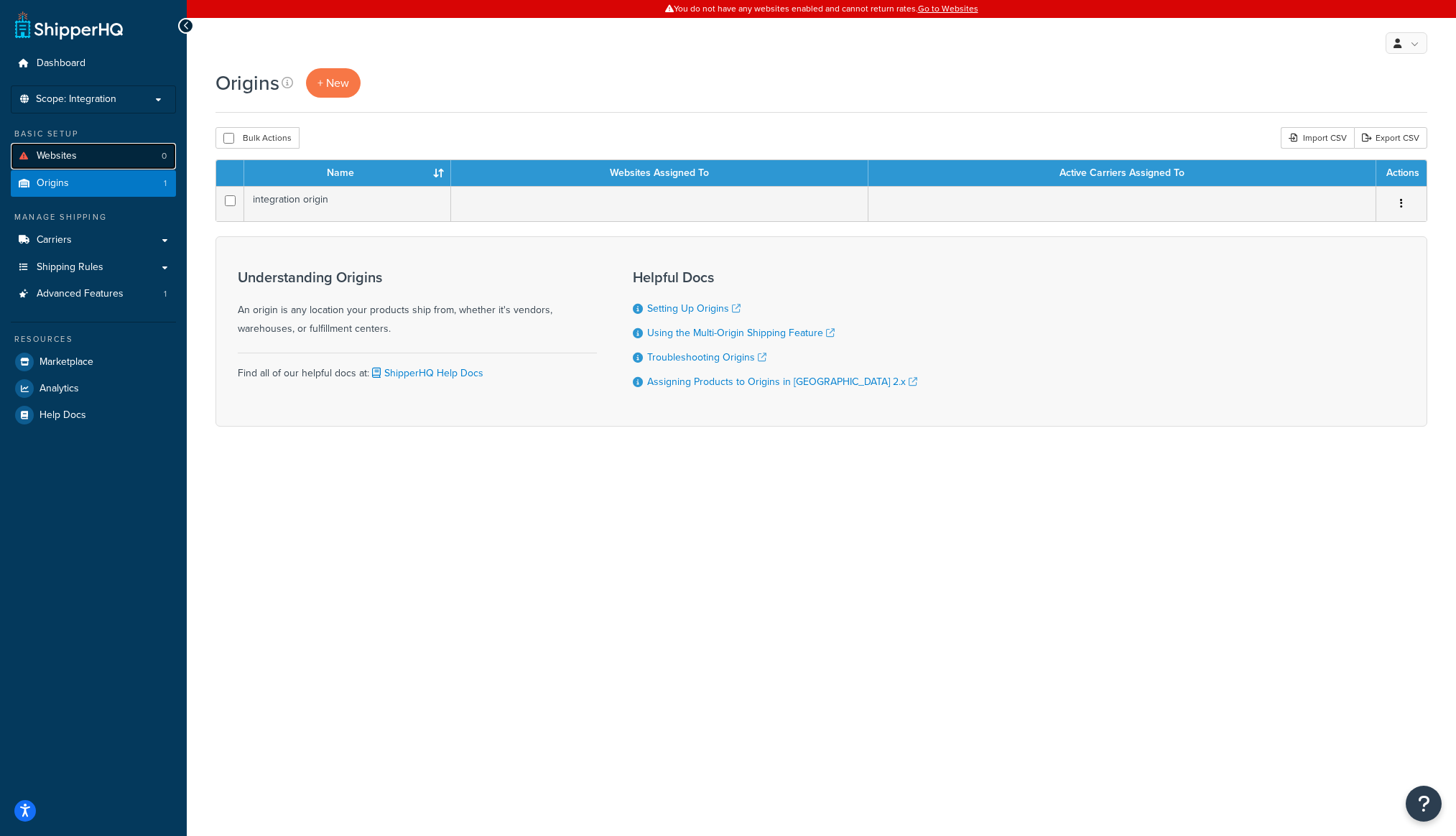
click at [103, 154] on link "Websites 0" at bounding box center [93, 156] width 166 height 26
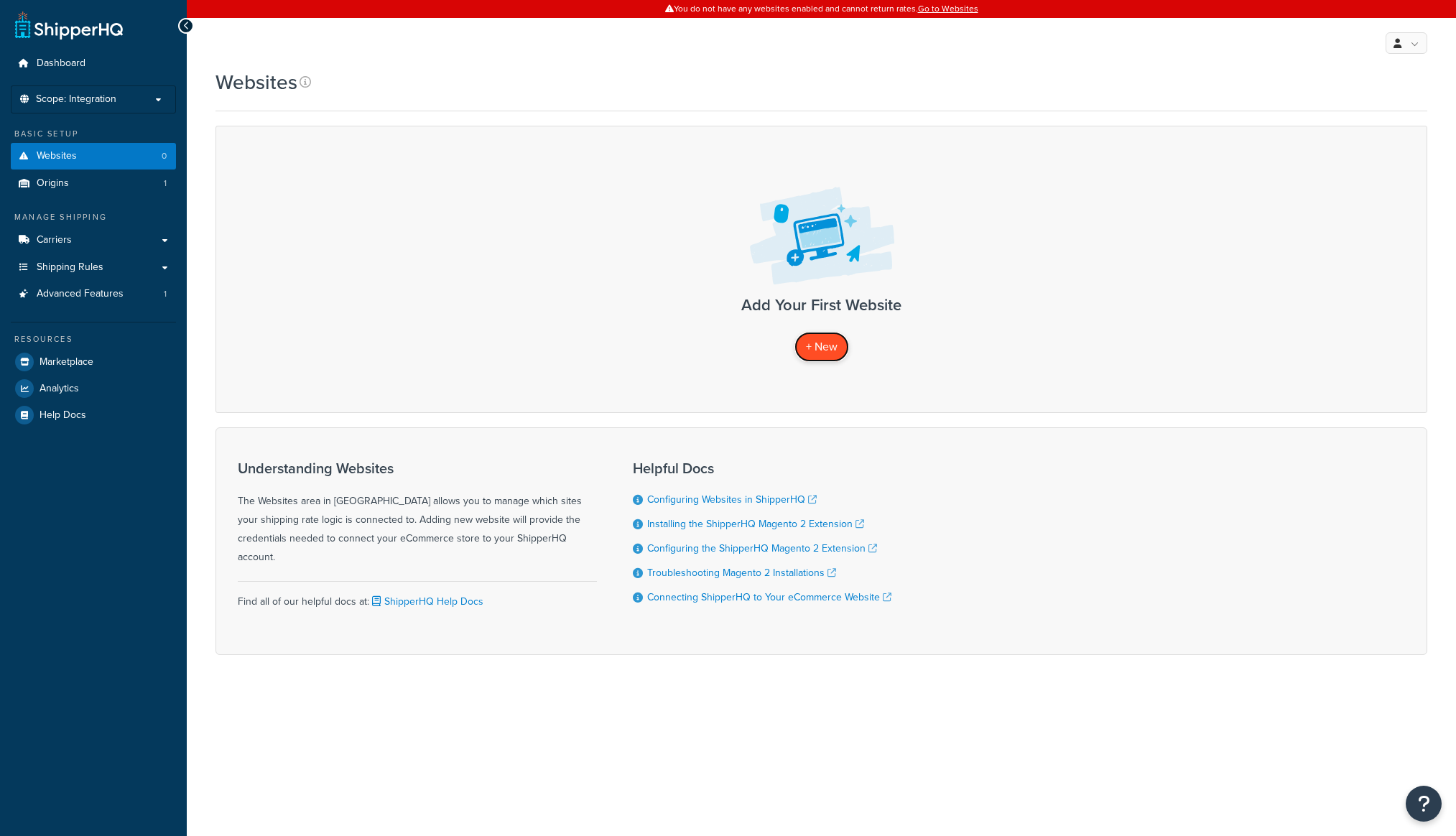
click at [801, 341] on link "+ New" at bounding box center [822, 346] width 55 height 29
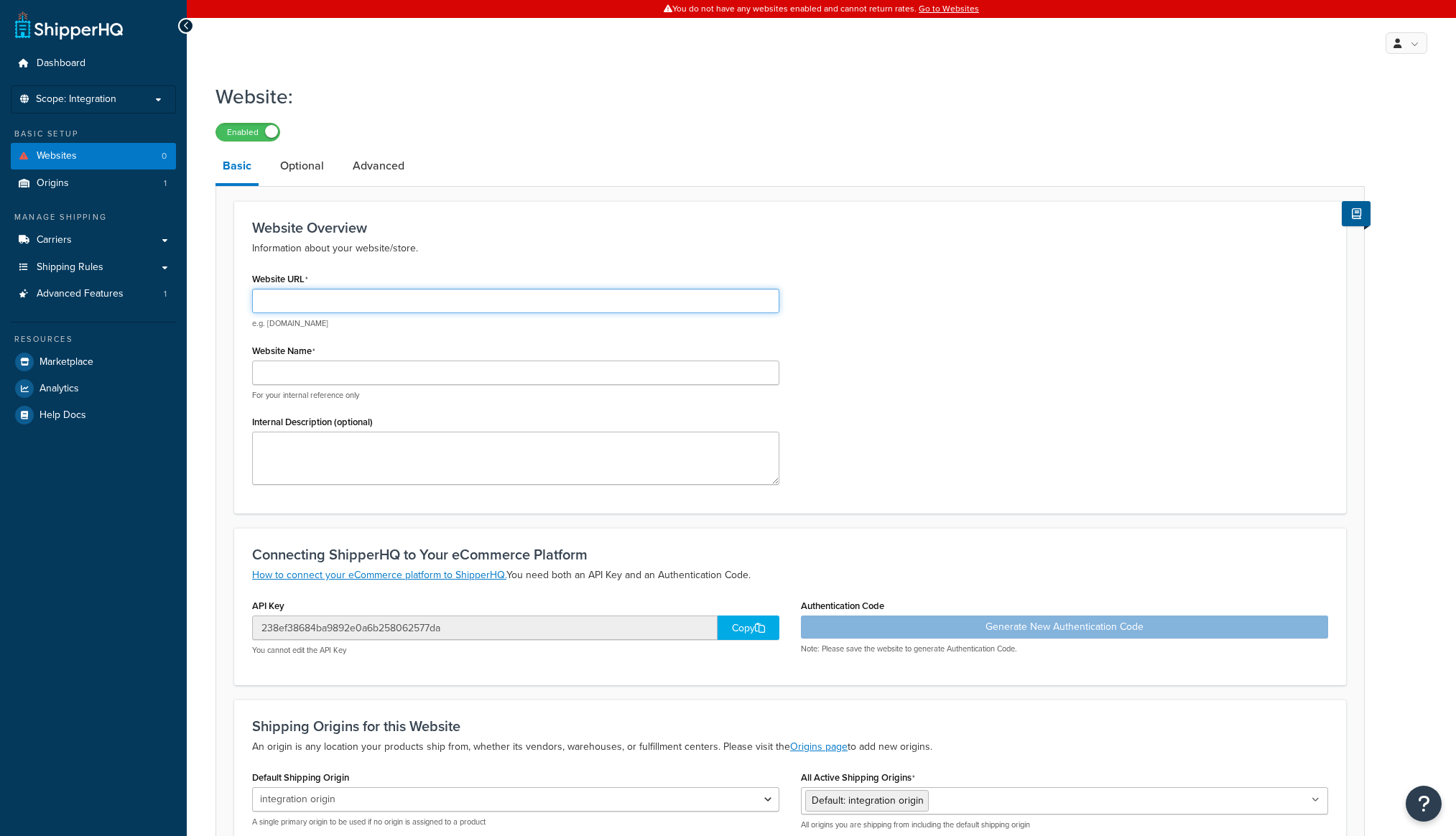
click at [499, 301] on input "Website URL" at bounding box center [515, 301] width 527 height 24
type input "[URL][DOMAIN_NAME]"
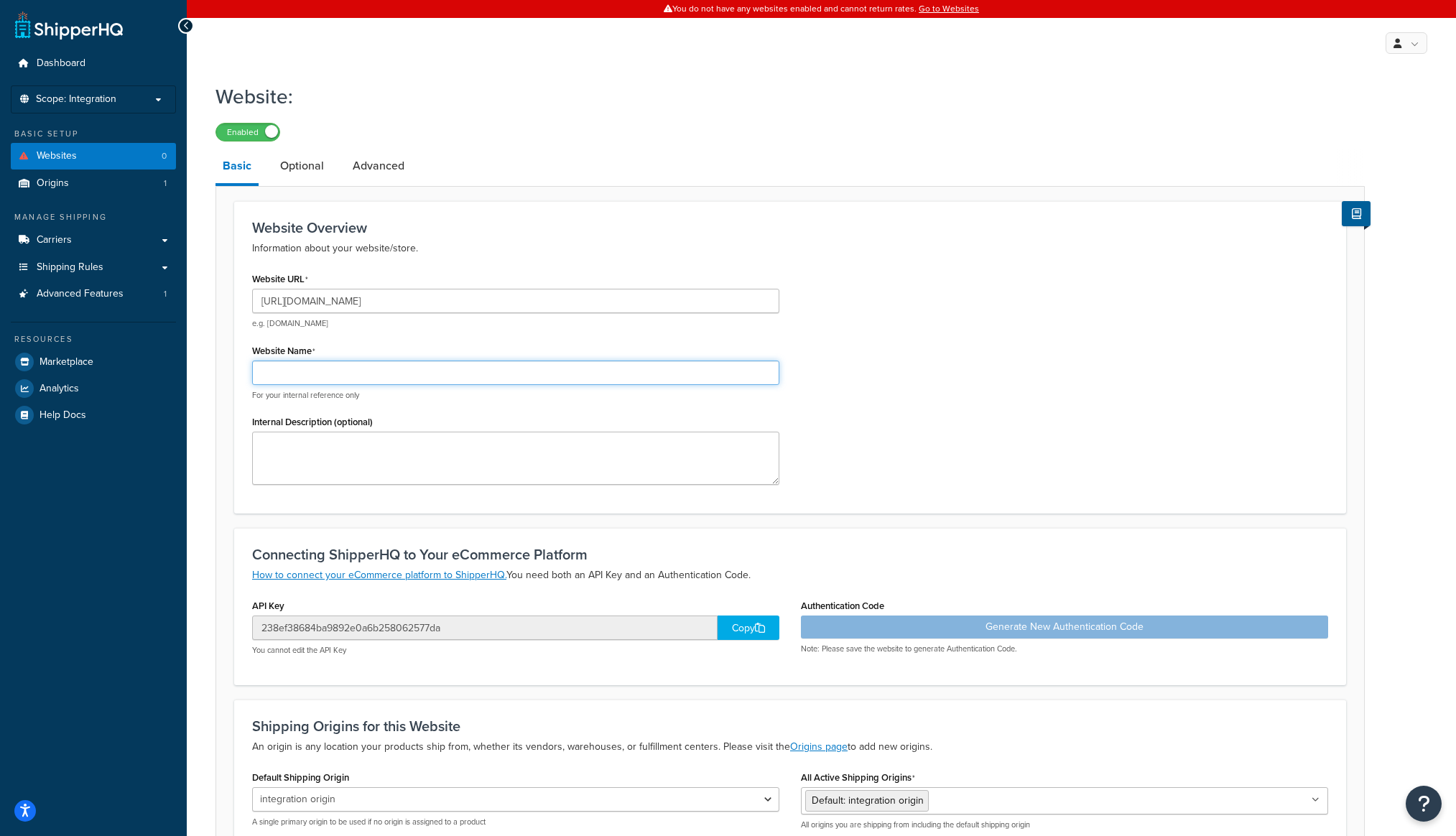
click at [390, 372] on input "Website Name" at bounding box center [515, 372] width 527 height 24
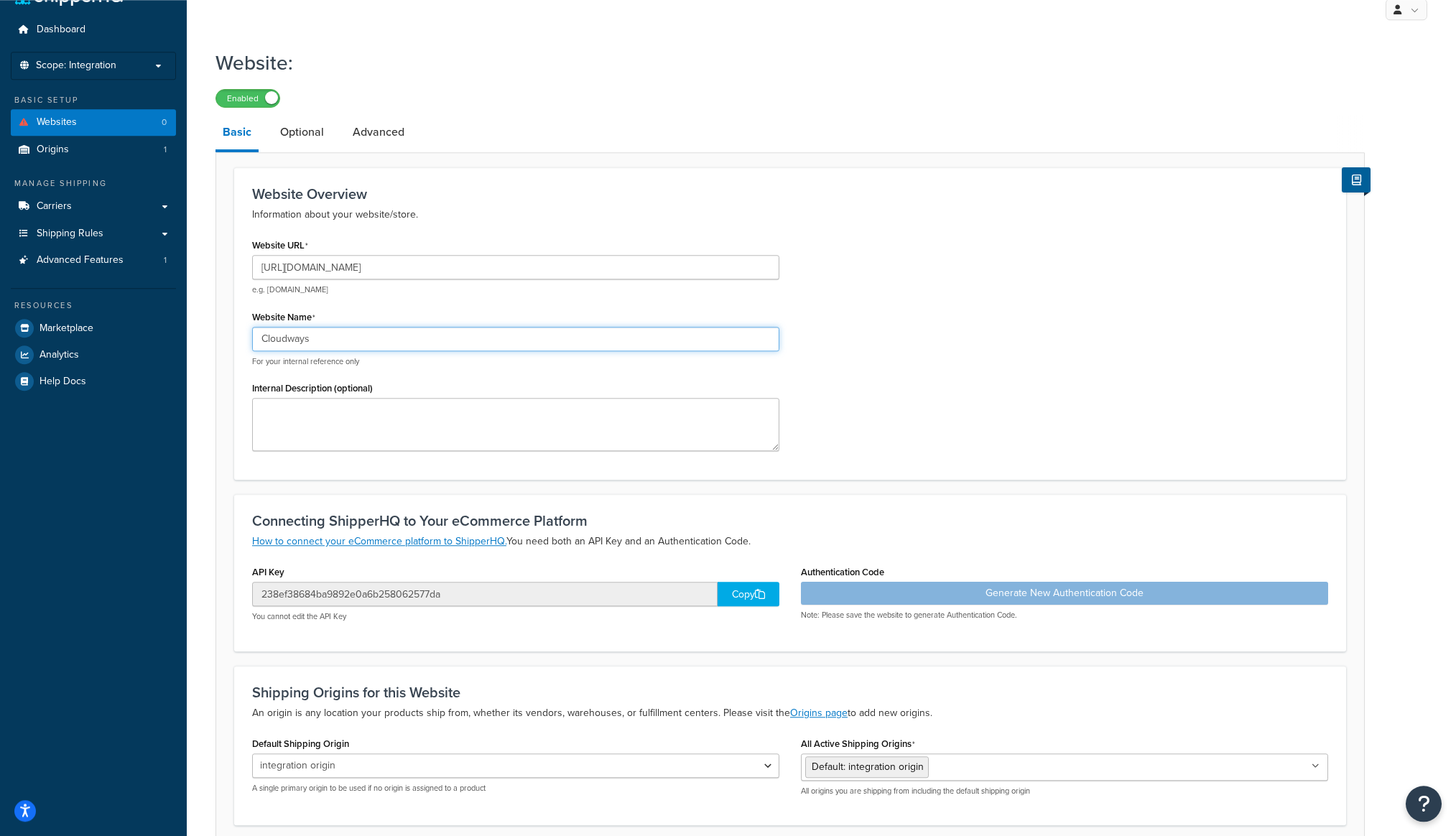
scroll to position [156, 0]
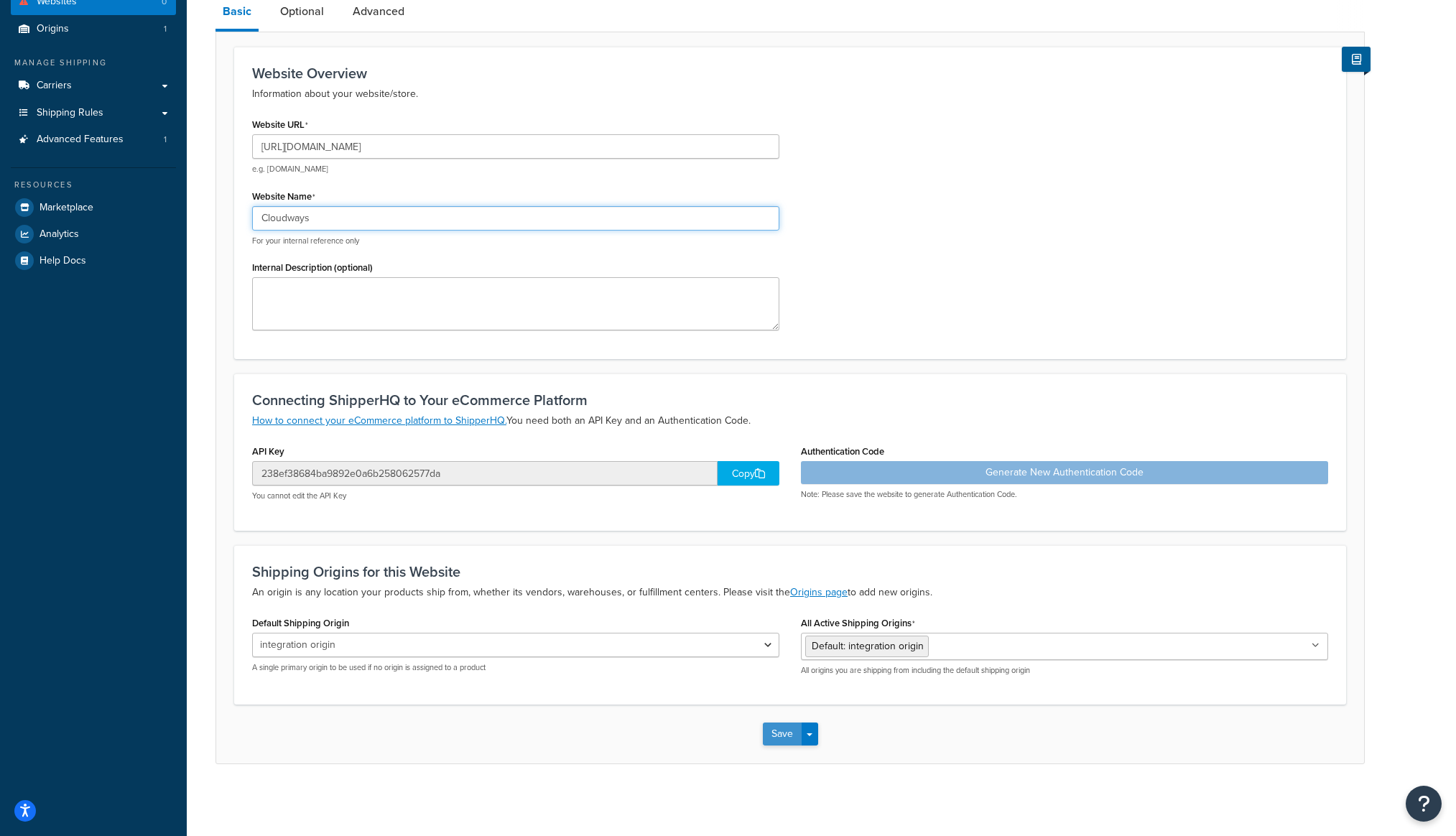
type input "Cloudways"
click at [770, 740] on button "Save" at bounding box center [782, 733] width 39 height 23
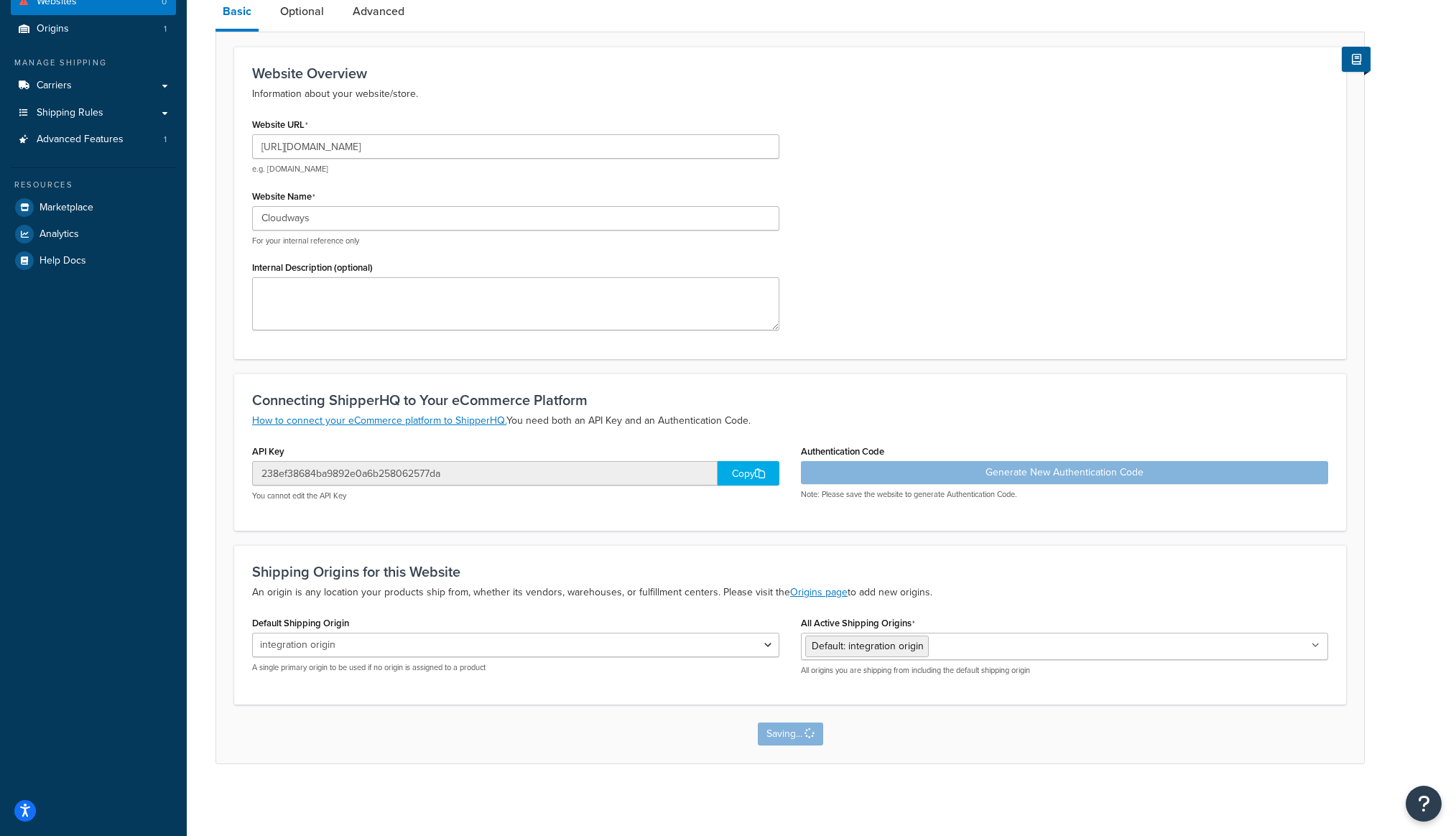
scroll to position [0, 0]
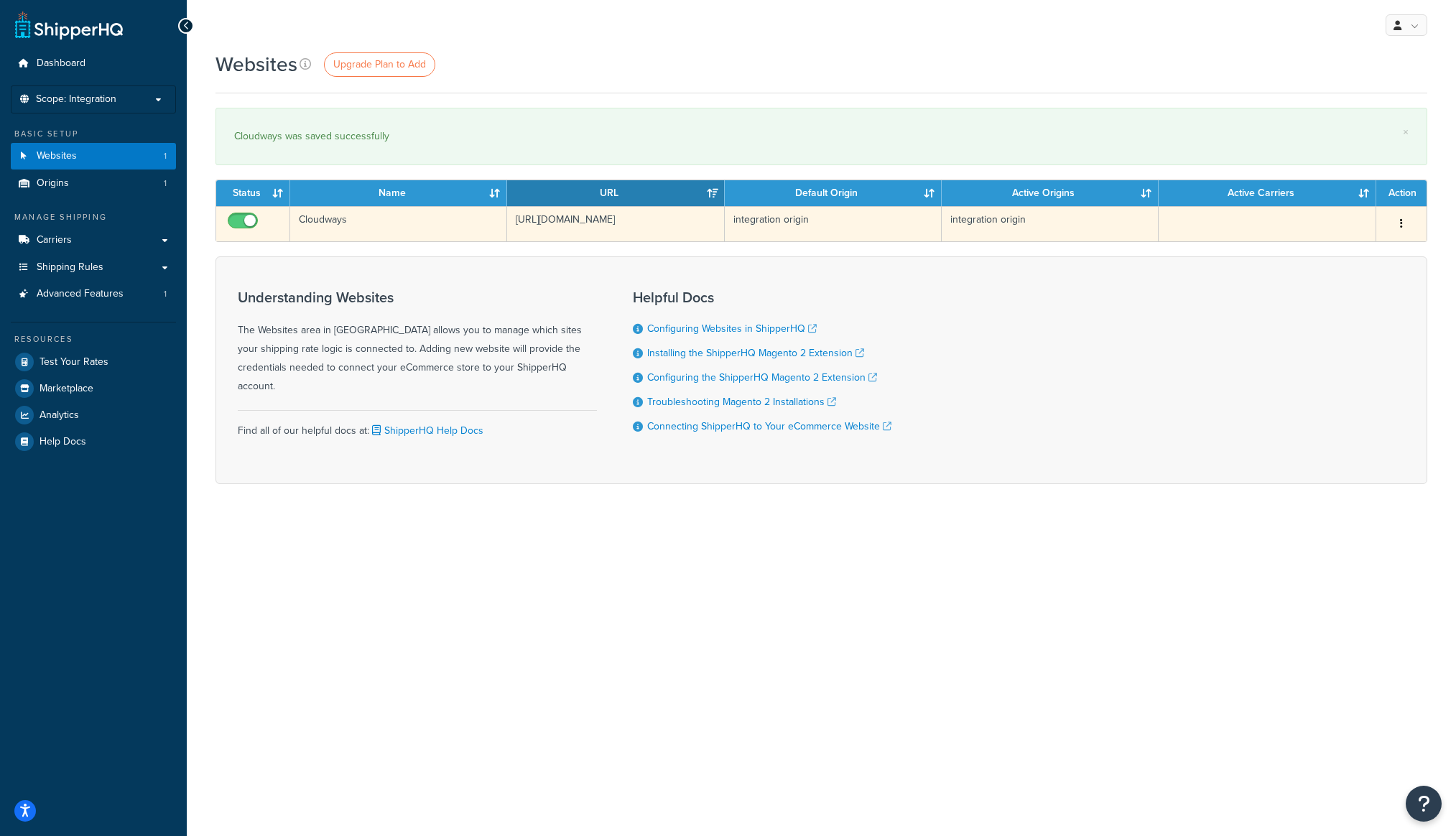
click at [1371, 232] on td at bounding box center [1267, 223] width 217 height 35
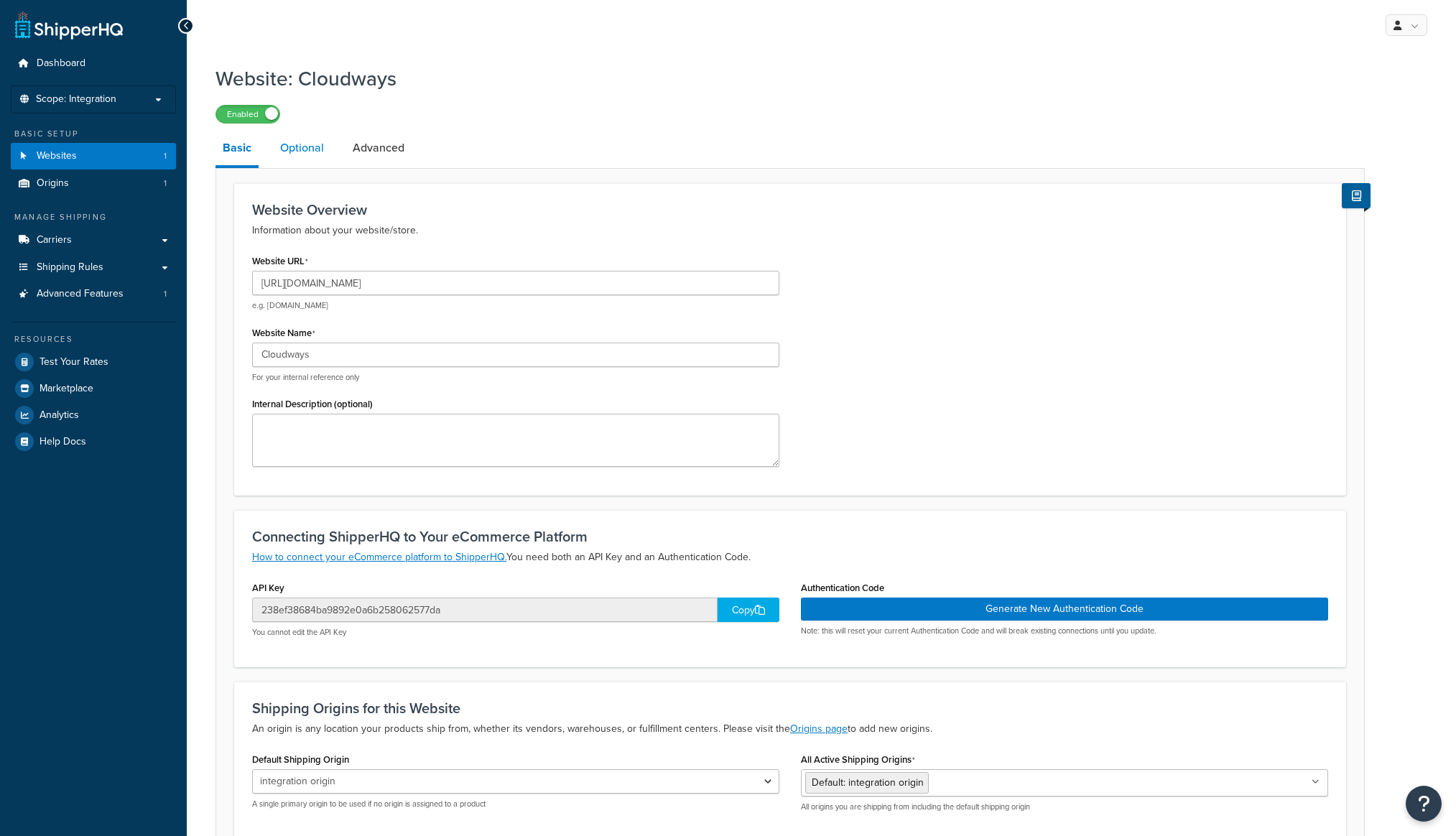
click at [311, 158] on link "Optional" at bounding box center [302, 148] width 58 height 35
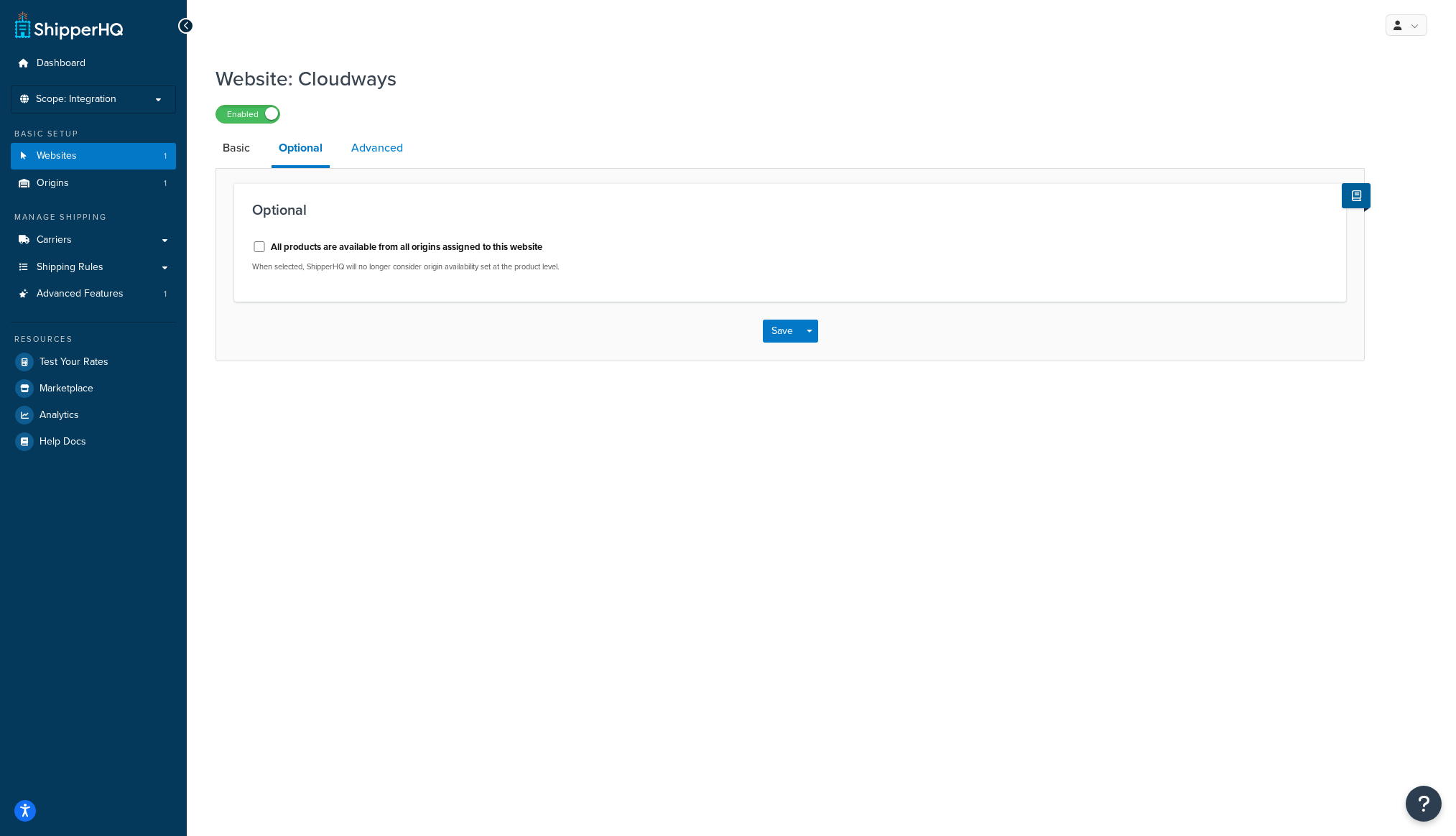
click at [381, 154] on link "Advanced" at bounding box center [377, 148] width 66 height 35
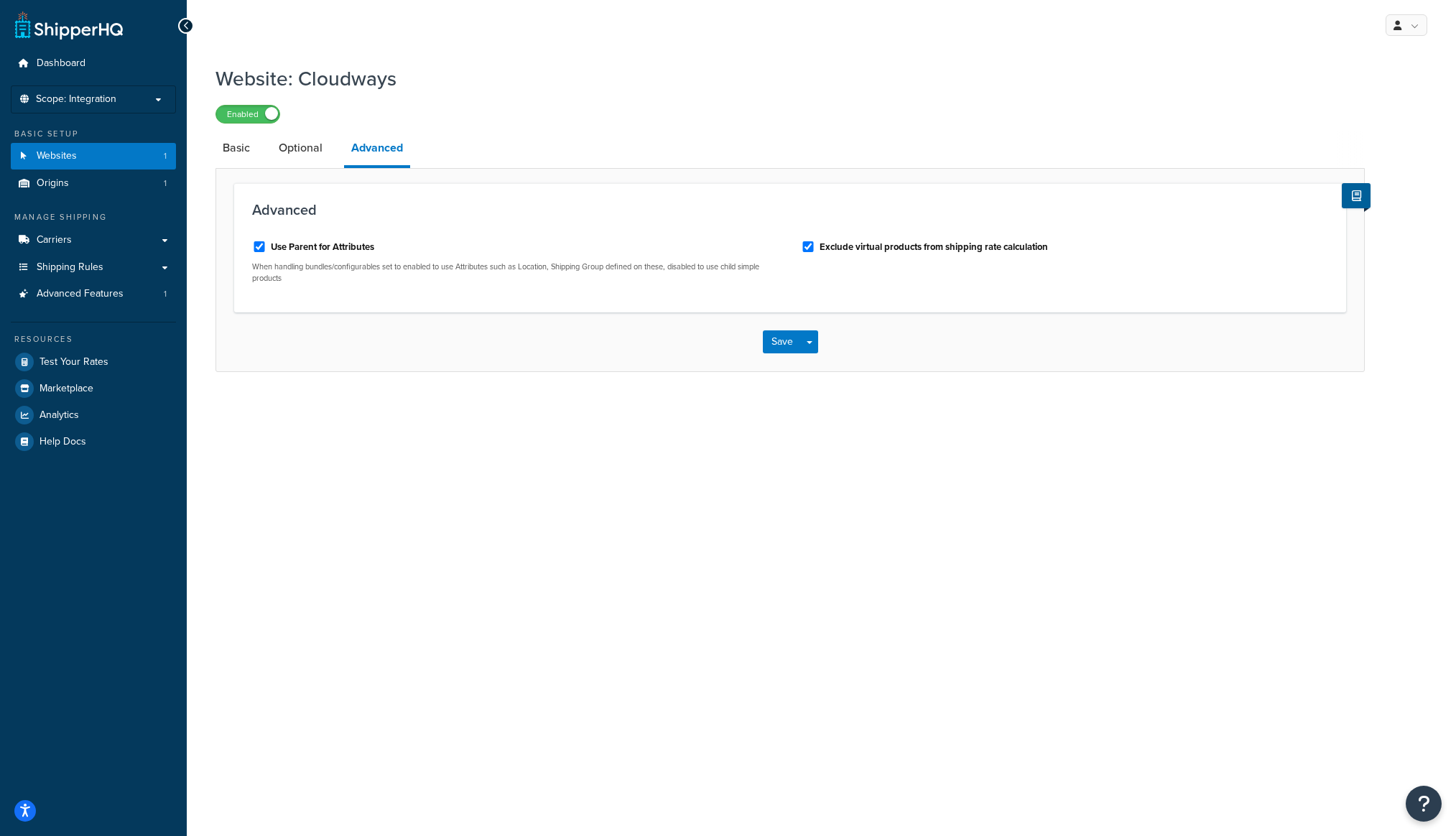
click at [333, 156] on li "Optional" at bounding box center [308, 148] width 72 height 35
click at [315, 153] on link "Optional" at bounding box center [301, 148] width 58 height 35
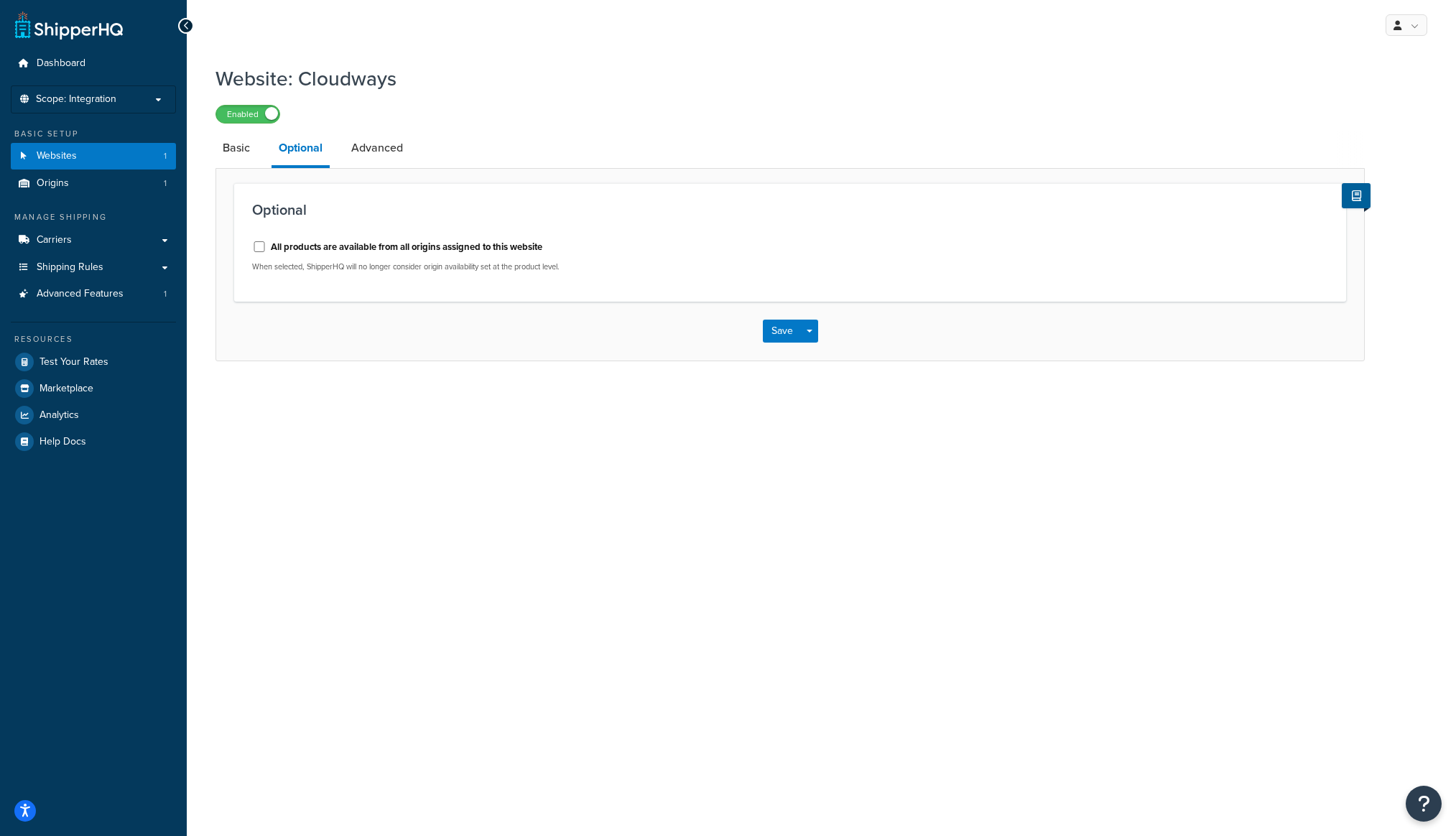
click at [327, 244] on label "All products are available from all origins assigned to this website" at bounding box center [406, 247] width 272 height 13
click at [266, 244] on input "All products are available from all origins assigned to this website" at bounding box center [259, 246] width 14 height 10
checkbox input "true"
click at [773, 332] on button "Save" at bounding box center [782, 331] width 39 height 23
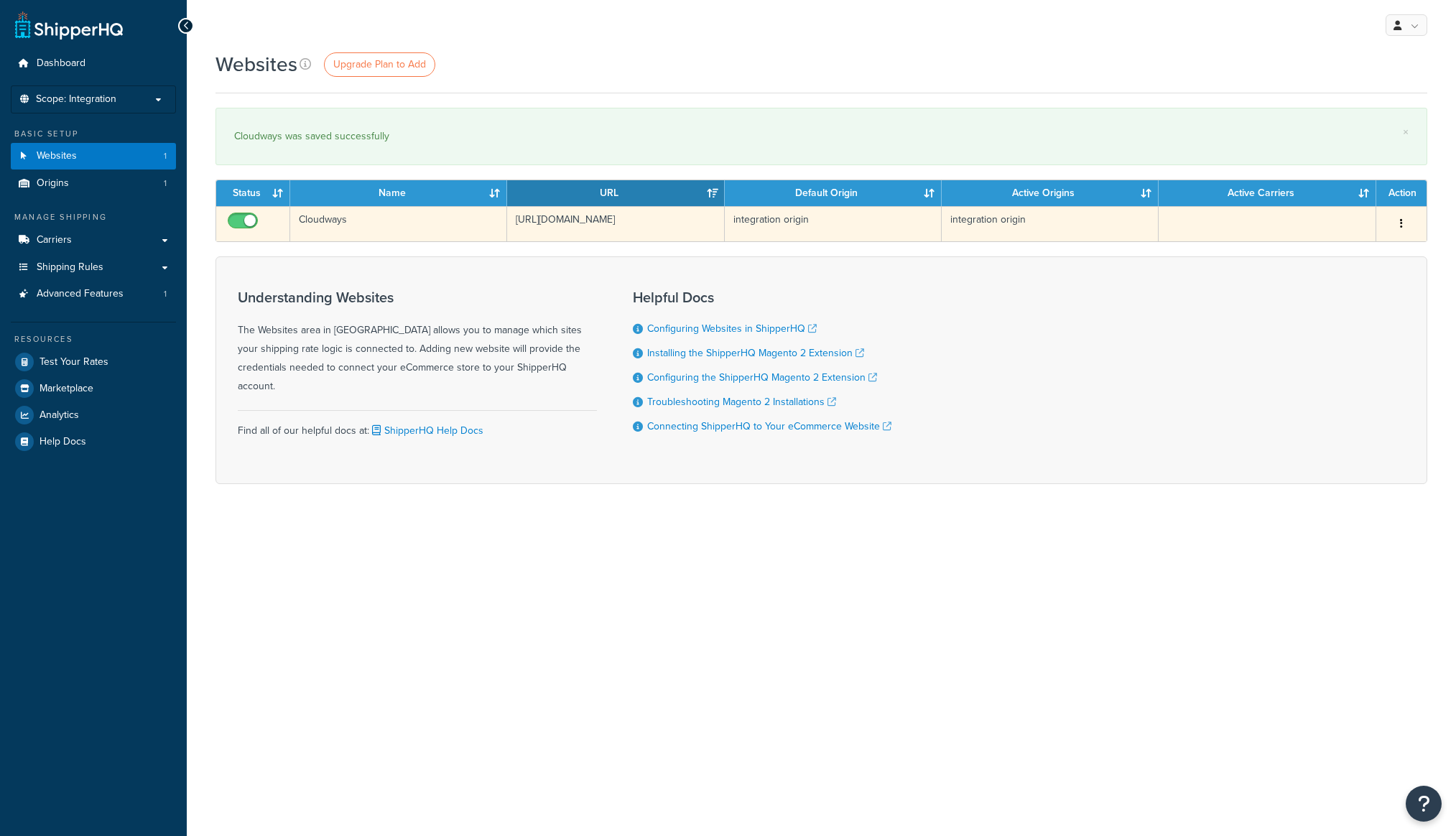
click at [403, 242] on td "Cloudways" at bounding box center [398, 223] width 217 height 35
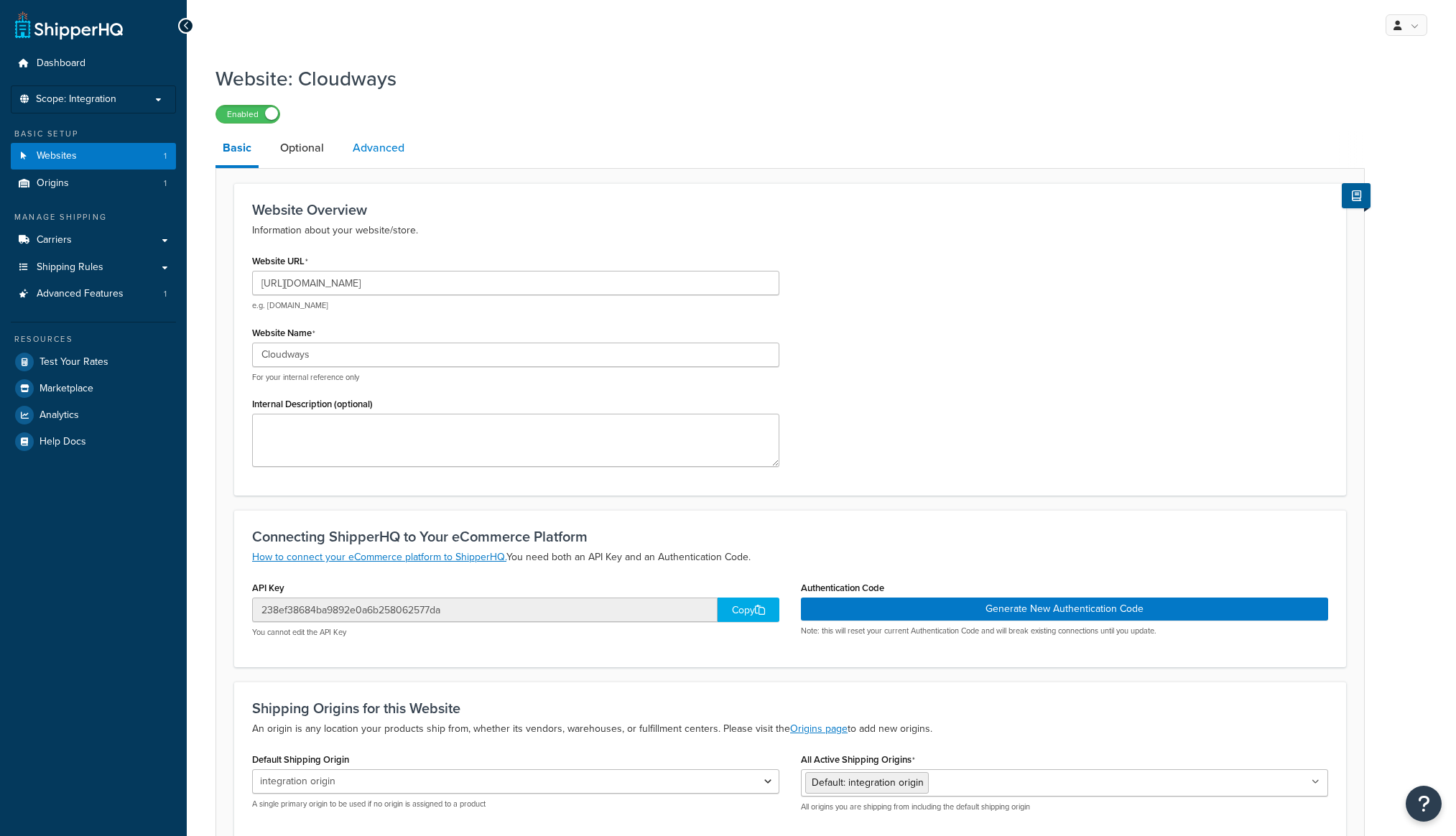
click at [372, 149] on link "Advanced" at bounding box center [378, 148] width 66 height 35
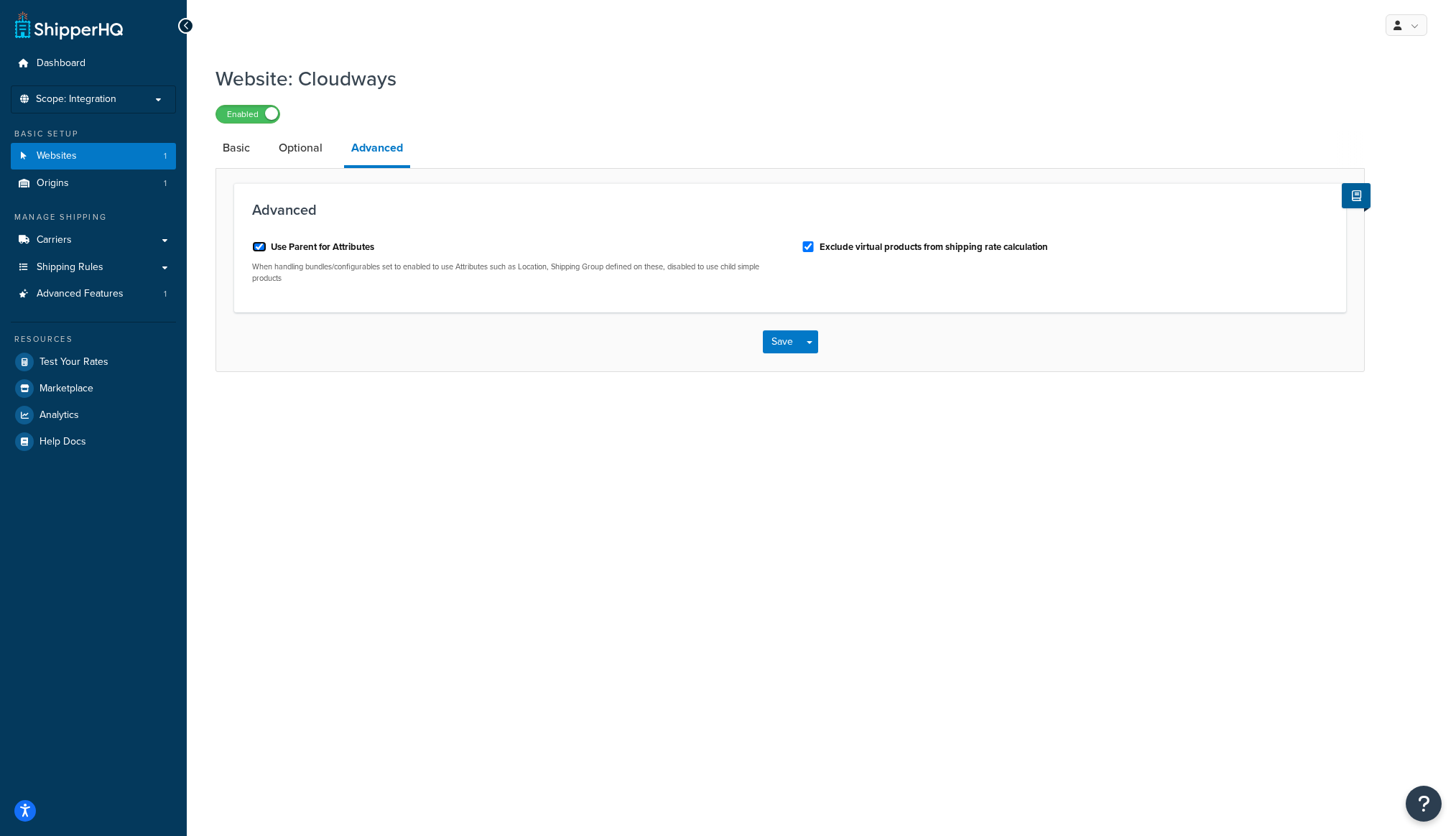
click at [260, 247] on input "Use Parent for Attributes" at bounding box center [259, 246] width 14 height 10
checkbox input "false"
click at [788, 343] on button "Save" at bounding box center [782, 341] width 39 height 23
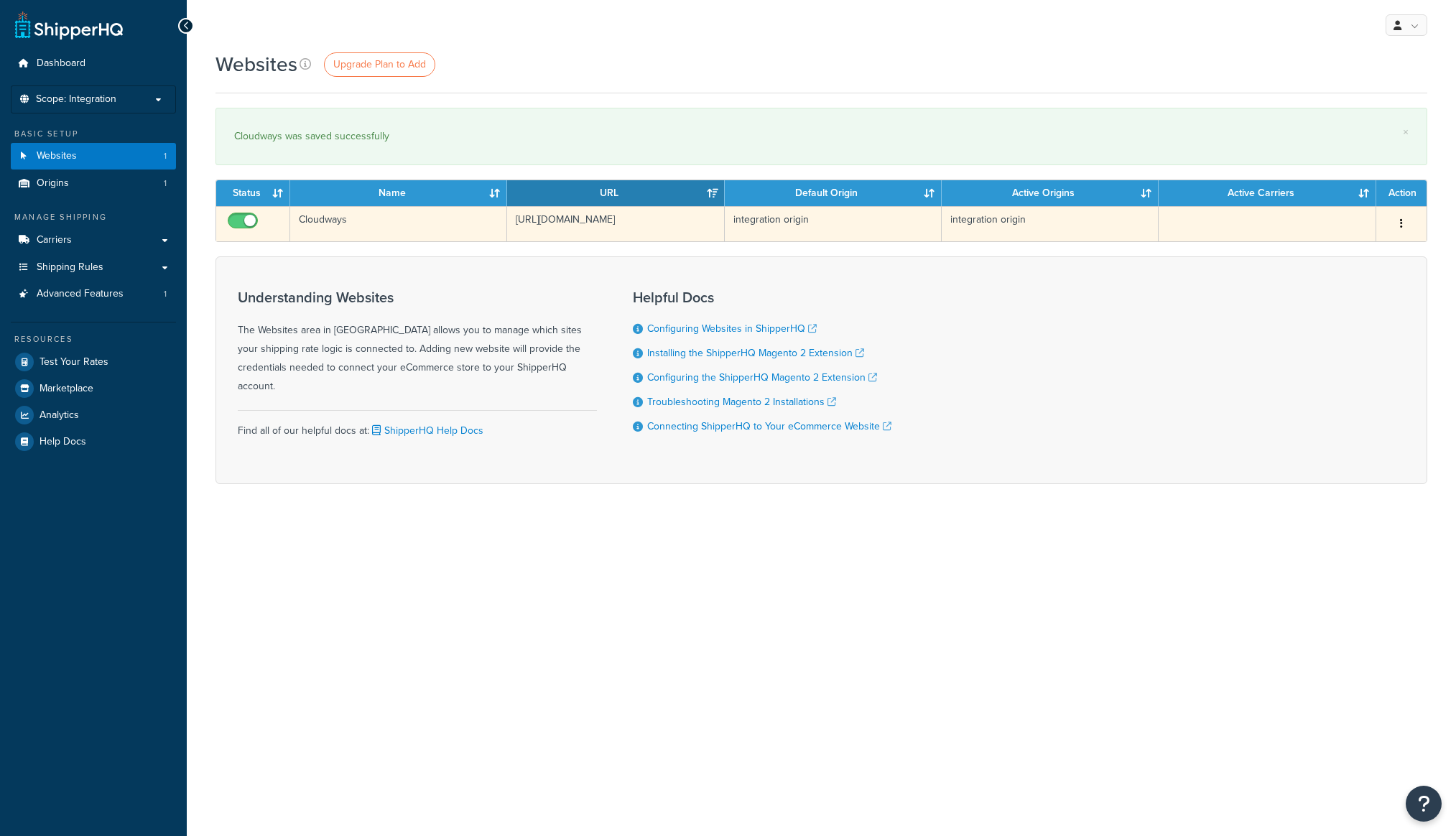
click at [381, 226] on td "Cloudways" at bounding box center [398, 223] width 217 height 35
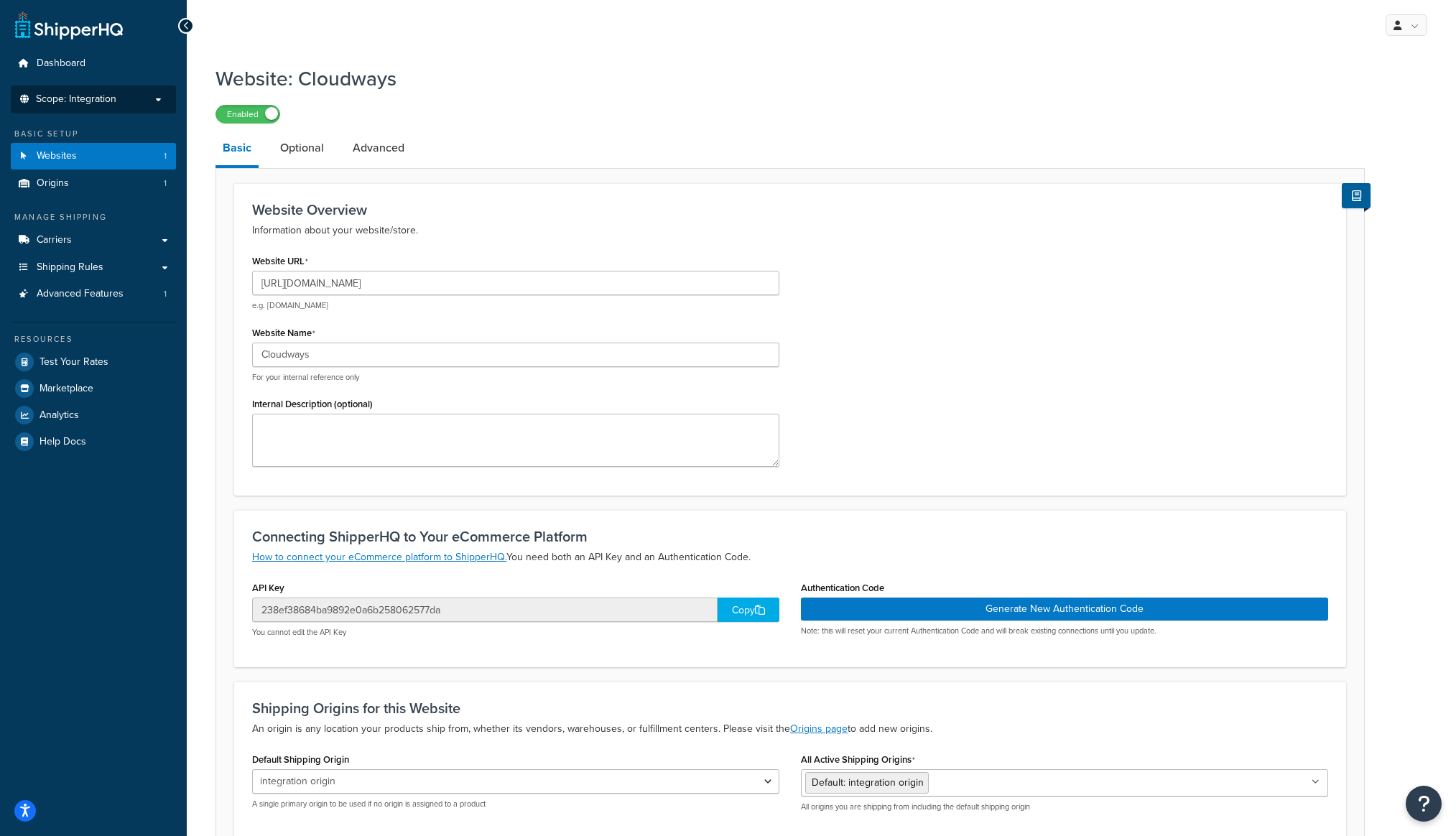
click at [124, 111] on li "Scope: Integration" at bounding box center [93, 100] width 166 height 28
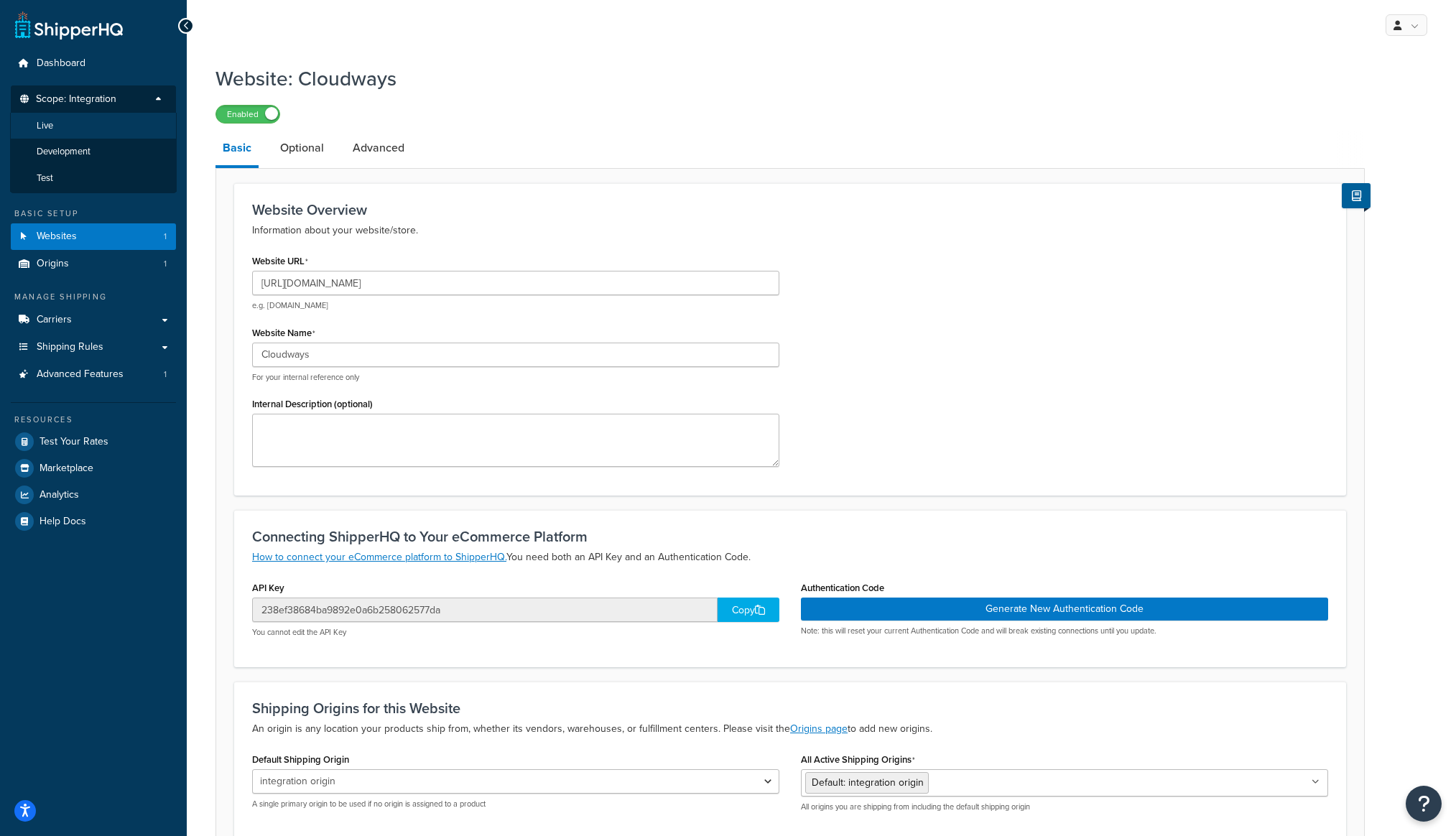
click at [114, 124] on li "Live" at bounding box center [93, 126] width 166 height 26
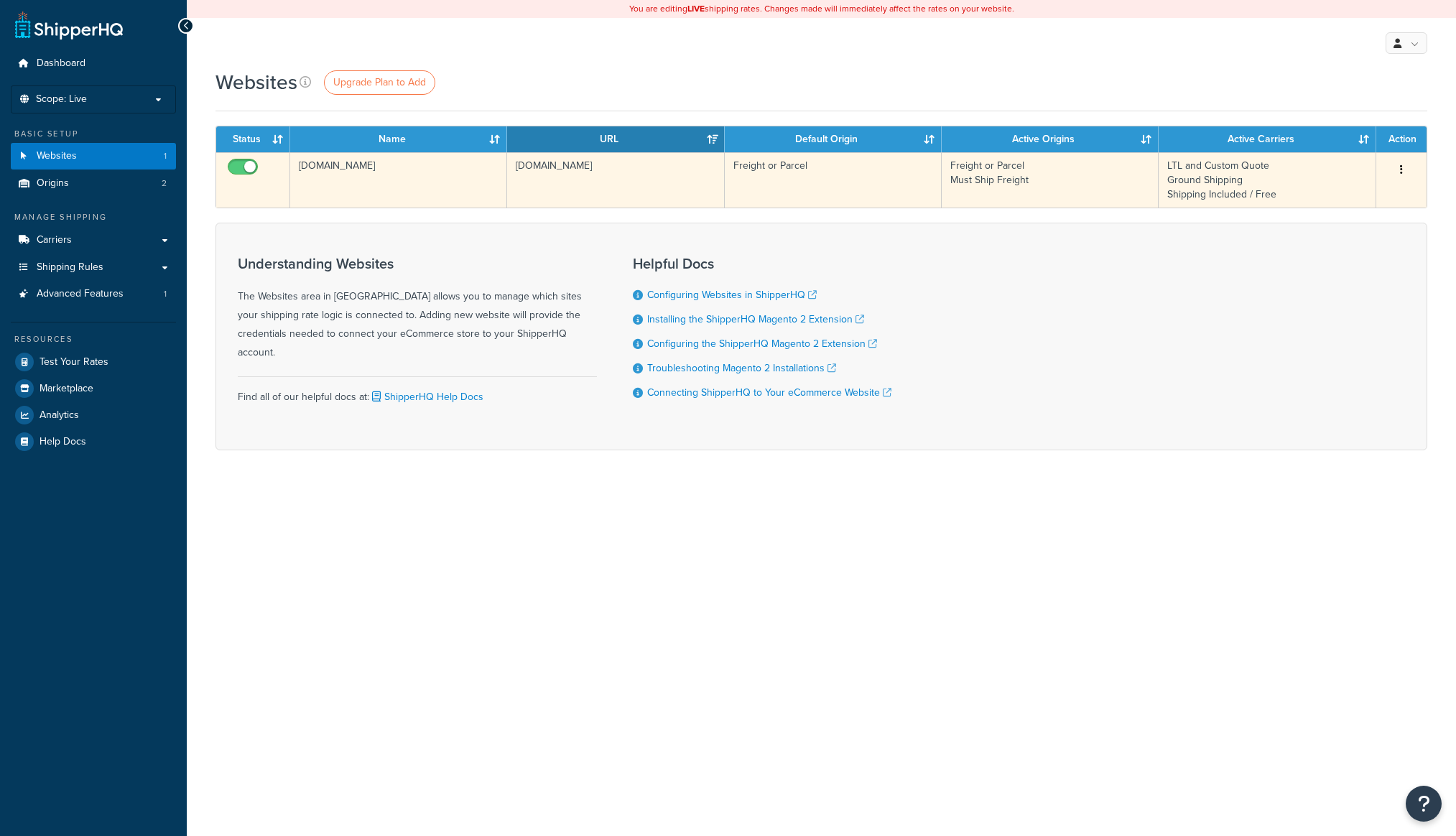
click at [399, 178] on td "[DOMAIN_NAME]" at bounding box center [398, 180] width 217 height 55
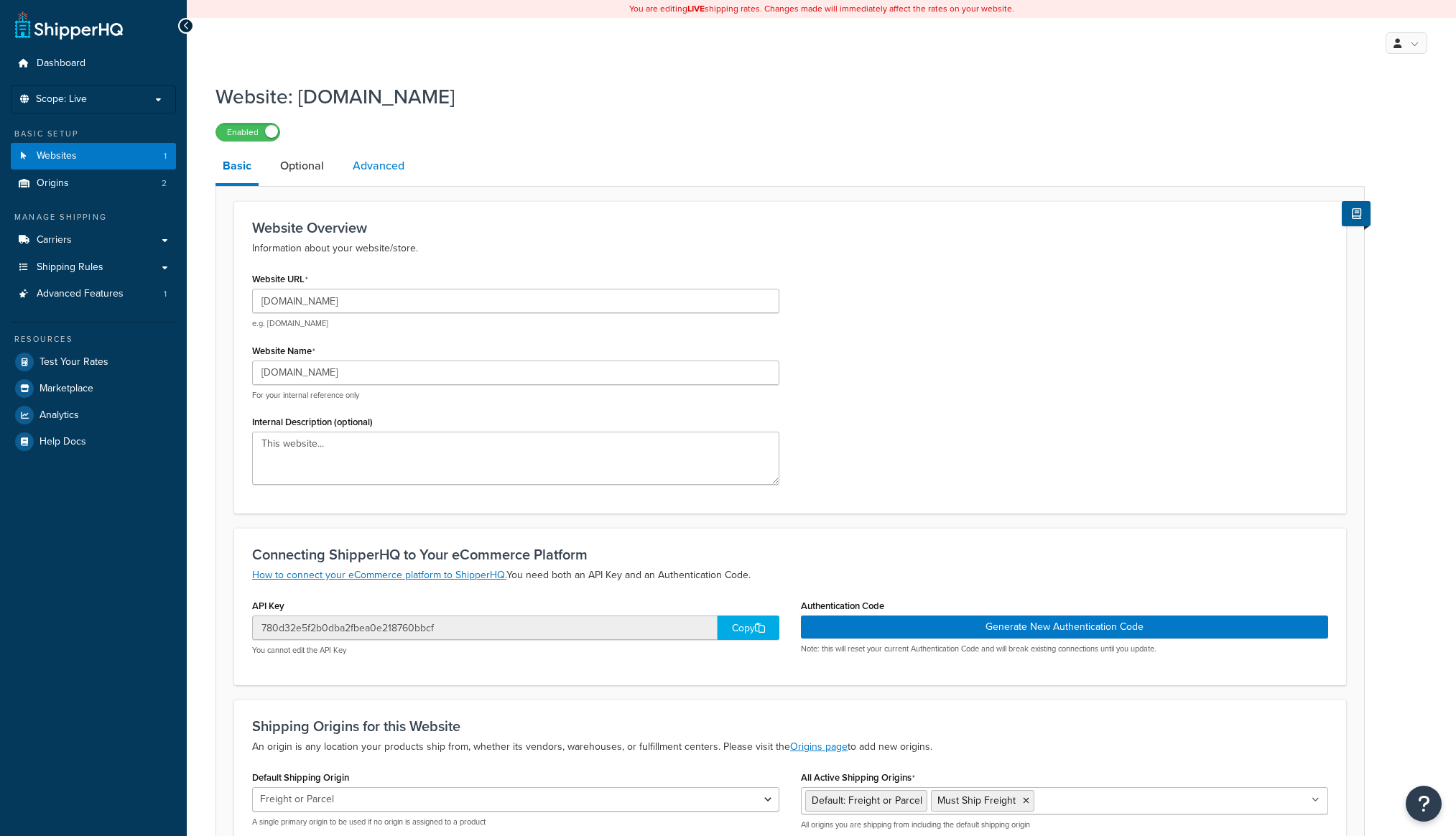
click at [404, 166] on link "Advanced" at bounding box center [378, 166] width 66 height 35
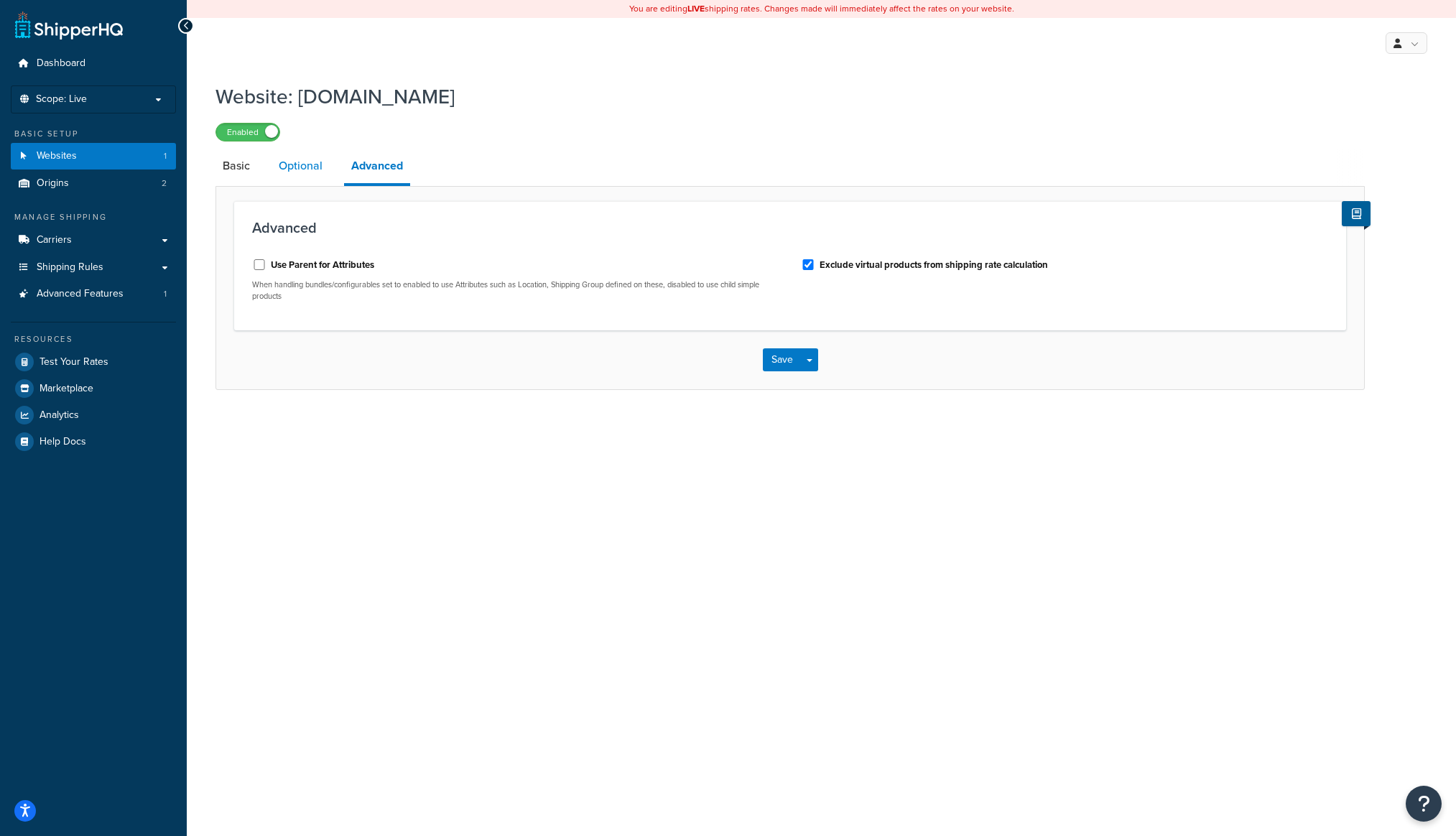
click at [299, 171] on link "Optional" at bounding box center [301, 166] width 58 height 35
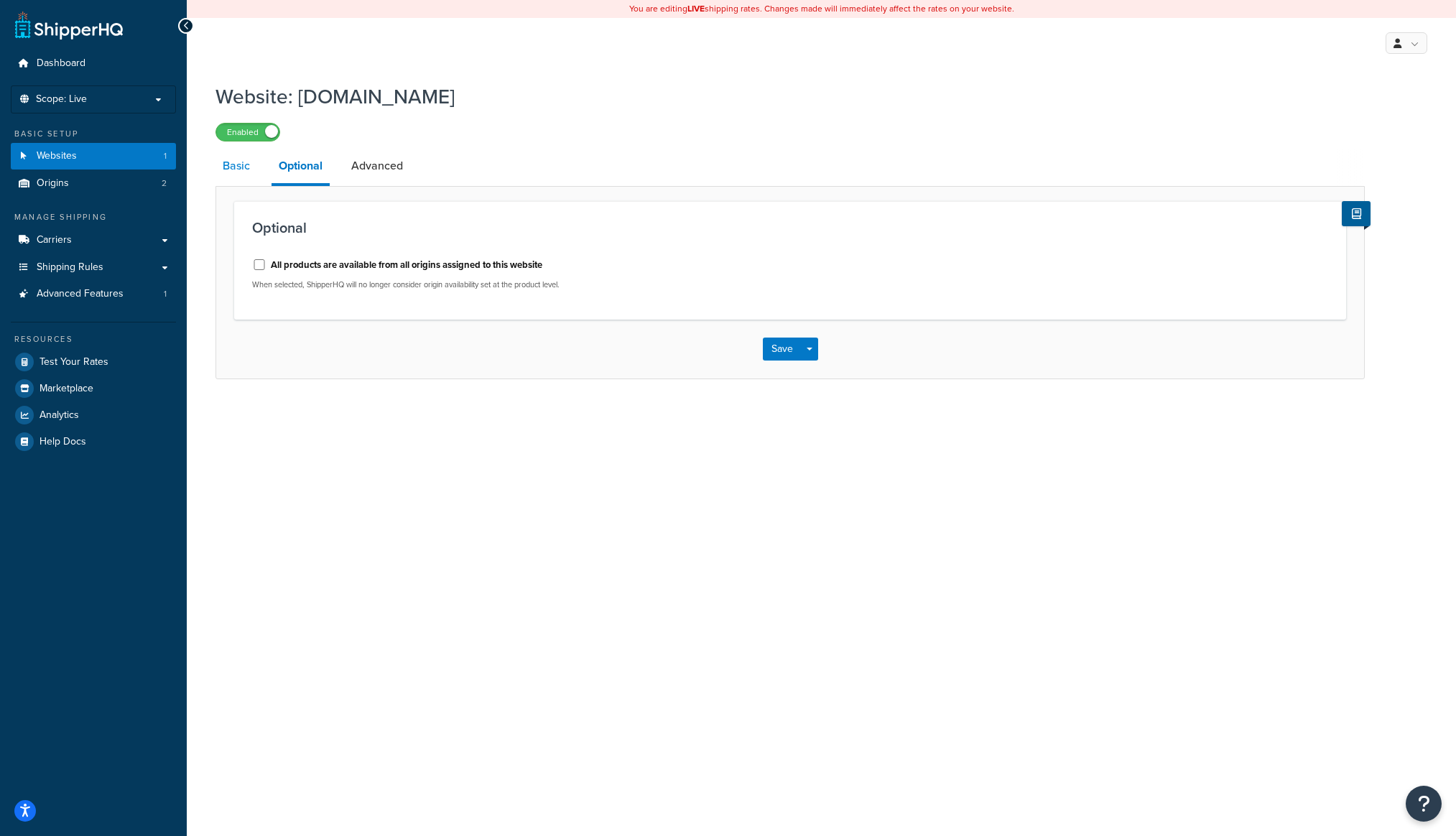
click at [235, 173] on link "Basic" at bounding box center [236, 166] width 41 height 35
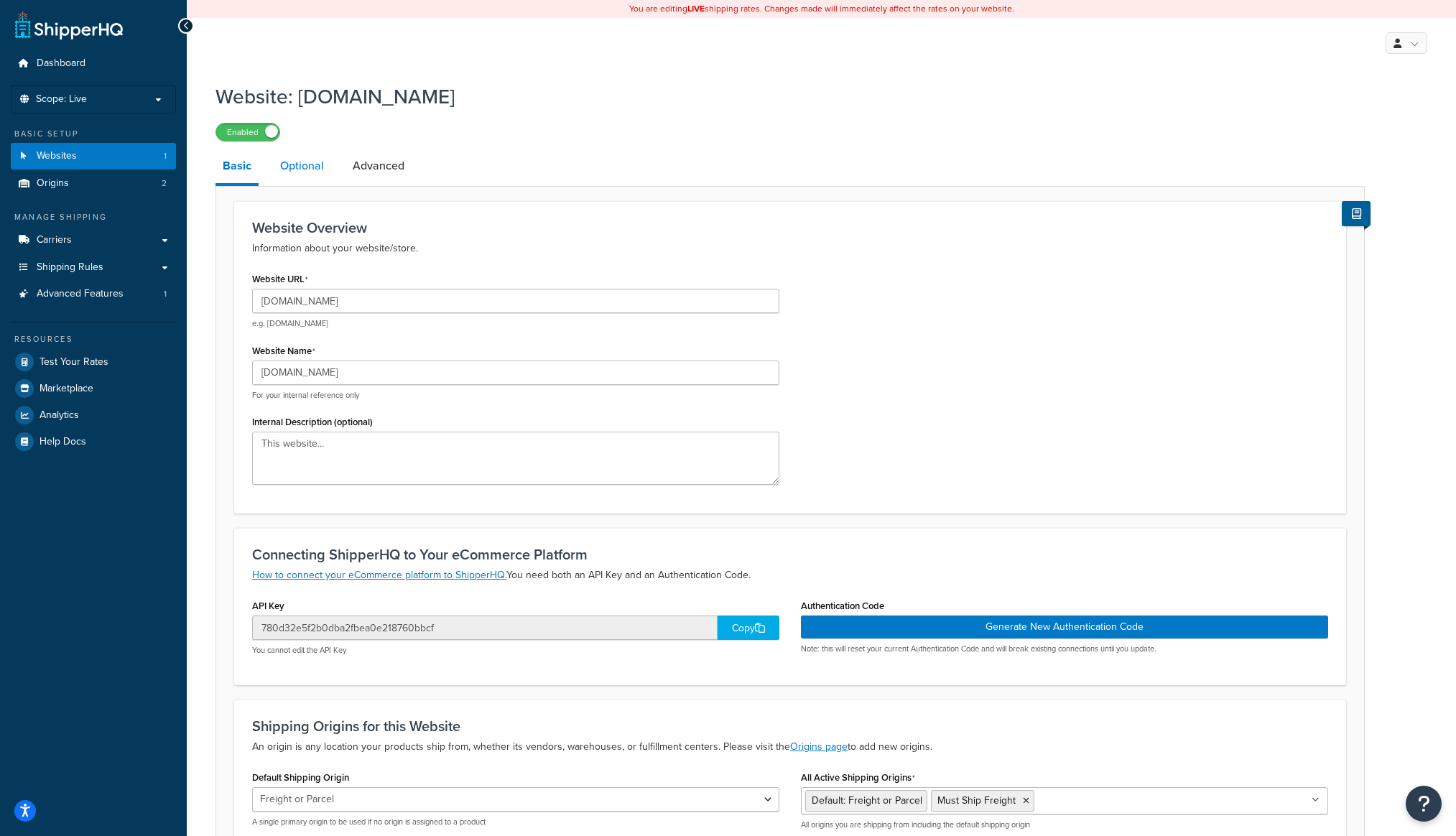
click at [295, 168] on link "Optional" at bounding box center [302, 166] width 58 height 35
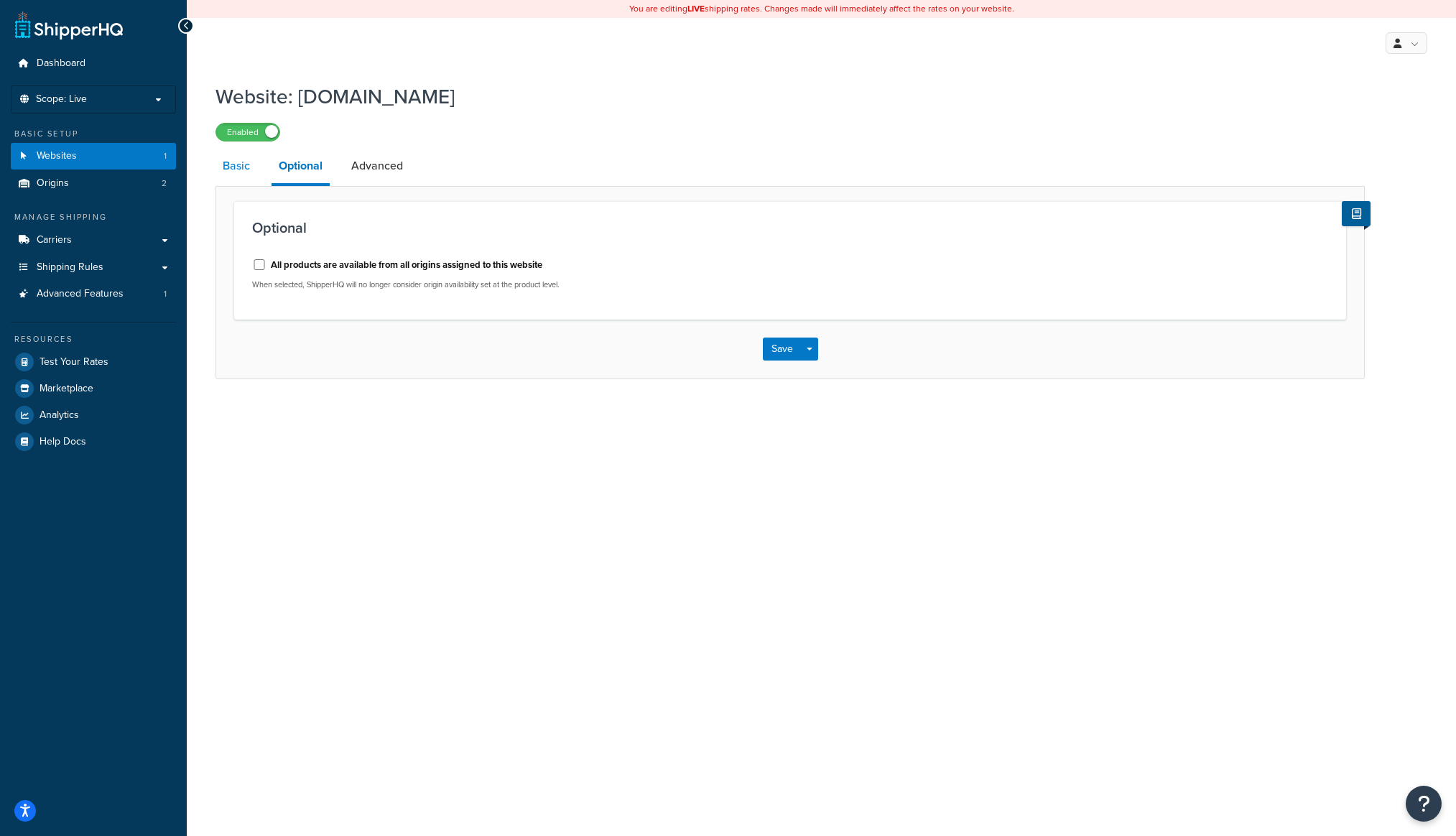
click at [242, 175] on link "Basic" at bounding box center [236, 166] width 41 height 35
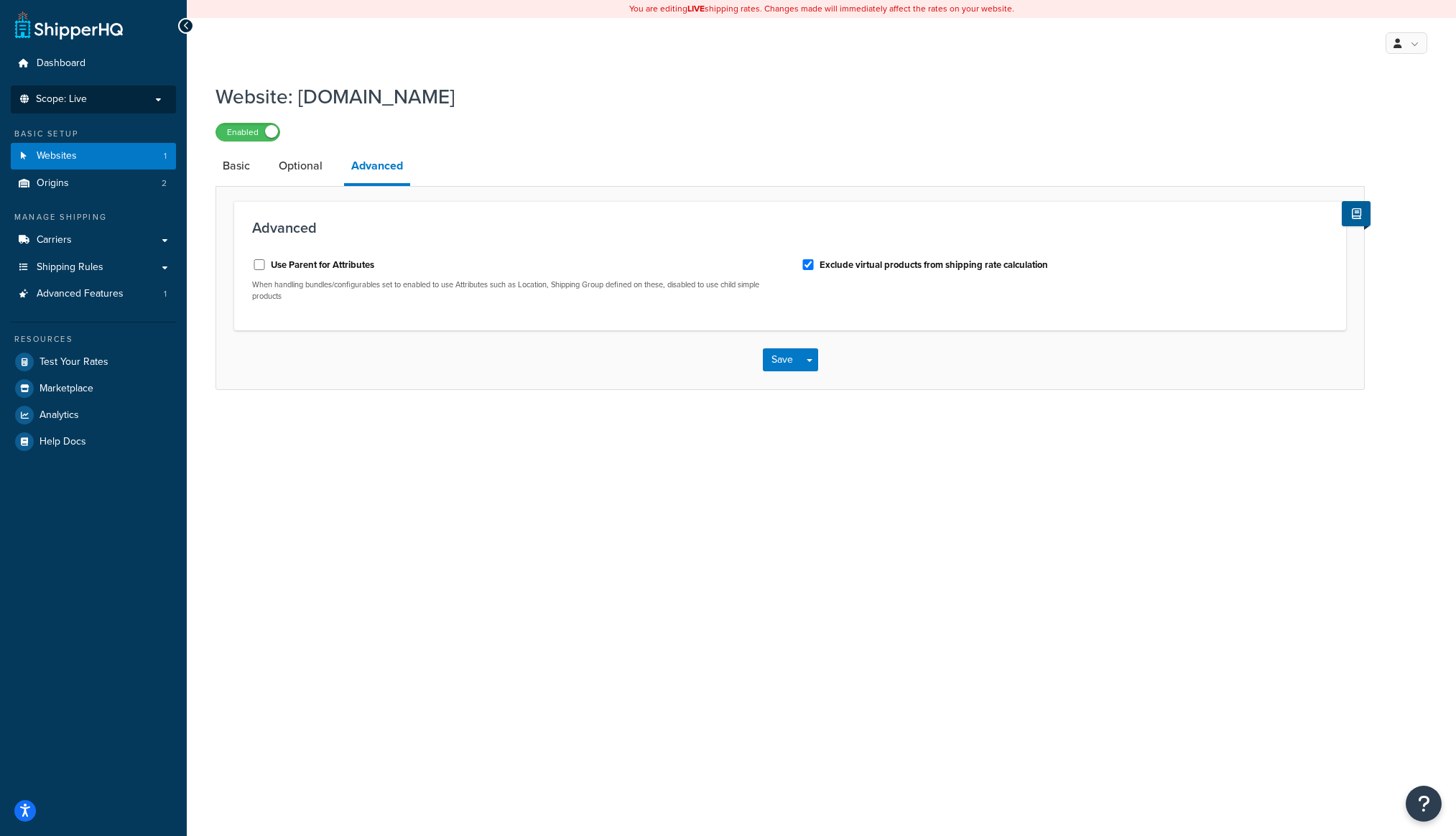
click at [101, 100] on p "Scope: Live" at bounding box center [93, 99] width 152 height 12
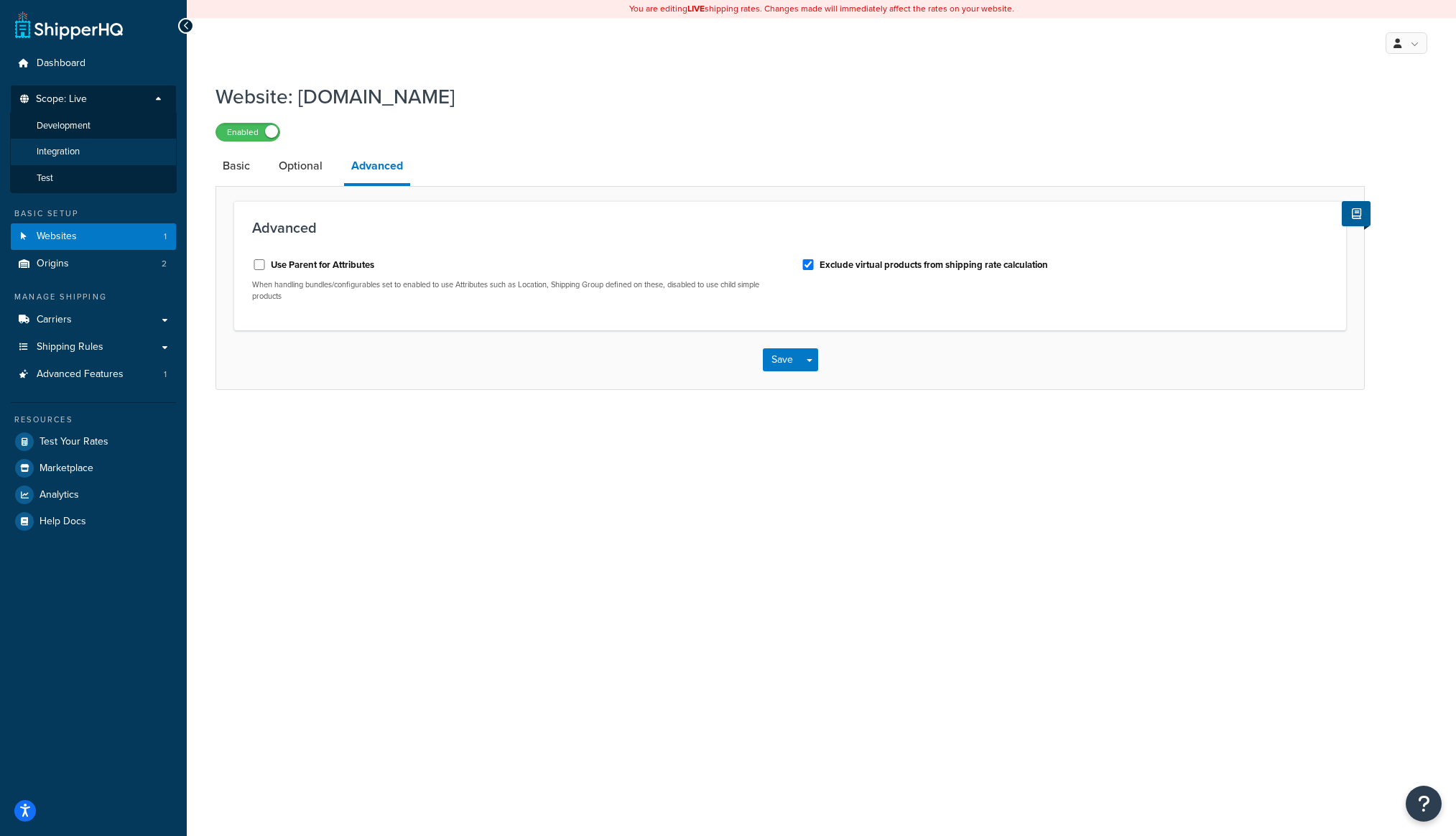
click at [89, 155] on li "Integration" at bounding box center [93, 151] width 166 height 26
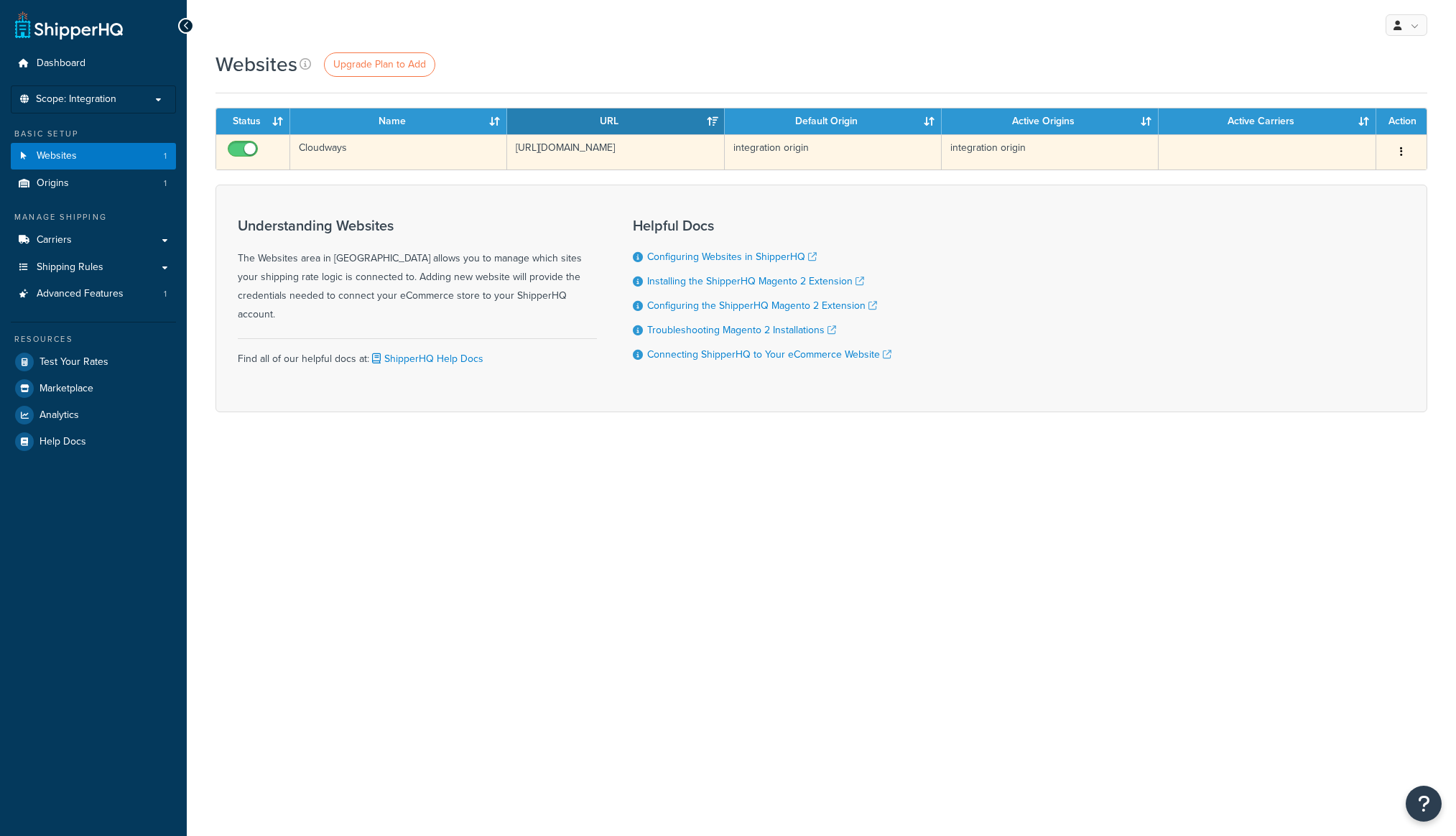
click at [389, 153] on td "Cloudways" at bounding box center [398, 151] width 217 height 35
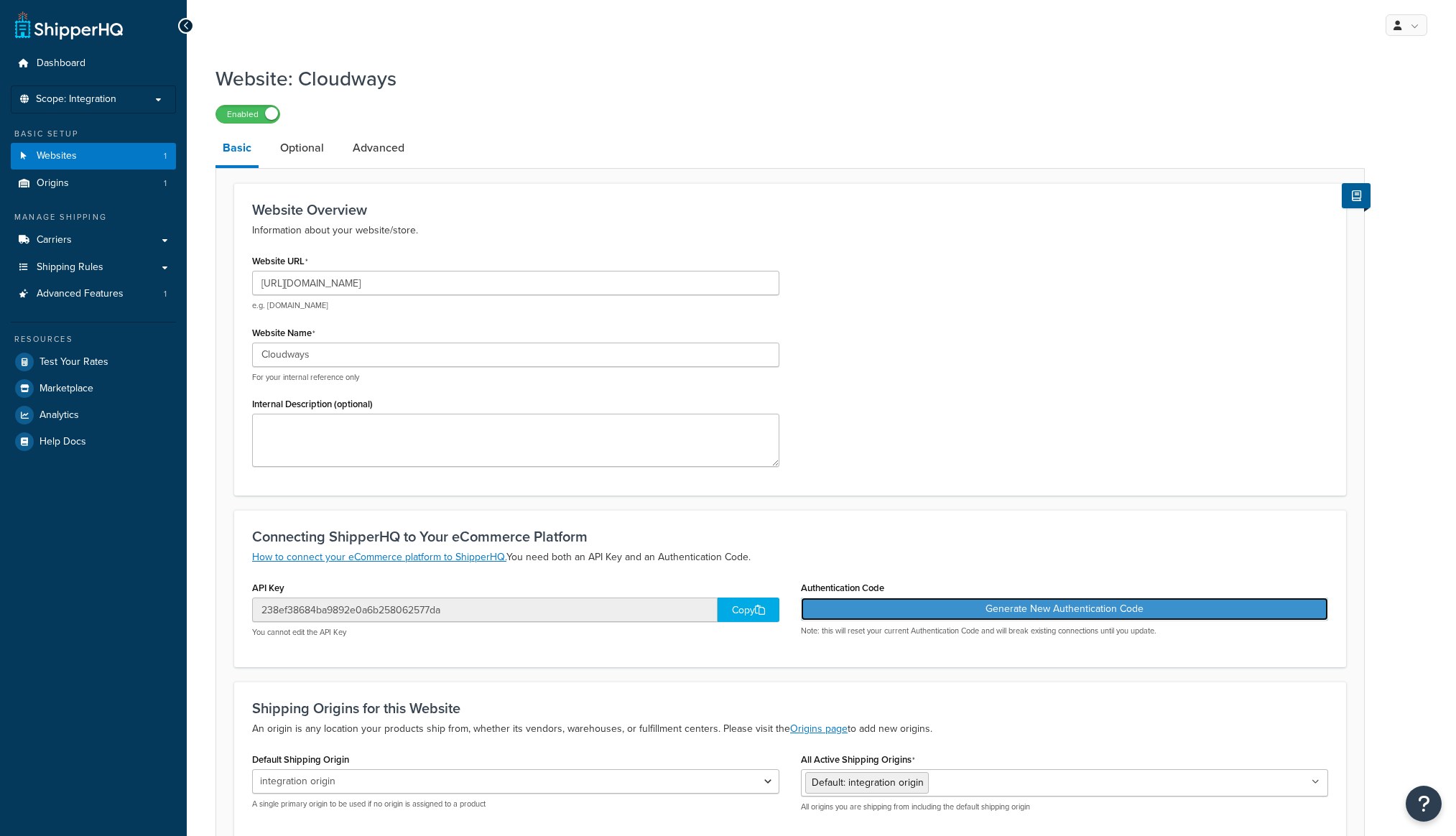
click at [1021, 601] on button "Generate New Authentication Code" at bounding box center [1064, 608] width 527 height 23
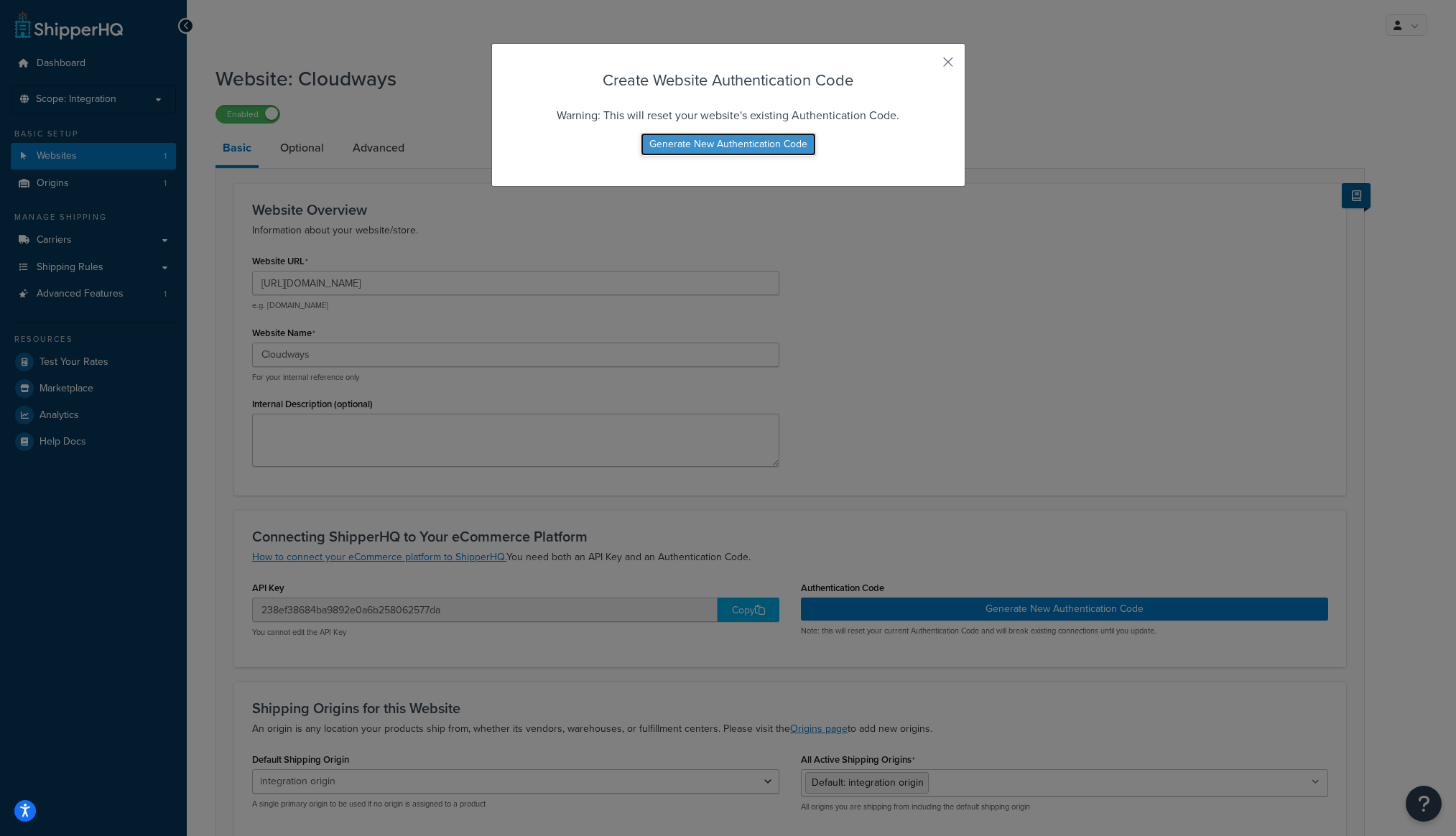
click at [771, 153] on button "Generate New Authentication Code" at bounding box center [728, 144] width 175 height 23
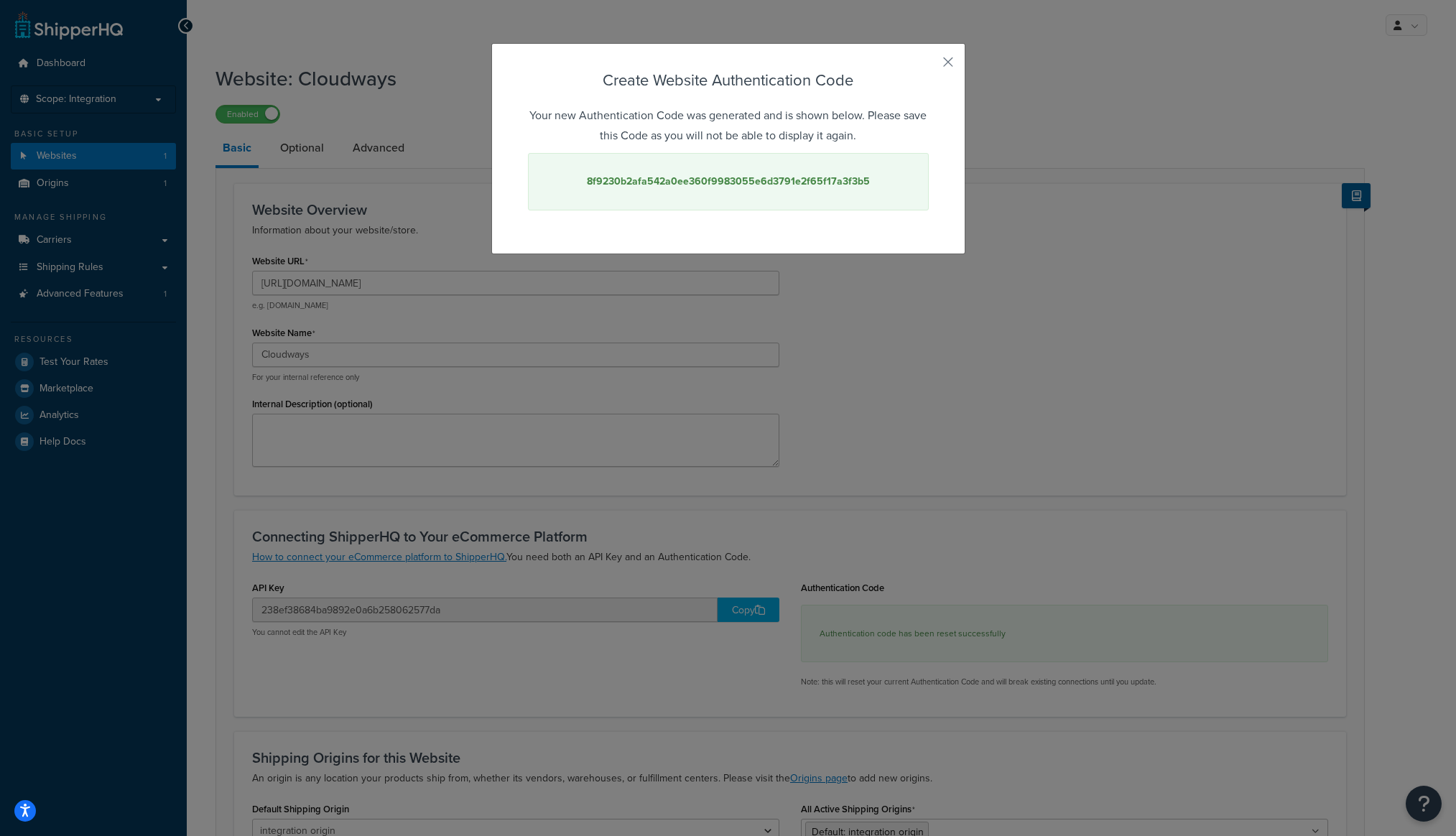
click at [754, 187] on strong "8f9230b2afa542a0ee360f9983055e6d3791e2f65f17a3f3b5" at bounding box center [728, 181] width 283 height 15
copy strong "8f9230b2afa542a0ee360f9983055e6d3791e2f65f17a3f3b5"
click at [1054, 405] on div "Create Website Authentication Code Your new Authentication Code was generated a…" at bounding box center [728, 418] width 1456 height 836
click at [928, 65] on button "button" at bounding box center [926, 67] width 4 height 4
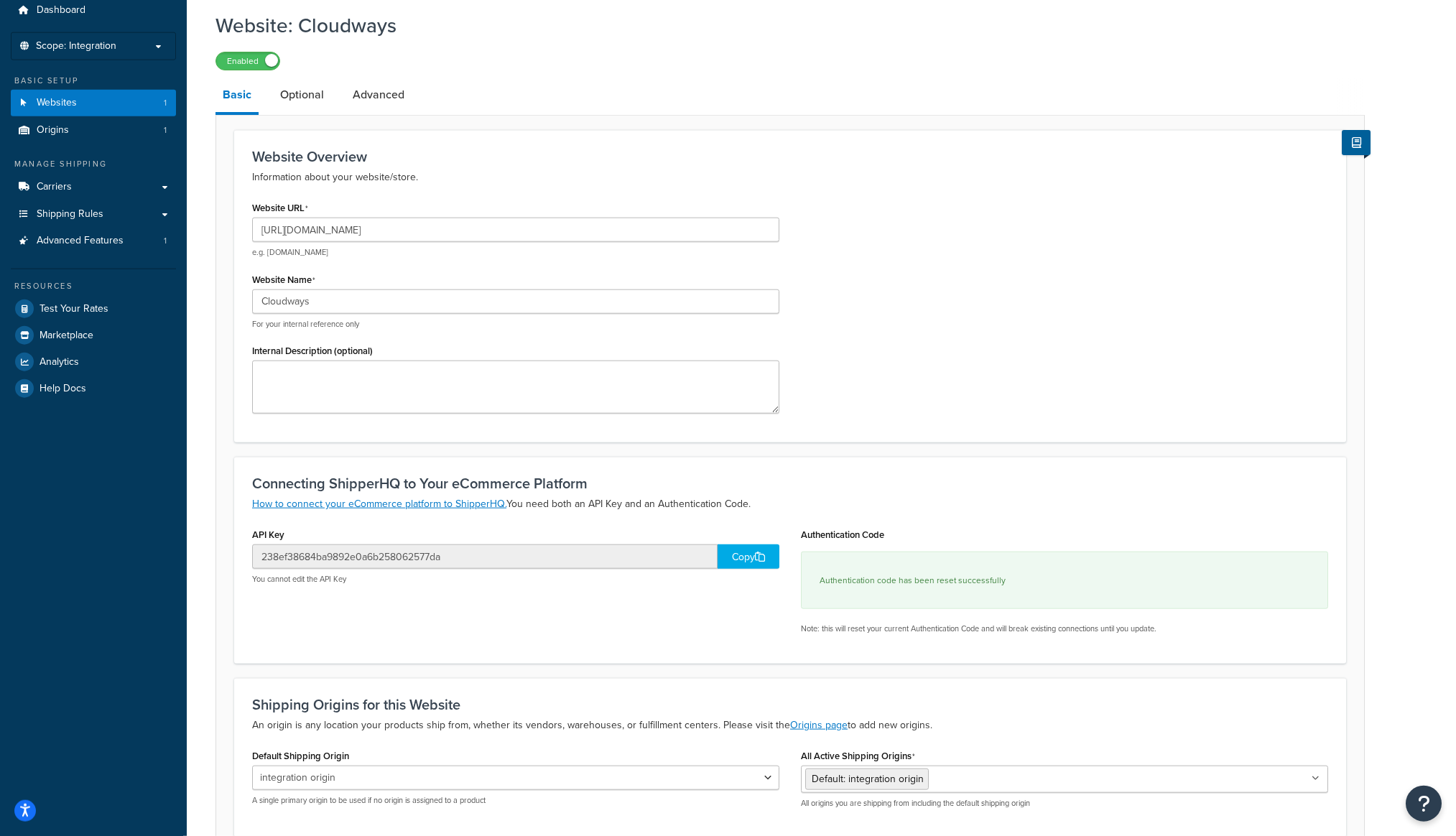
scroll to position [187, 0]
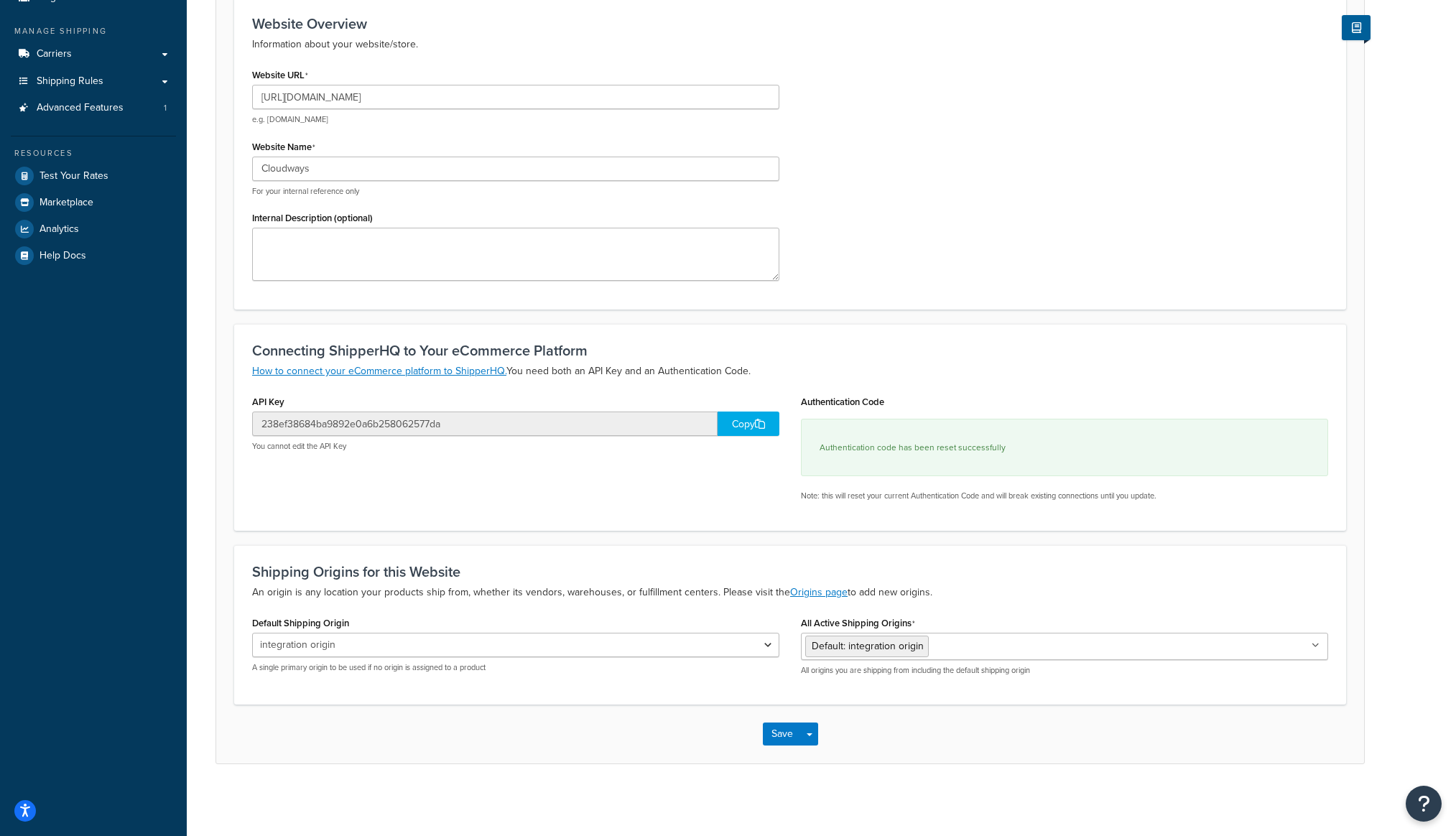
click at [735, 430] on div "Copy" at bounding box center [749, 424] width 62 height 24
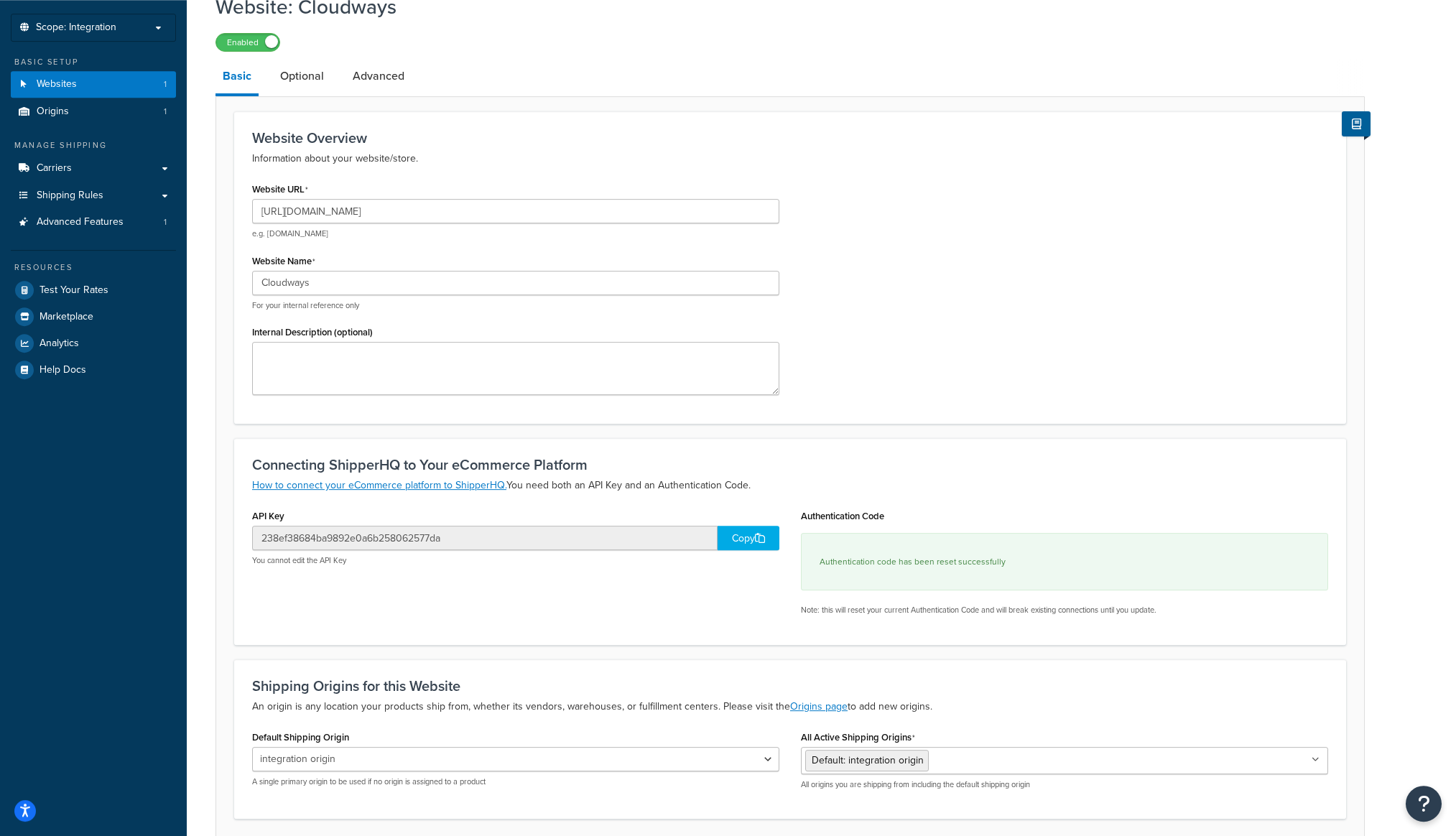
scroll to position [0, 0]
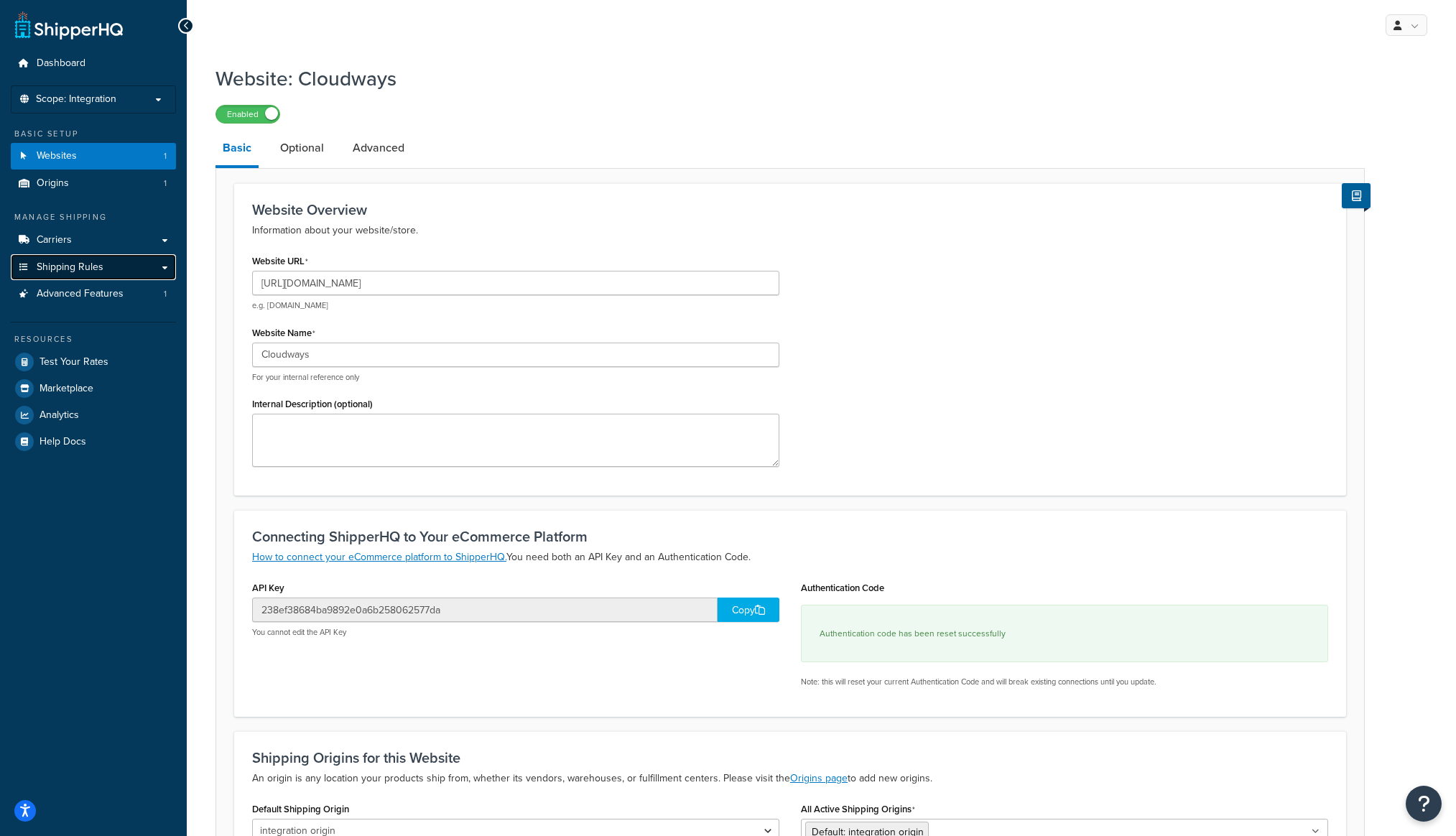
click at [138, 266] on link "Shipping Rules" at bounding box center [93, 267] width 166 height 26
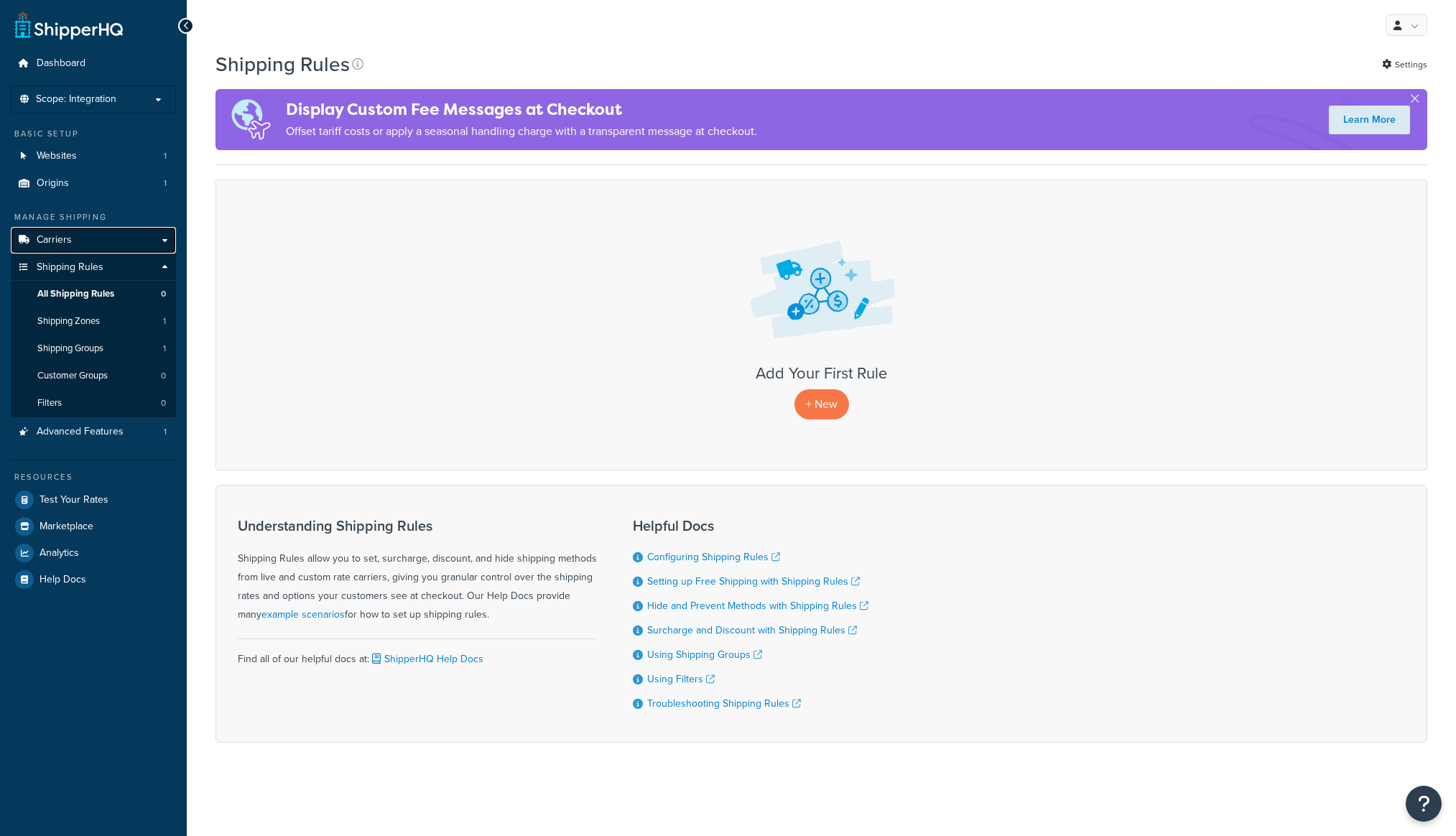
click at [134, 244] on link "Carriers" at bounding box center [93, 240] width 166 height 26
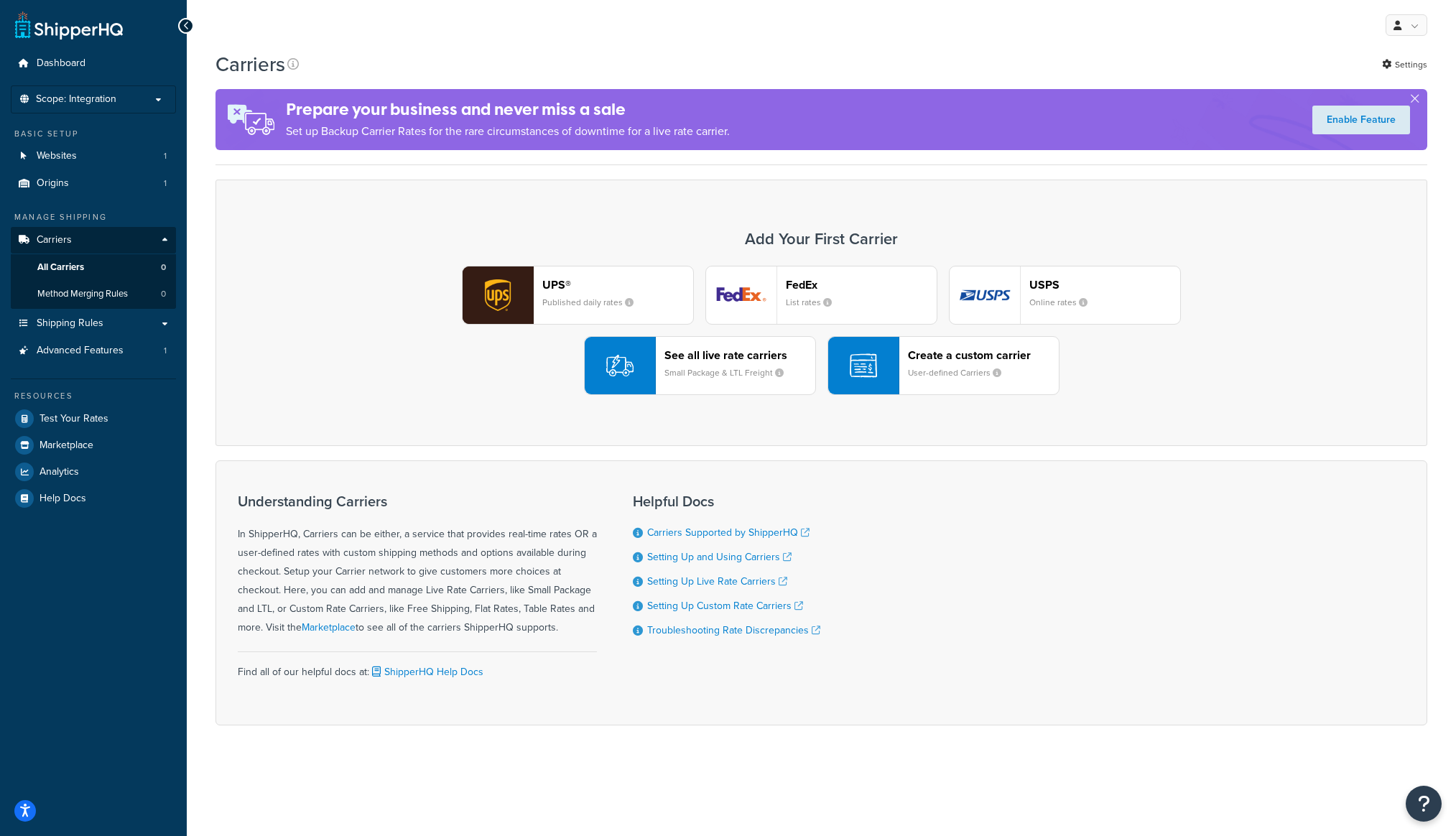
click at [892, 367] on div "button" at bounding box center [863, 365] width 71 height 57
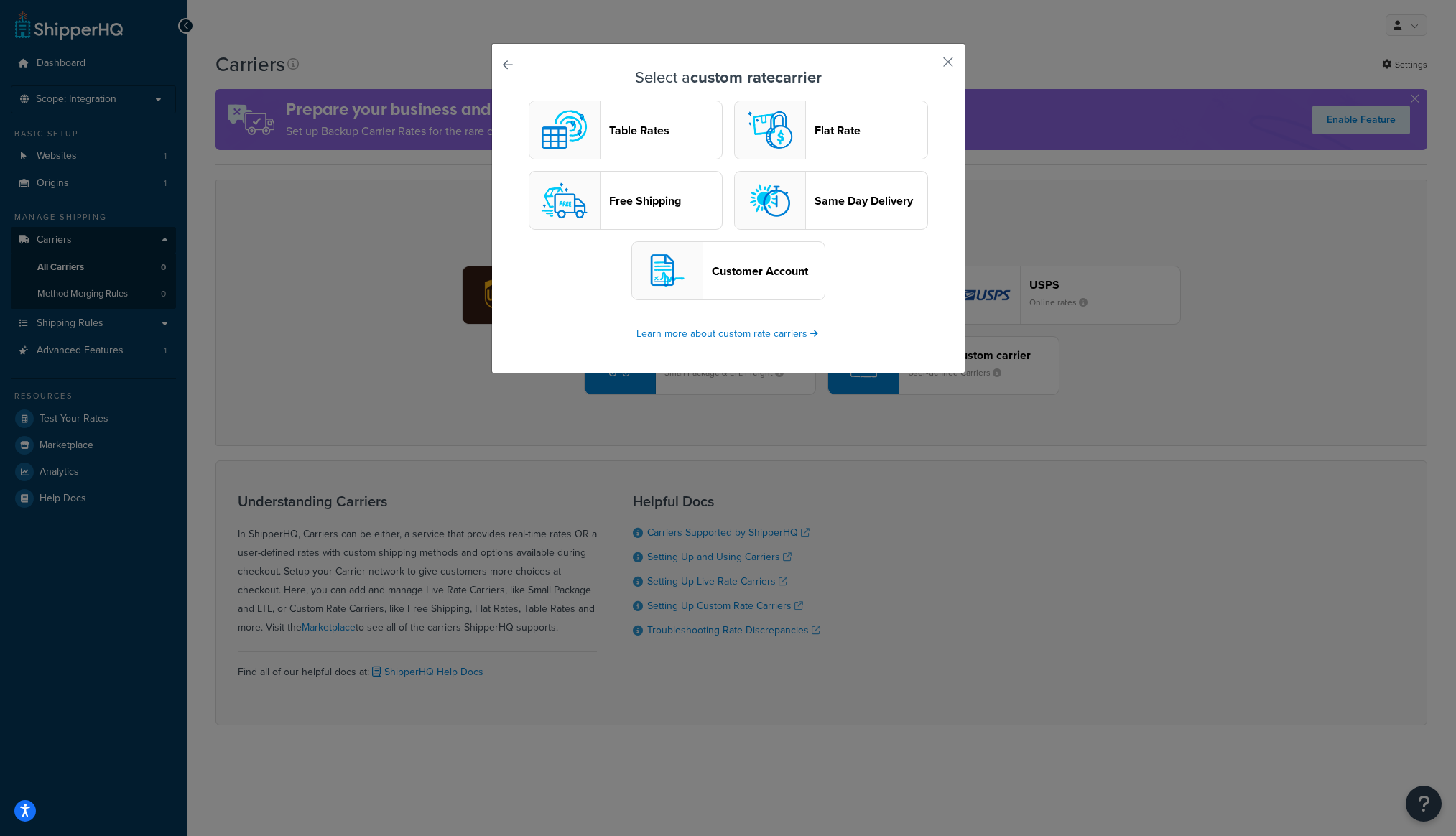
click at [650, 135] on header "Table Rates" at bounding box center [666, 130] width 113 height 14
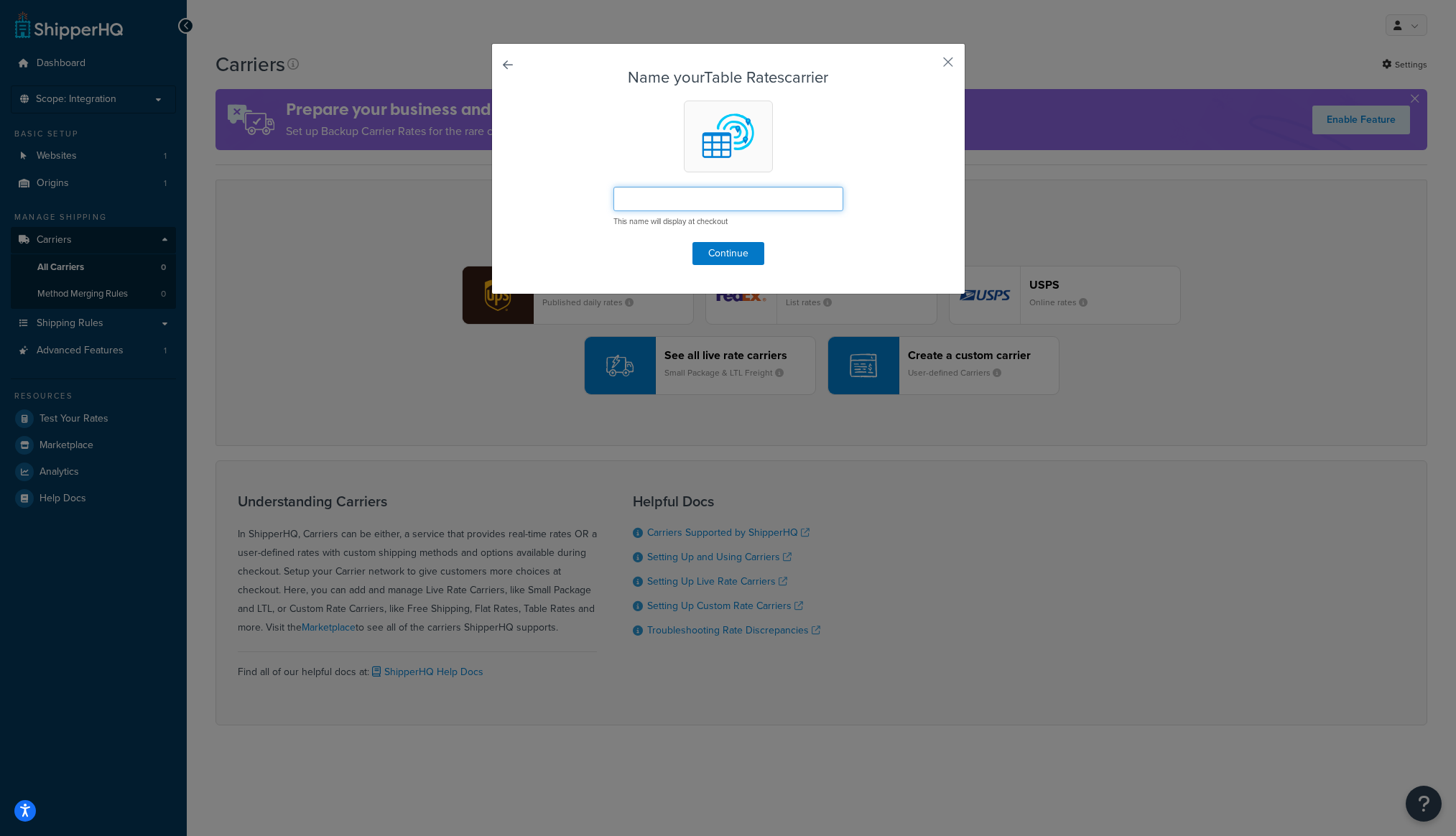
click at [669, 204] on input "text" at bounding box center [728, 199] width 229 height 24
click at [669, 204] on input "All rates" at bounding box center [728, 199] width 229 height 24
type input "All rates"
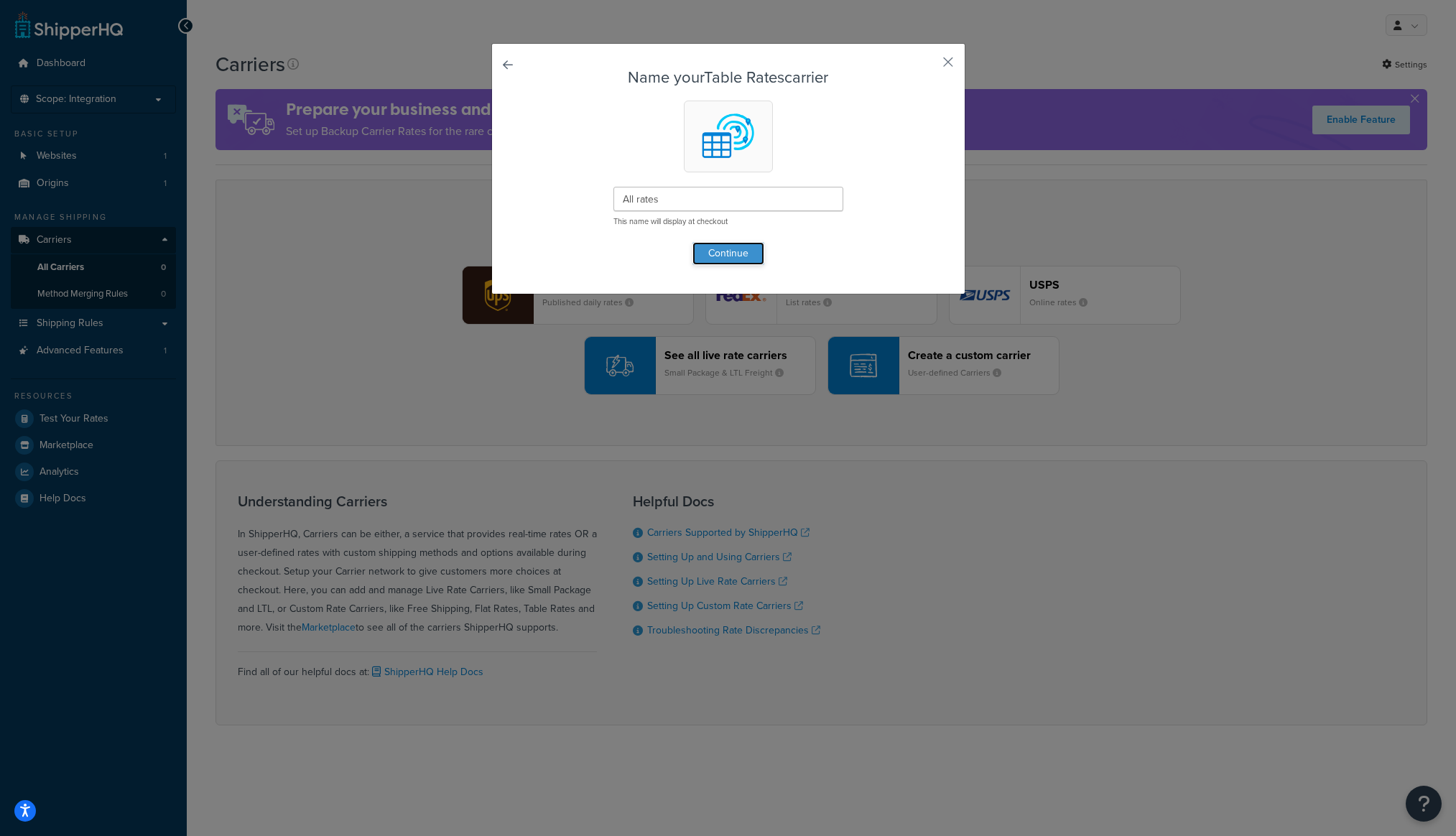
click at [753, 254] on button "Continue" at bounding box center [728, 253] width 71 height 23
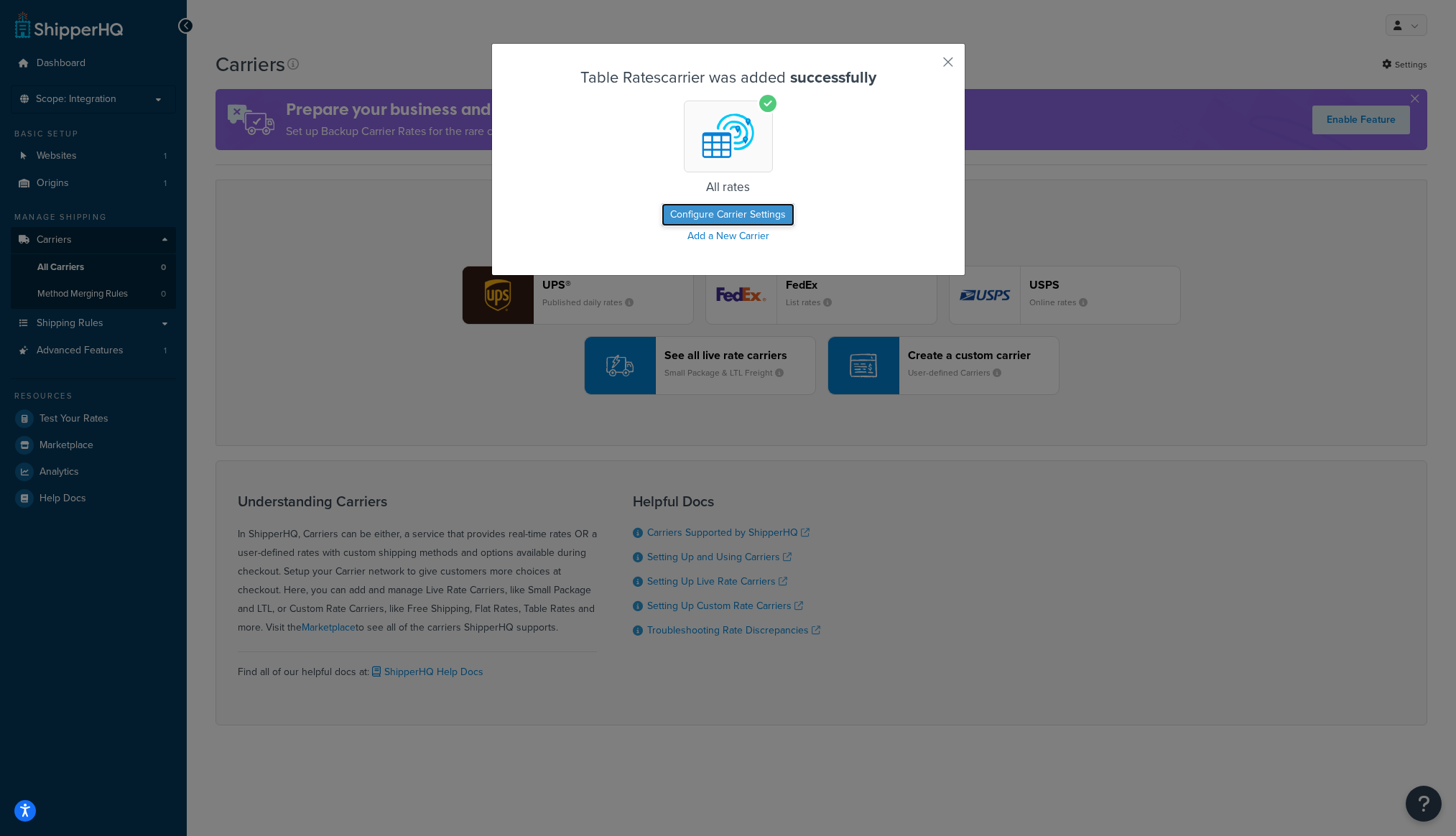
click at [753, 223] on button "Configure Carrier Settings" at bounding box center [727, 214] width 133 height 23
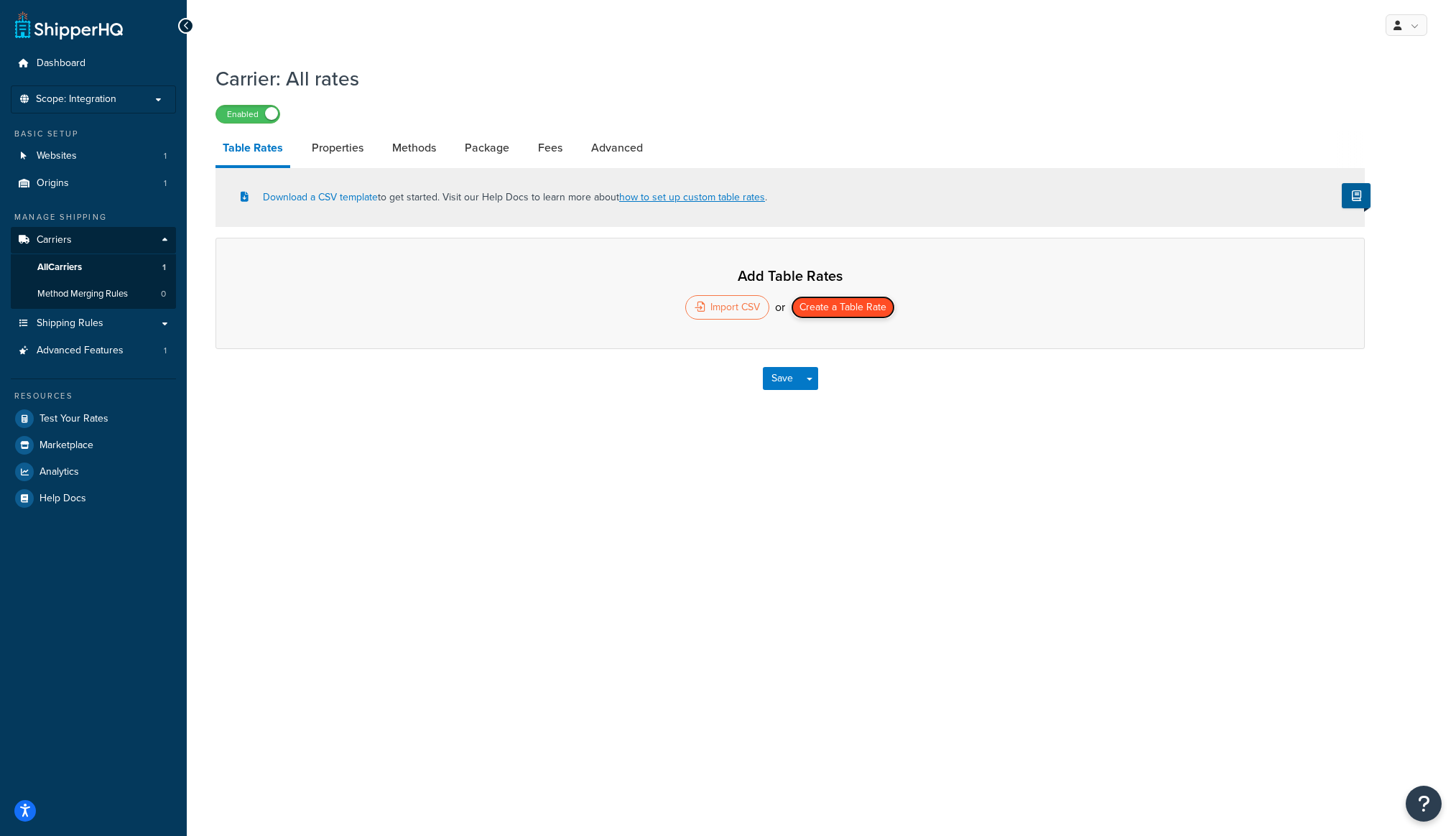
click at [826, 312] on button "Create a Table Rate" at bounding box center [843, 308] width 104 height 23
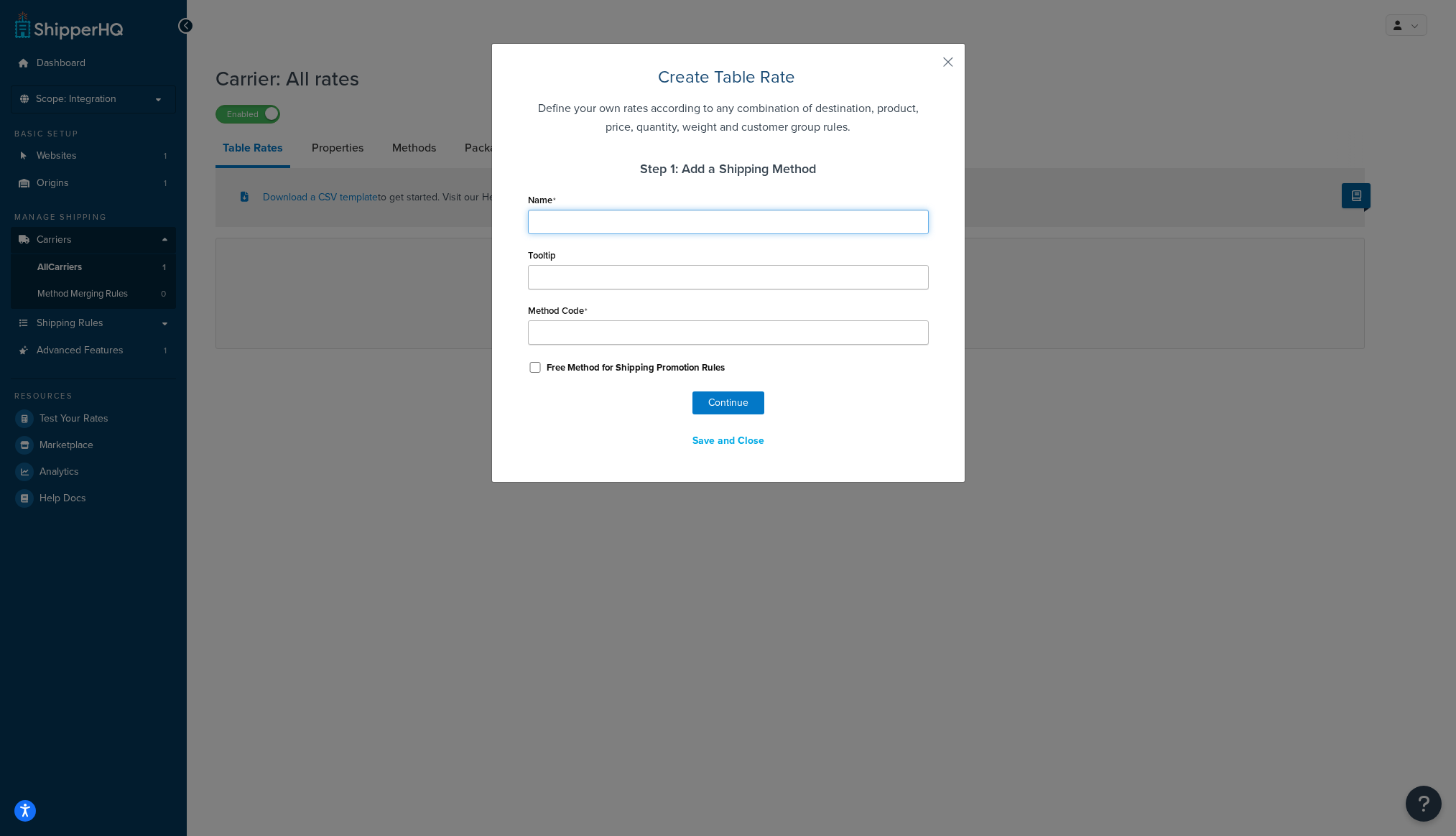
click at [591, 217] on input "Name" at bounding box center [728, 222] width 401 height 24
type input "G"
type input "Gr"
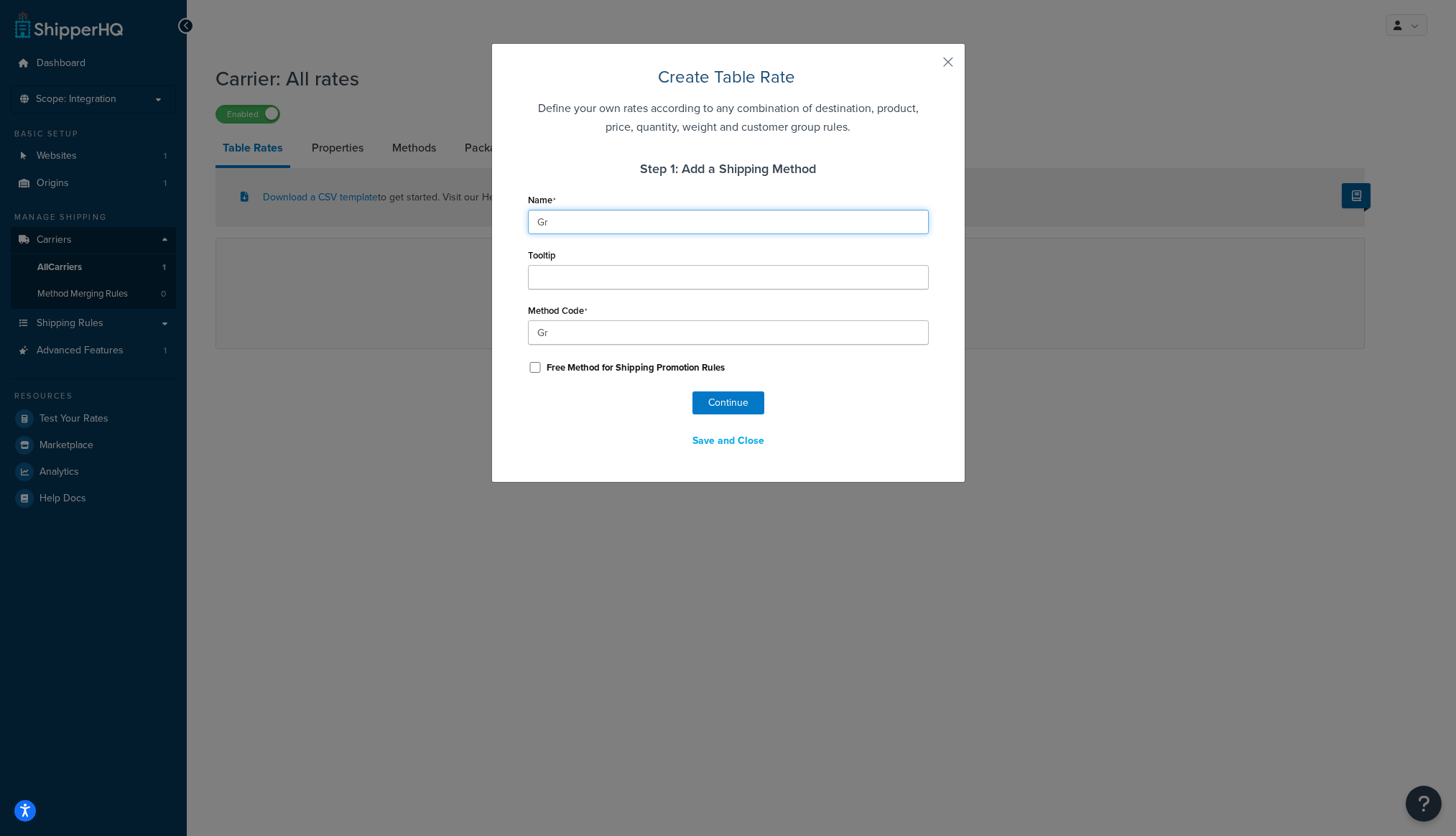
type input "Gro"
type input "Grou"
type input "Groun"
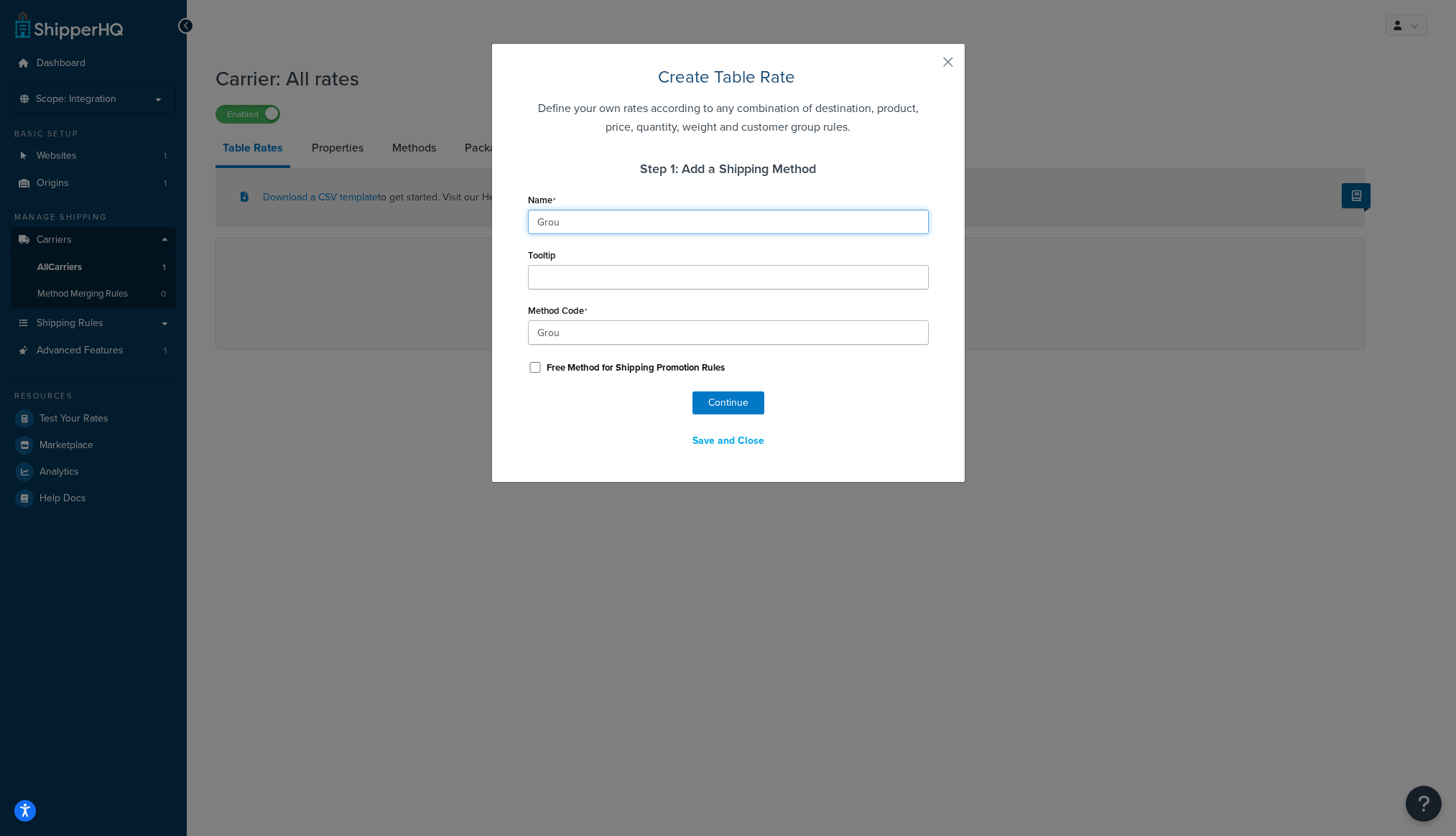
type input "Groun"
type input "Ground"
type input "Ground_"
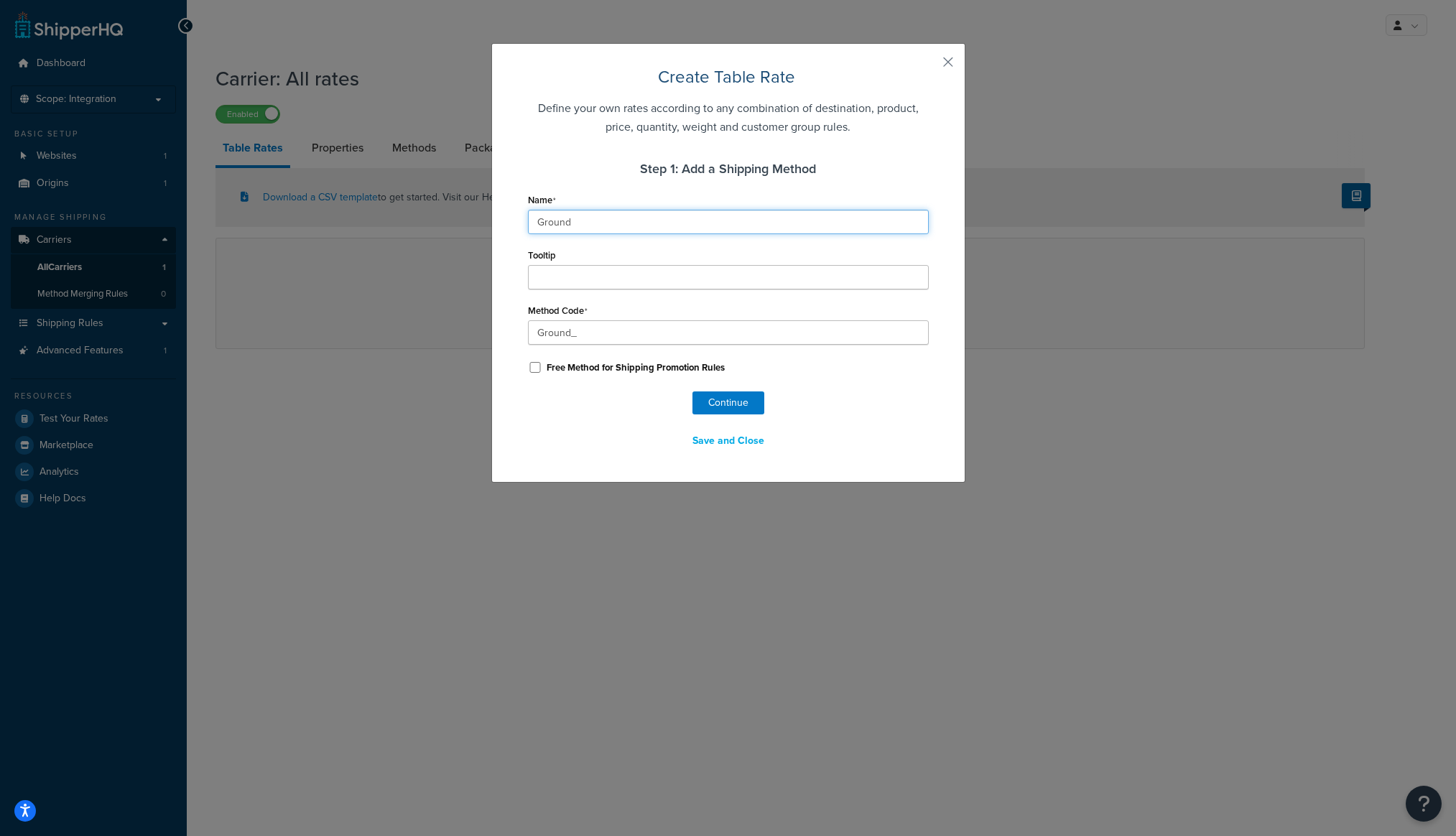
type input "Ground S"
type input "Ground_S"
type input "Ground Sh"
type input "Ground_Sh"
type input "Ground Shi"
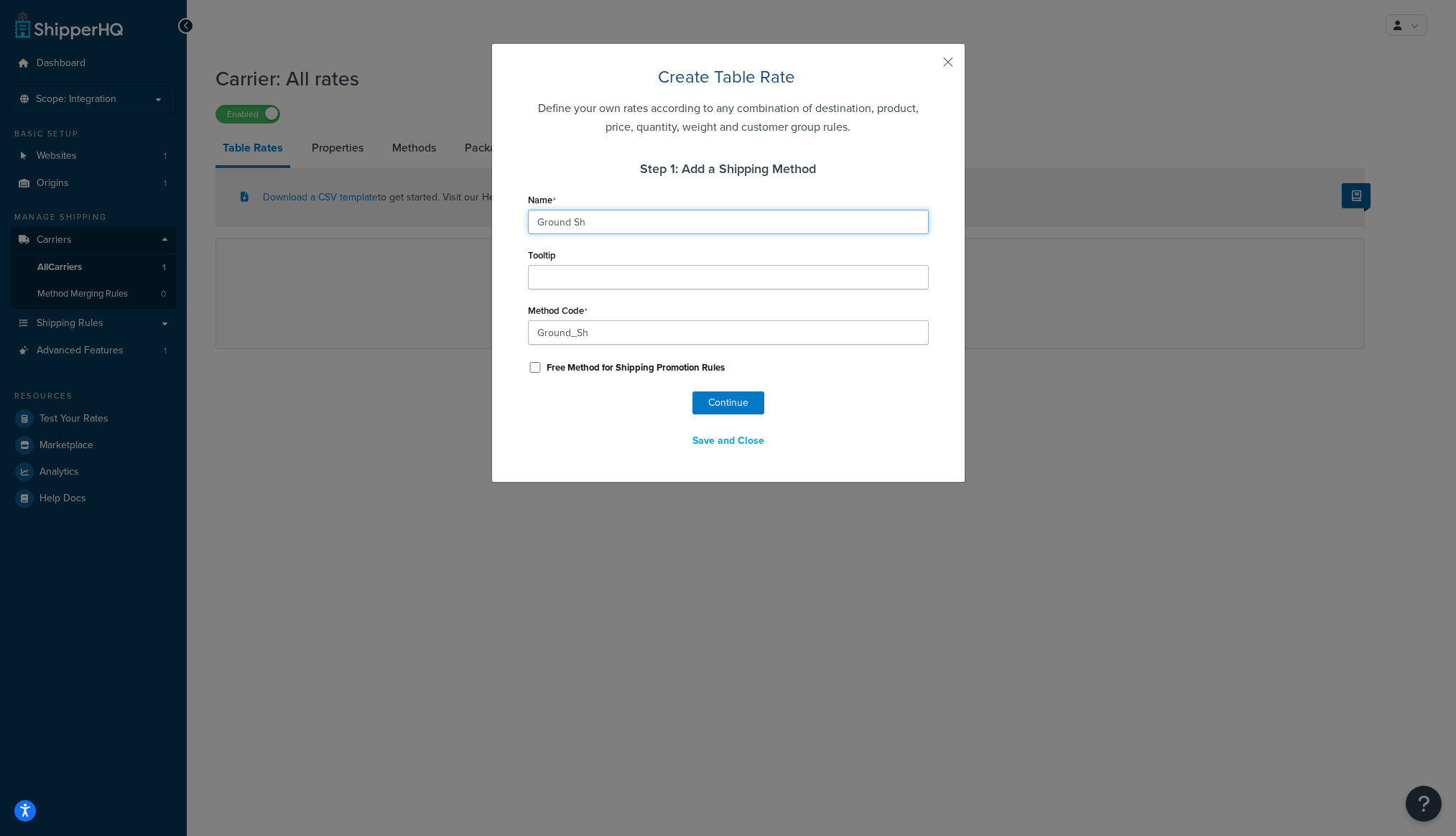
type input "Ground_Shi"
type input "Ground Ship"
type input "Ground_Ship"
type input "Ground Ship"
click at [749, 400] on button "Continue" at bounding box center [728, 402] width 71 height 23
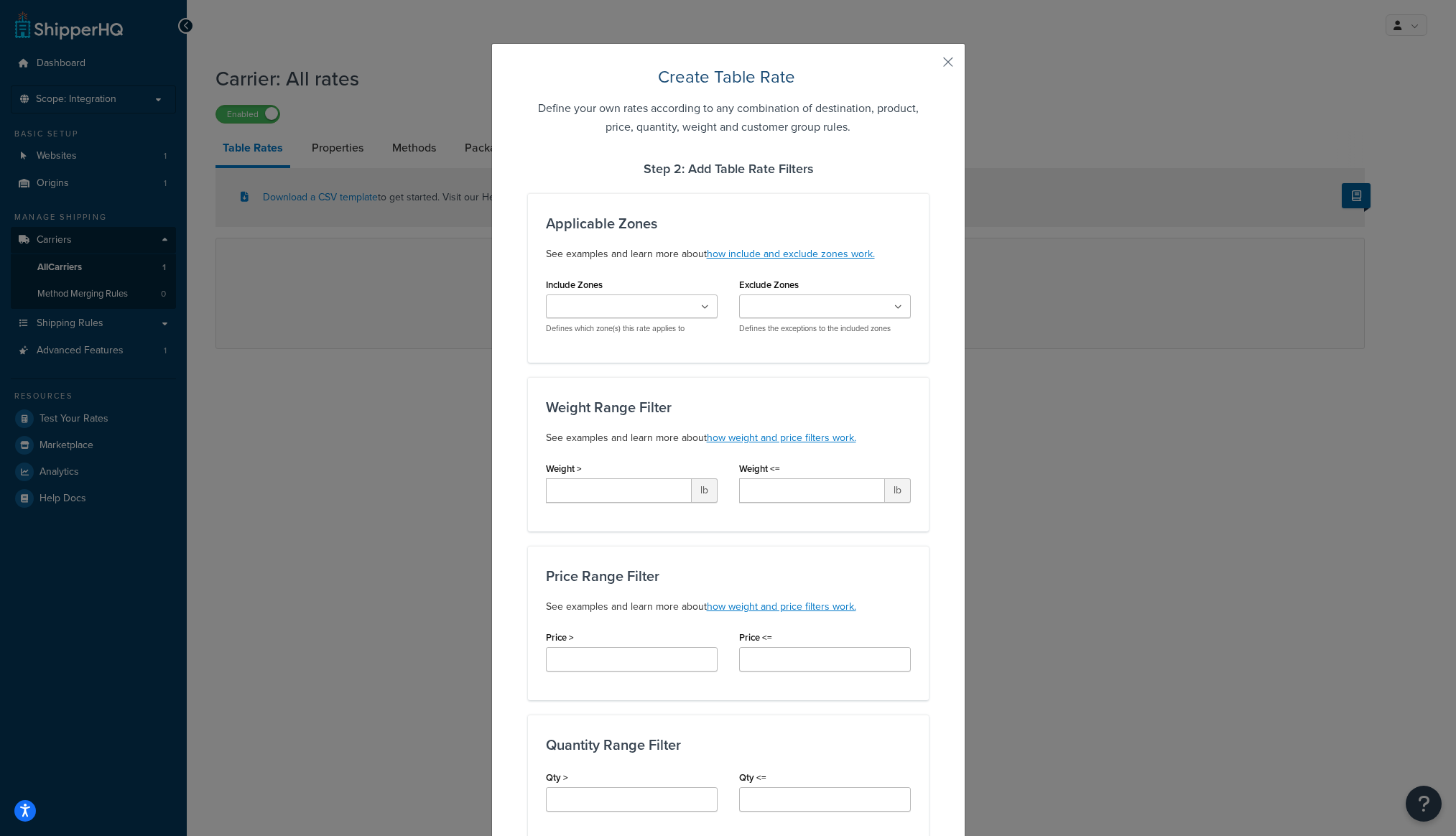
select select "182506"
click at [637, 306] on input "Include Zones" at bounding box center [613, 307] width 127 height 16
click at [578, 378] on div "Weight Range Filter See examples and learn more about how weight and price filt…" at bounding box center [728, 454] width 401 height 154
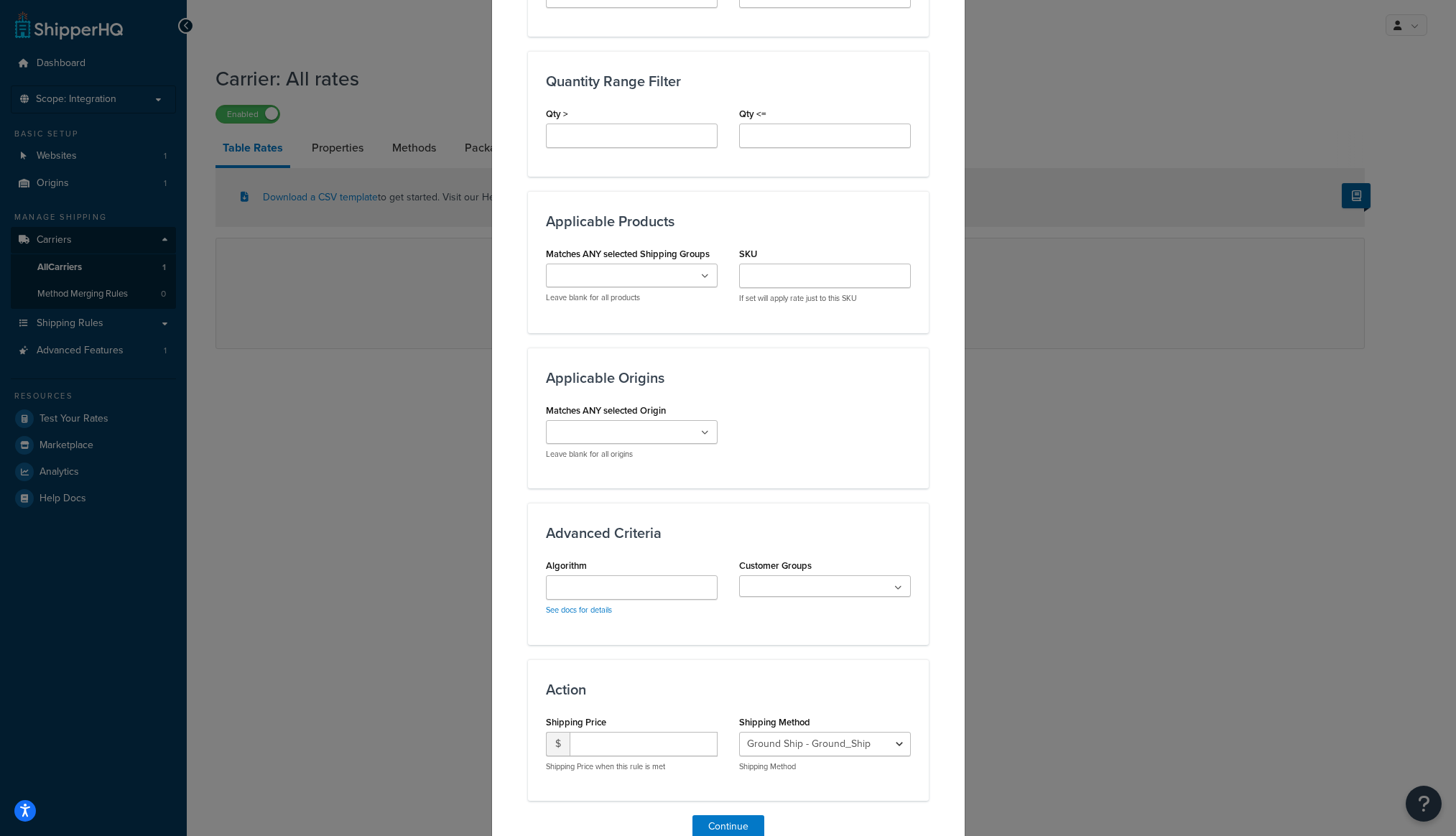
scroll to position [733, 0]
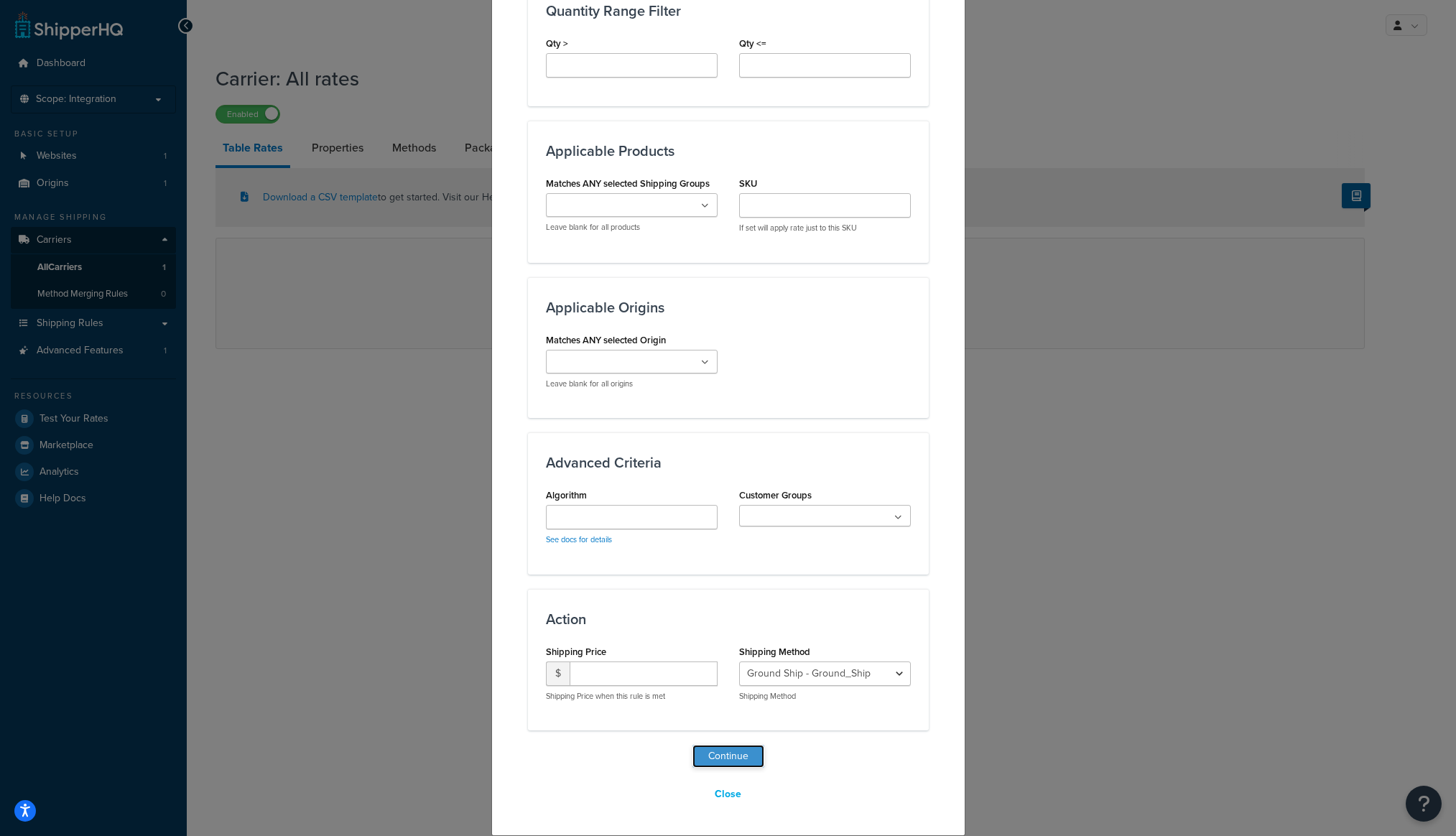
click at [704, 759] on button "Continue" at bounding box center [728, 756] width 71 height 23
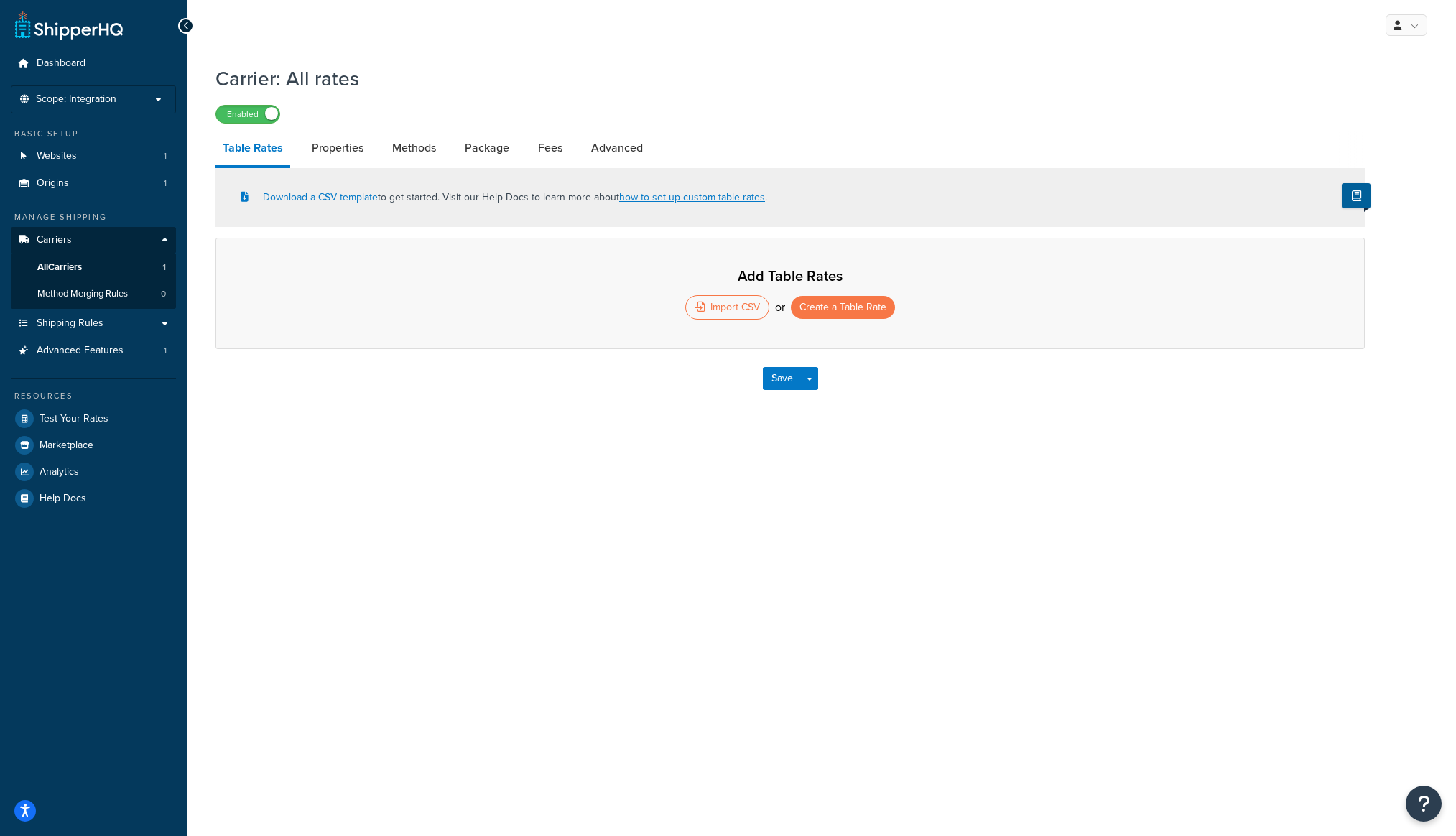
select select "25"
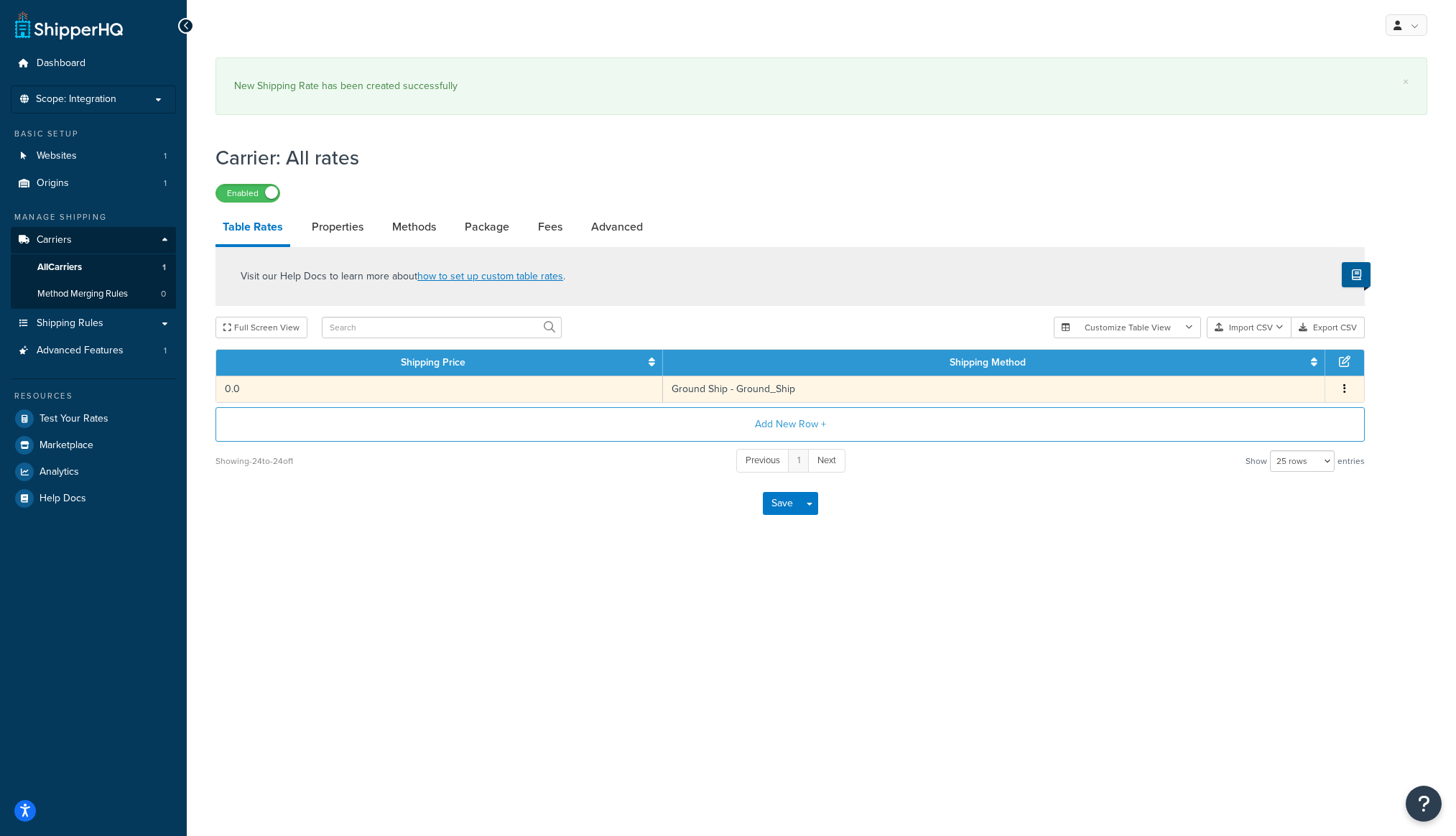
click at [1259, 398] on td "Ground Ship - Ground_Ship" at bounding box center [994, 388] width 662 height 26
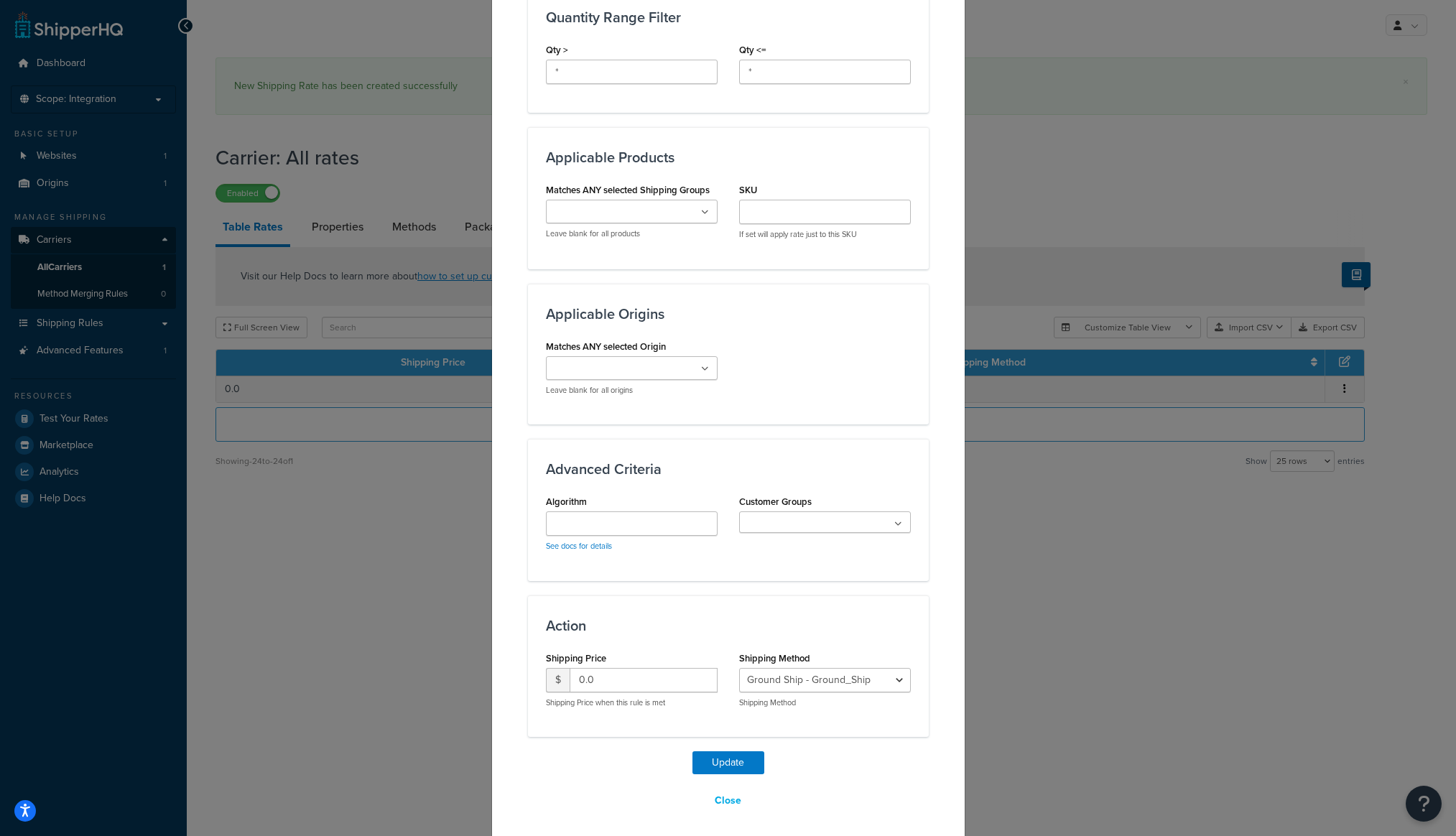
scroll to position [643, 0]
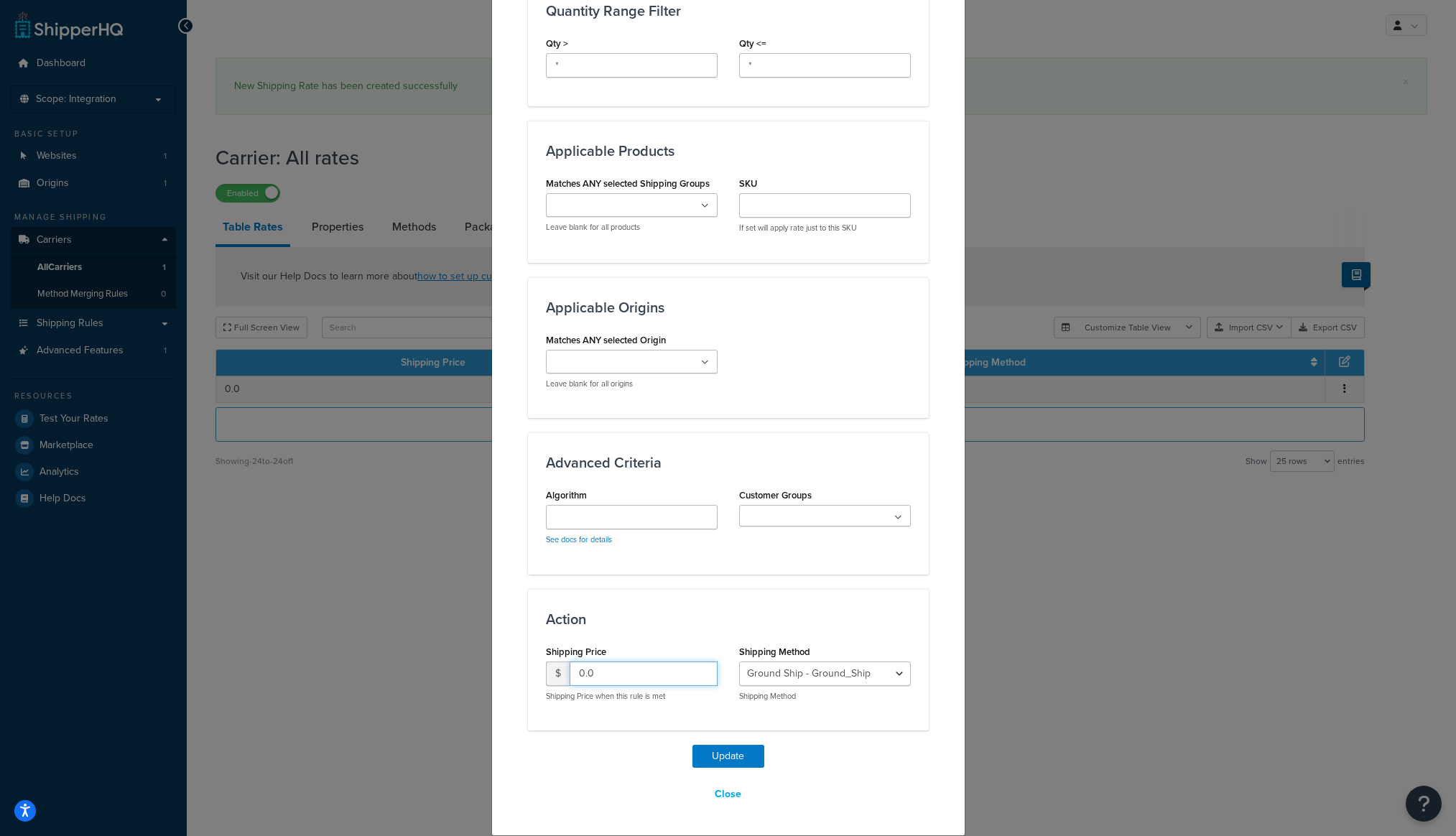
drag, startPoint x: 550, startPoint y: 667, endPoint x: 533, endPoint y: 667, distance: 17.0
click at [570, 667] on input "0.0" at bounding box center [643, 673] width 148 height 24
type input "5"
click at [724, 749] on button "Update" at bounding box center [728, 756] width 71 height 23
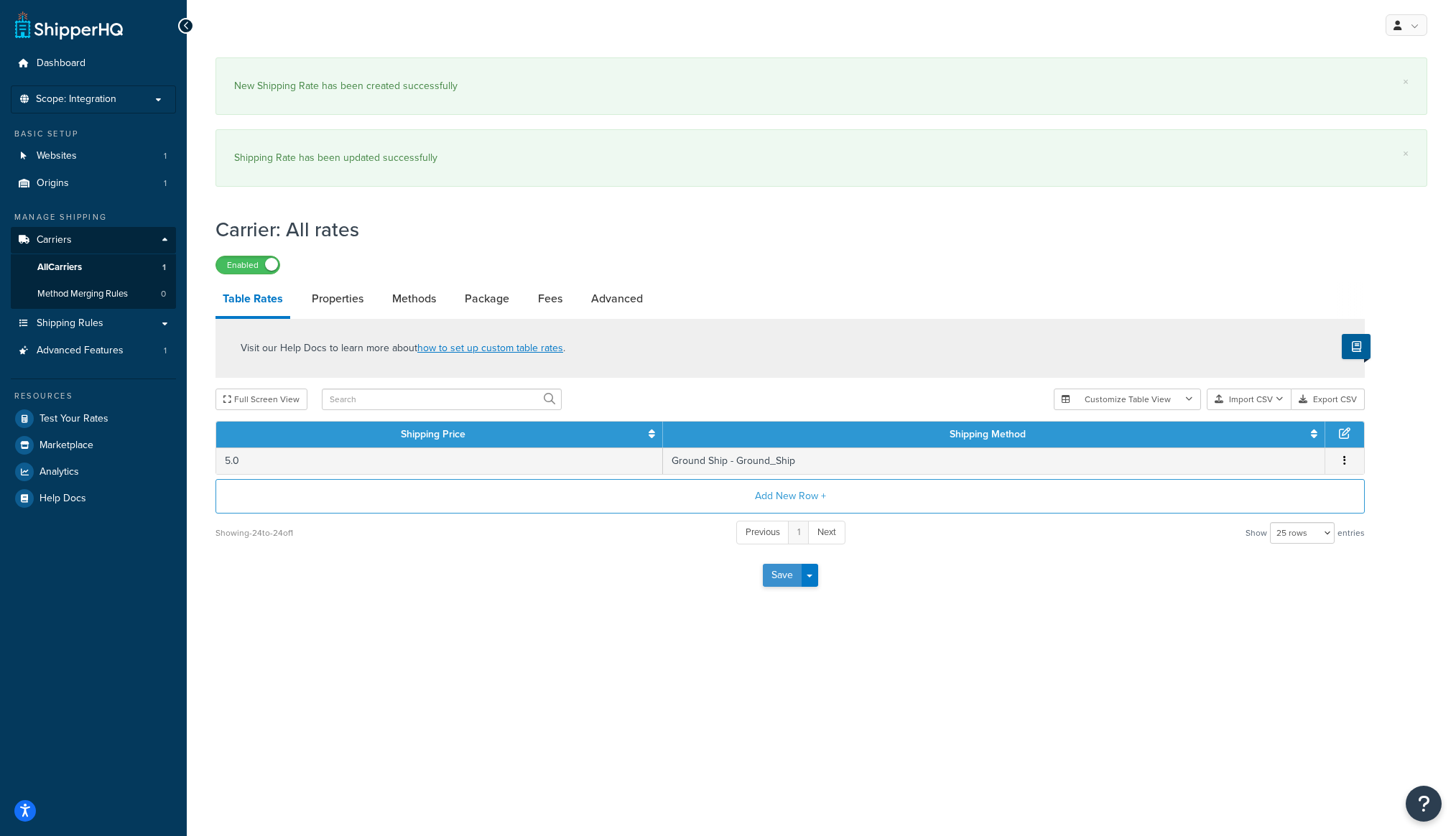
click at [767, 578] on button "Save" at bounding box center [782, 575] width 39 height 23
